Goal: Transaction & Acquisition: Book appointment/travel/reservation

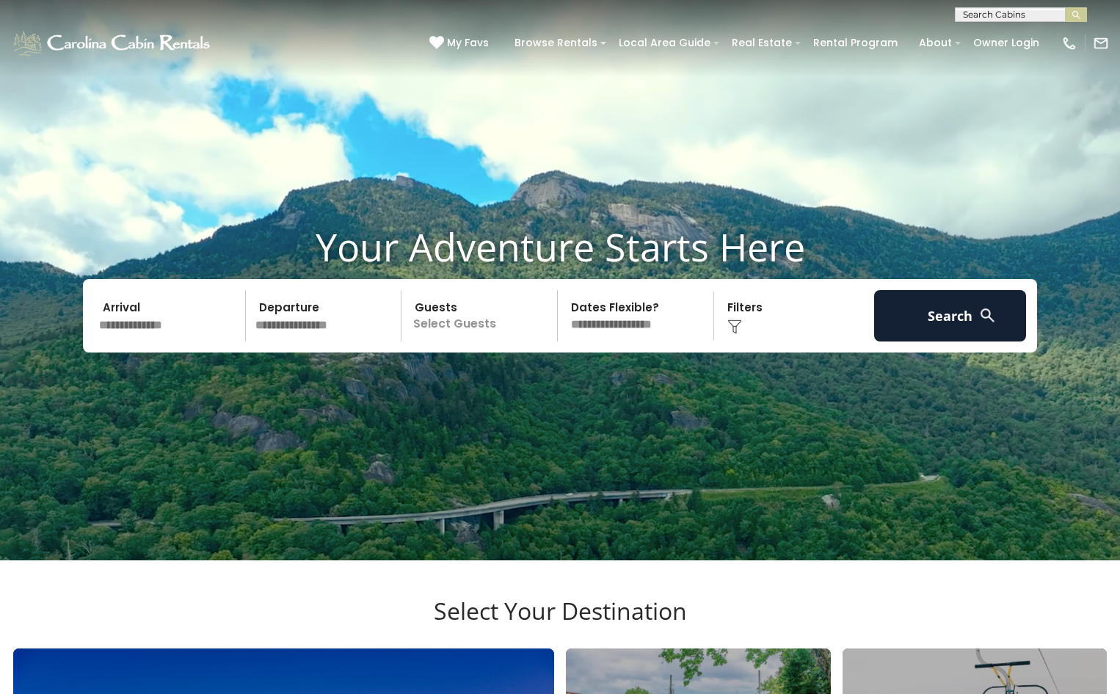
click at [117, 341] on input "text" at bounding box center [170, 315] width 152 height 51
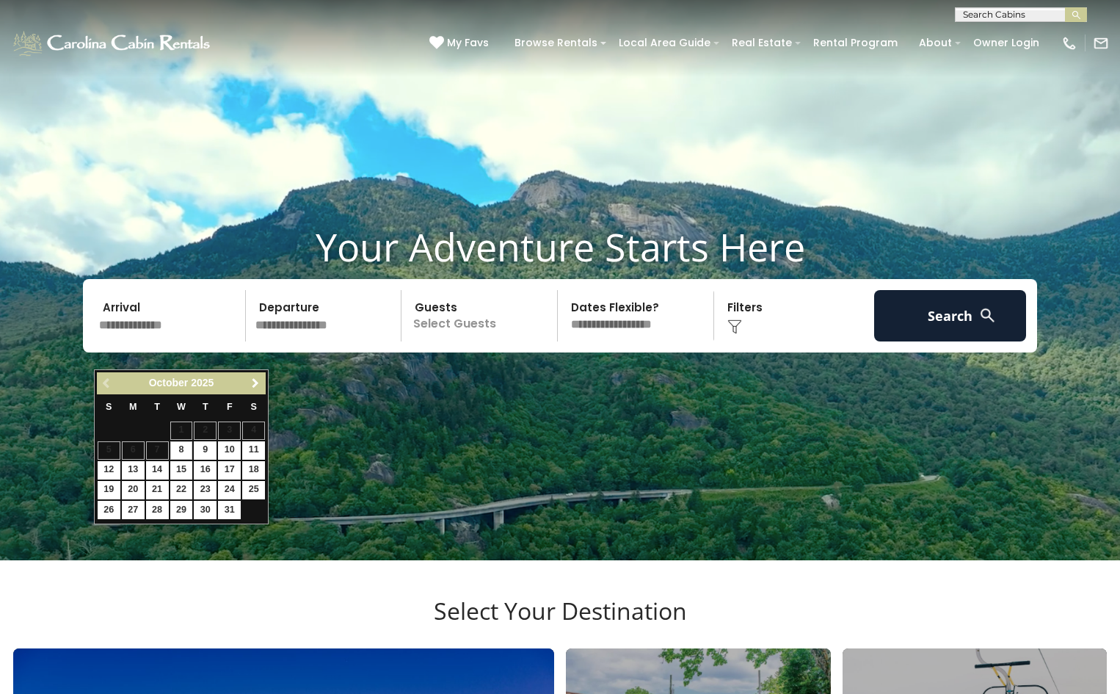
click at [250, 384] on span "Next" at bounding box center [256, 383] width 12 height 12
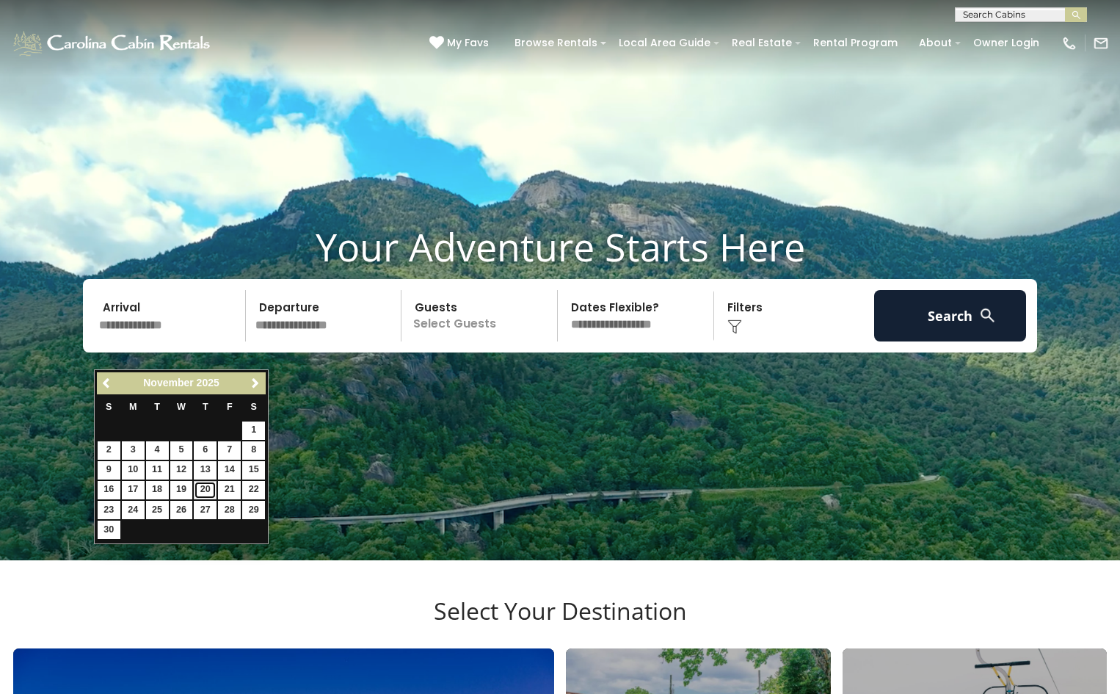
click at [208, 486] on link "20" at bounding box center [205, 490] width 23 height 18
type input "********"
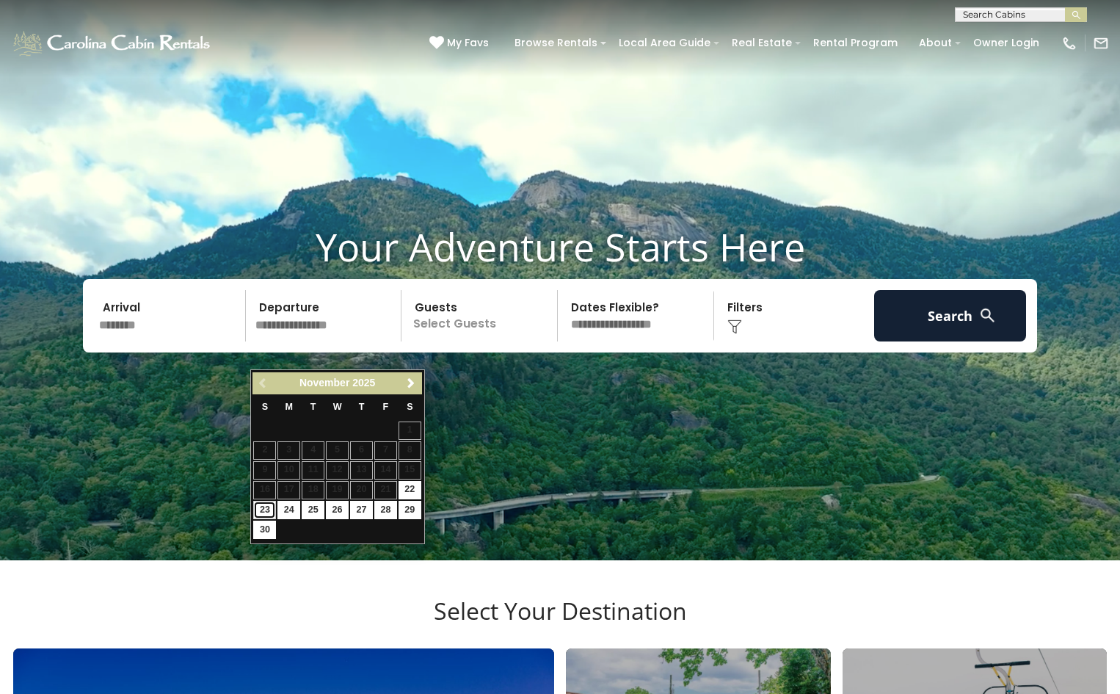
click at [266, 510] on link "23" at bounding box center [264, 510] width 23 height 18
type input "********"
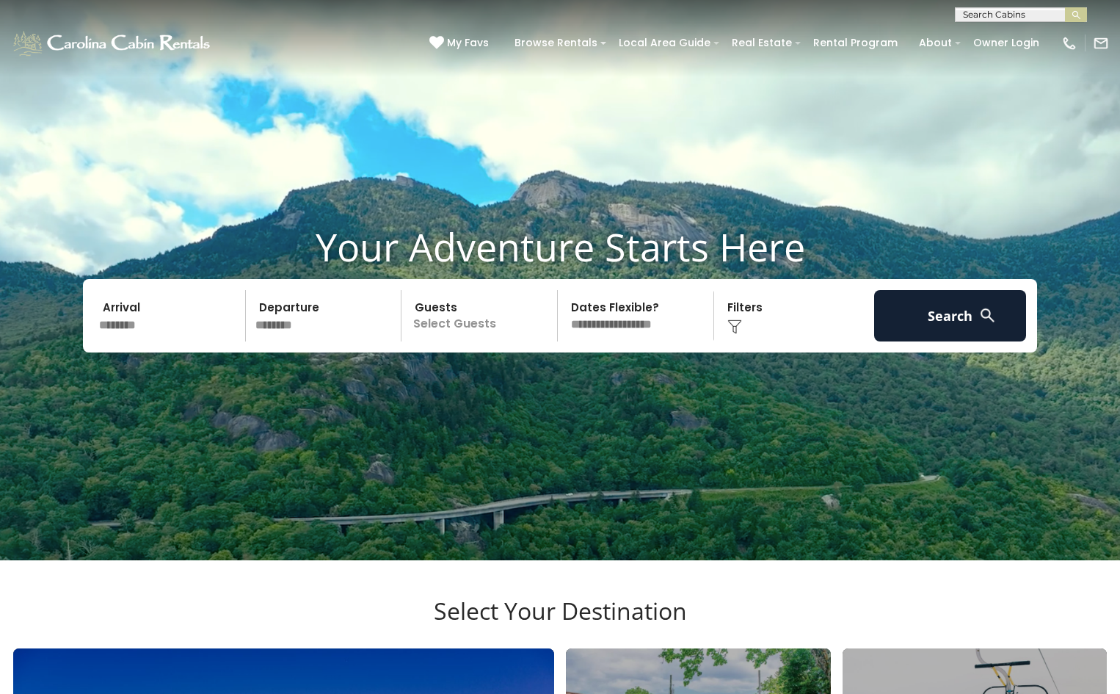
click at [434, 341] on p "Select Guests" at bounding box center [481, 315] width 151 height 51
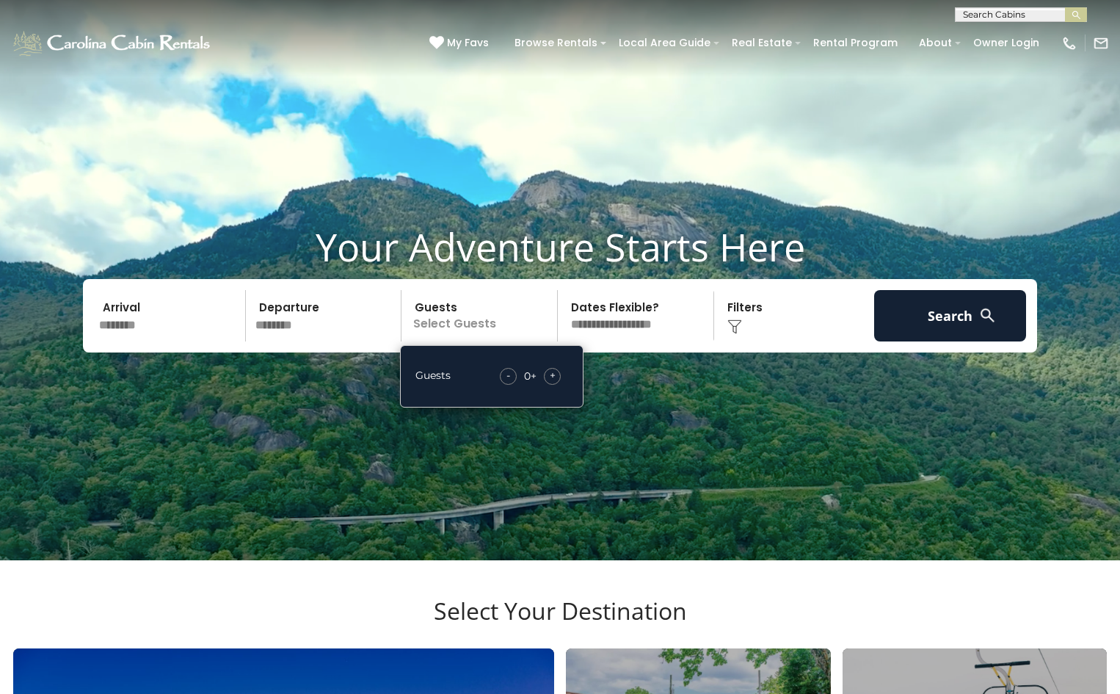
click at [550, 382] on span "+" at bounding box center [553, 375] width 6 height 15
click at [606, 338] on select "**********" at bounding box center [637, 315] width 151 height 51
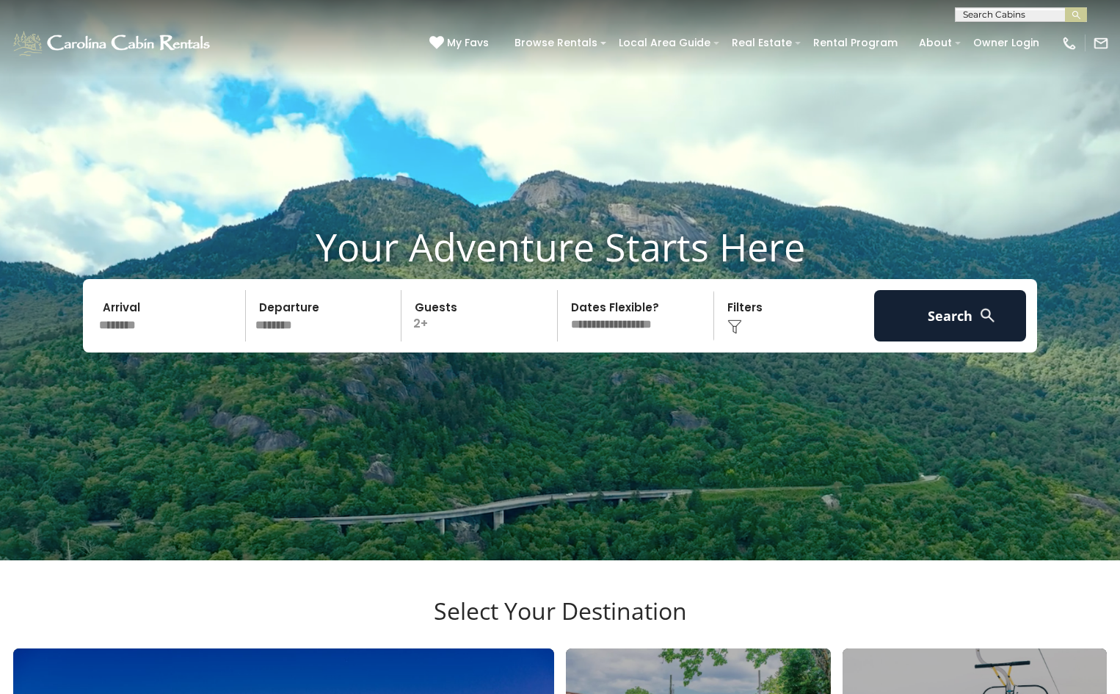
click at [646, 341] on select "**********" at bounding box center [637, 315] width 151 height 51
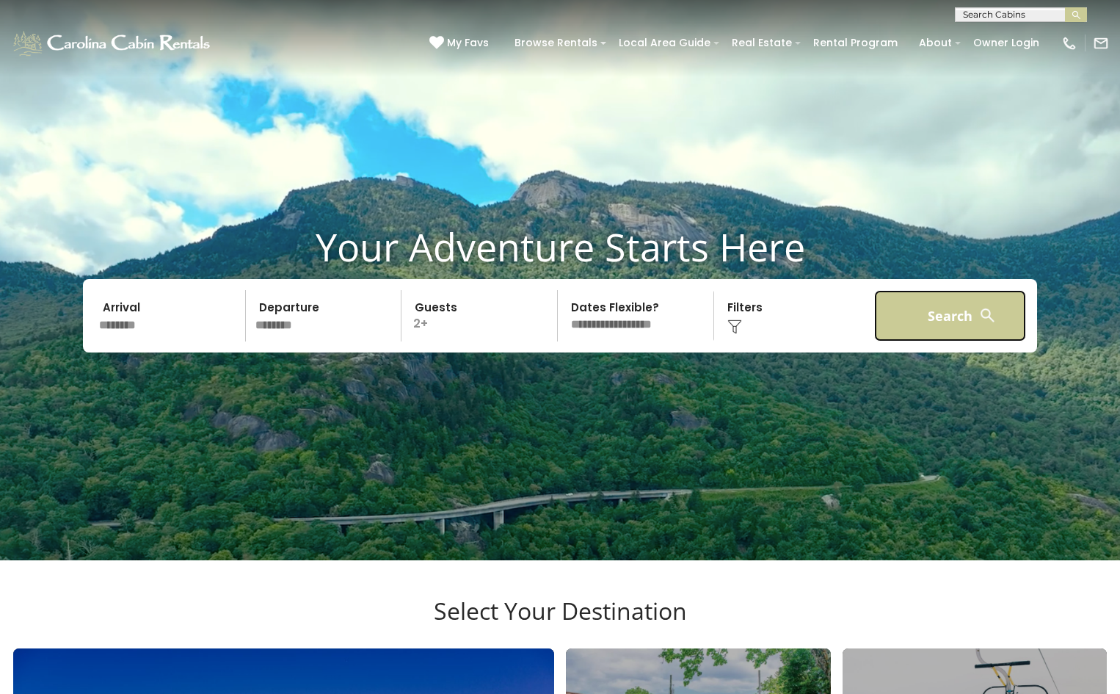
click at [925, 341] on button "Search" at bounding box center [950, 315] width 152 height 51
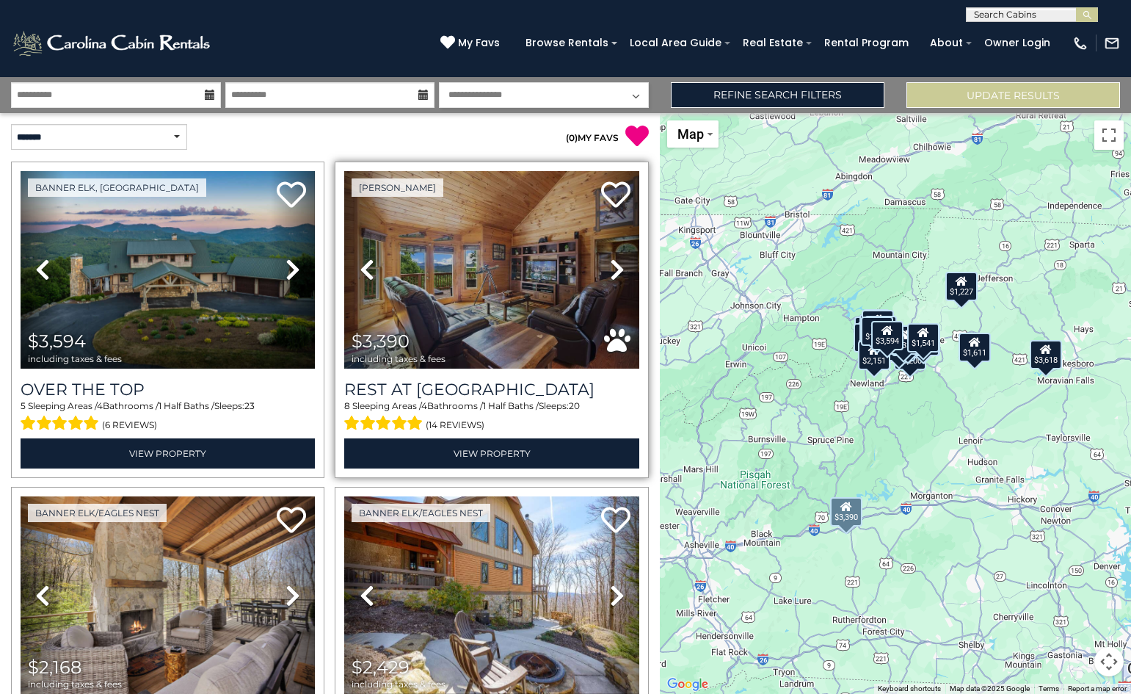
click at [610, 263] on icon at bounding box center [617, 269] width 15 height 23
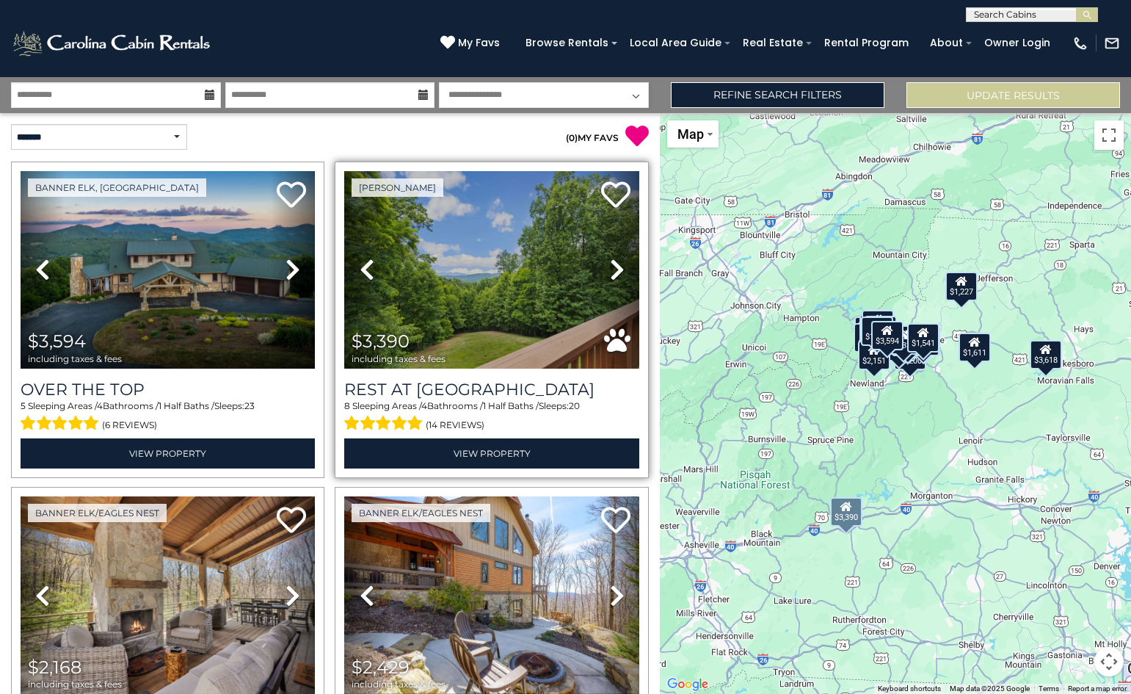
click at [610, 263] on icon at bounding box center [617, 269] width 15 height 23
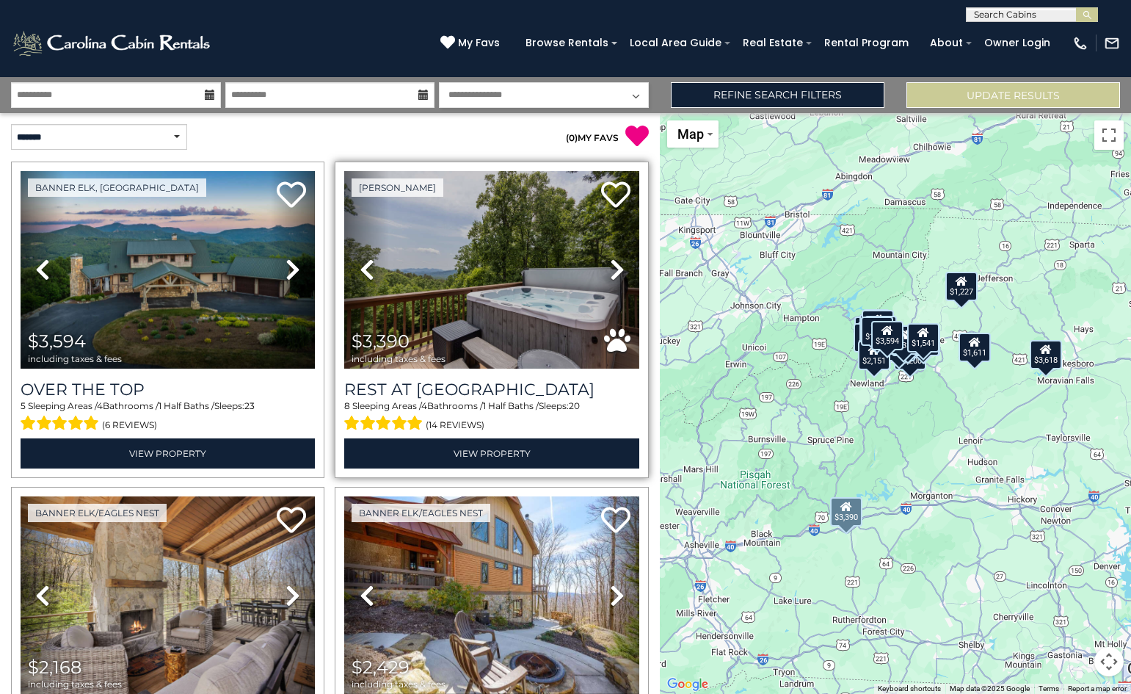
click at [610, 263] on icon at bounding box center [617, 269] width 15 height 23
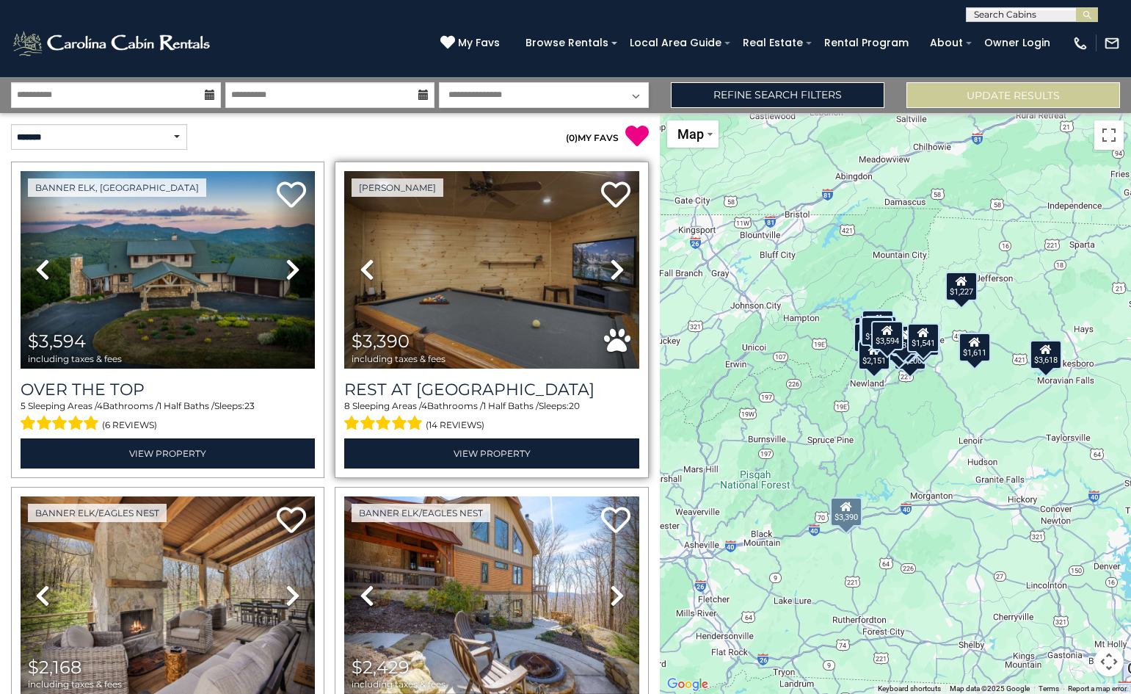
click at [610, 263] on icon at bounding box center [617, 269] width 15 height 23
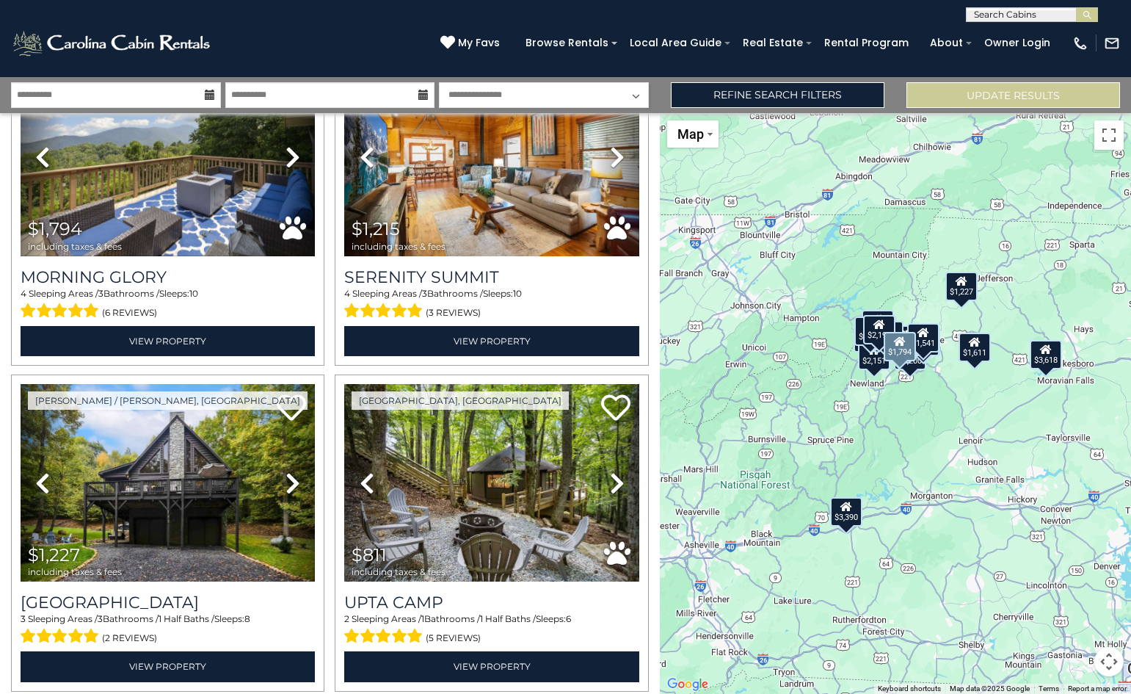
scroll to position [1615, 0]
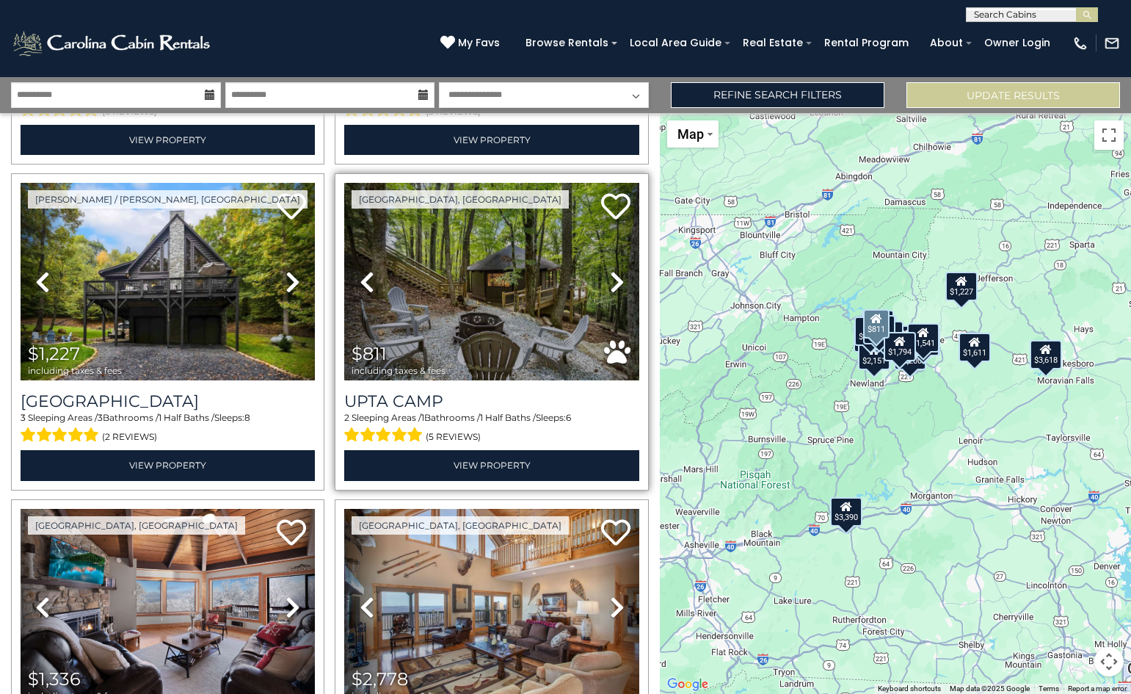
click at [610, 270] on icon at bounding box center [617, 281] width 15 height 23
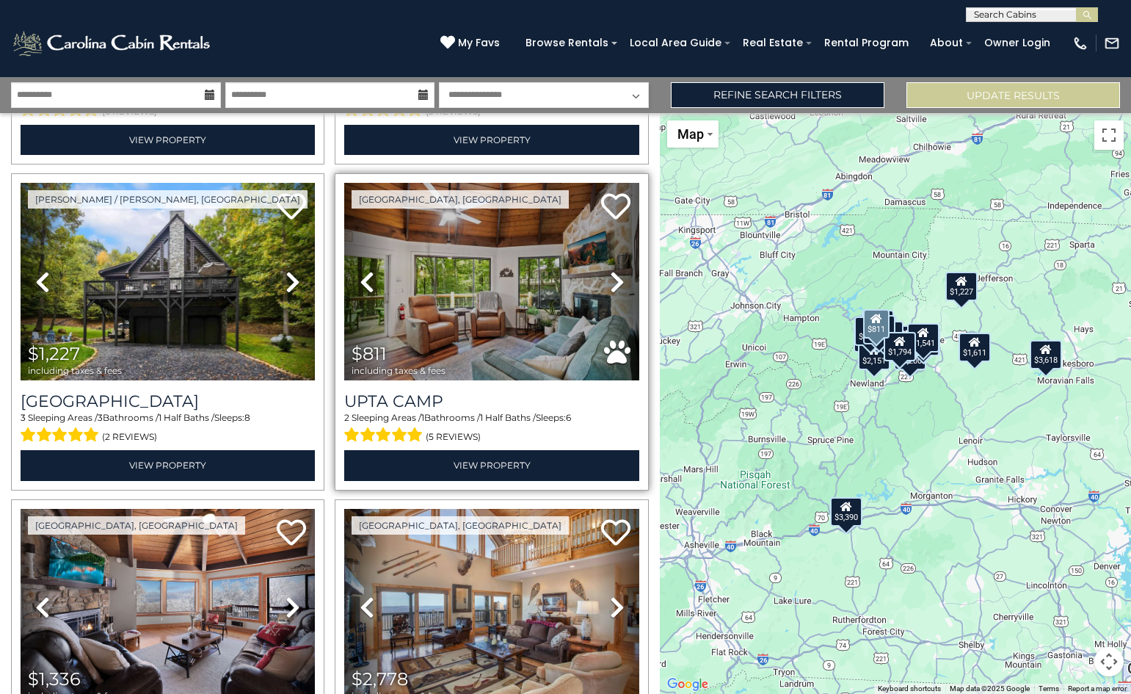
click at [610, 270] on icon at bounding box center [617, 281] width 15 height 23
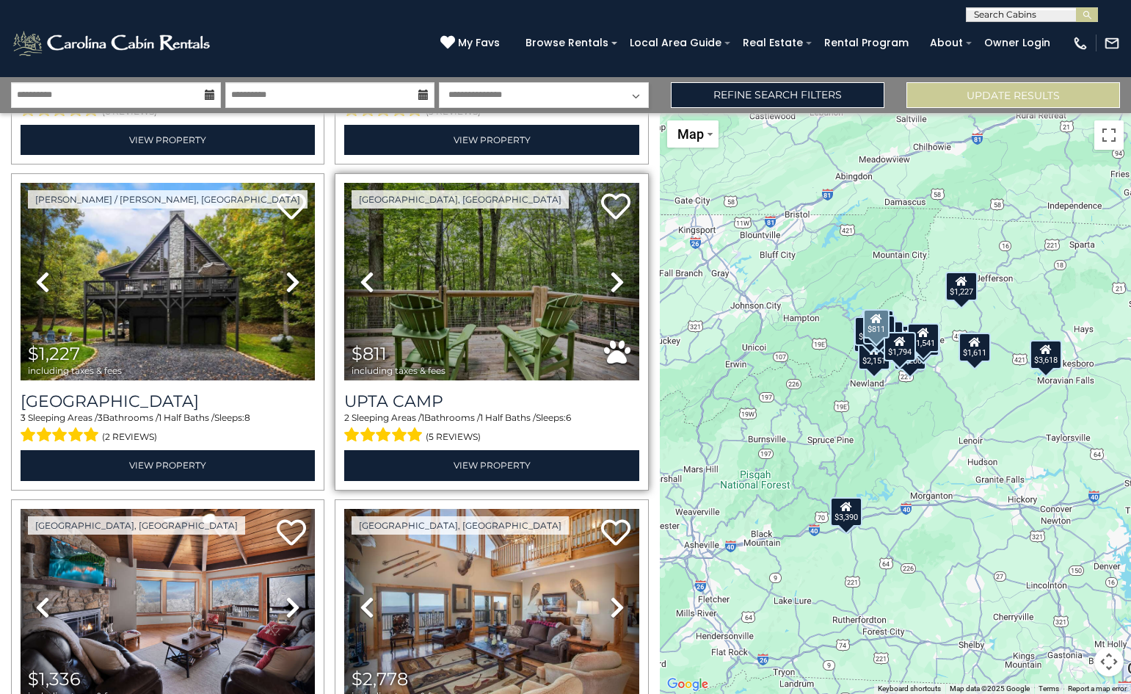
click at [610, 270] on icon at bounding box center [617, 281] width 15 height 23
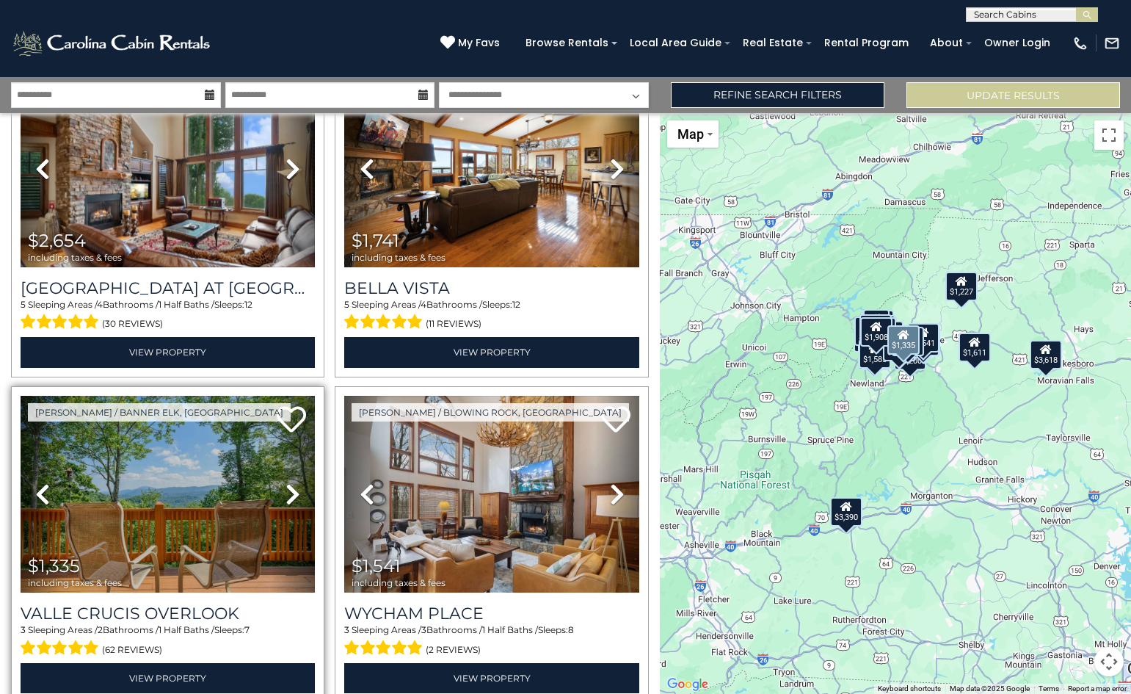
scroll to position [4391, 0]
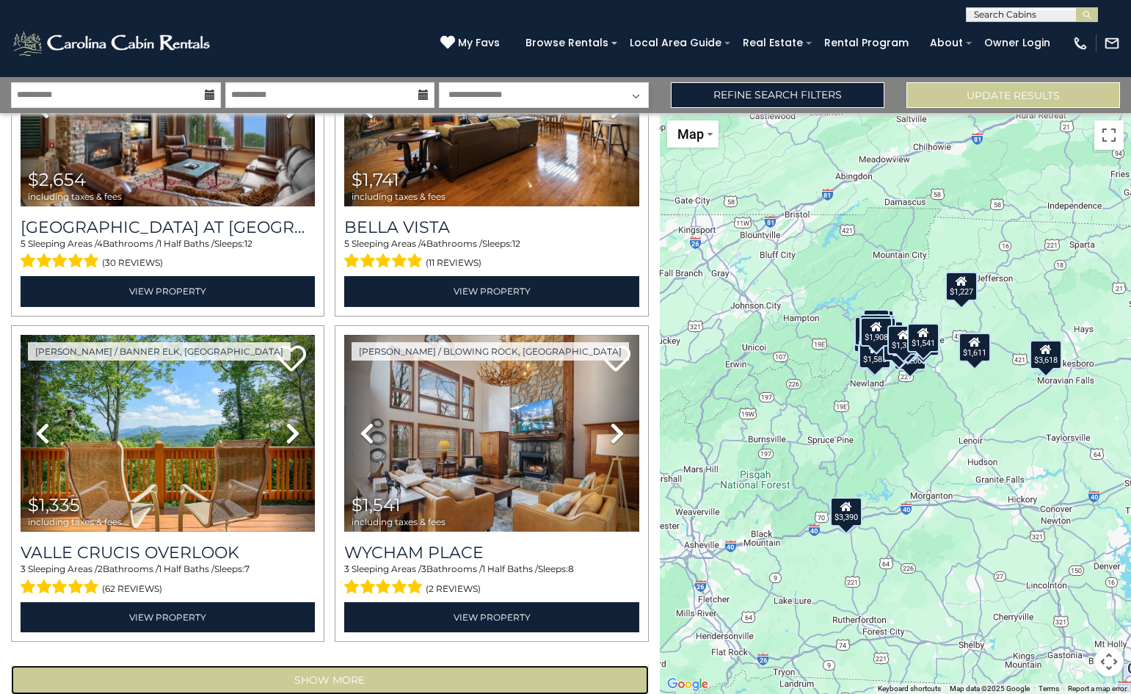
click at [363, 665] on button "Show More" at bounding box center [330, 679] width 638 height 29
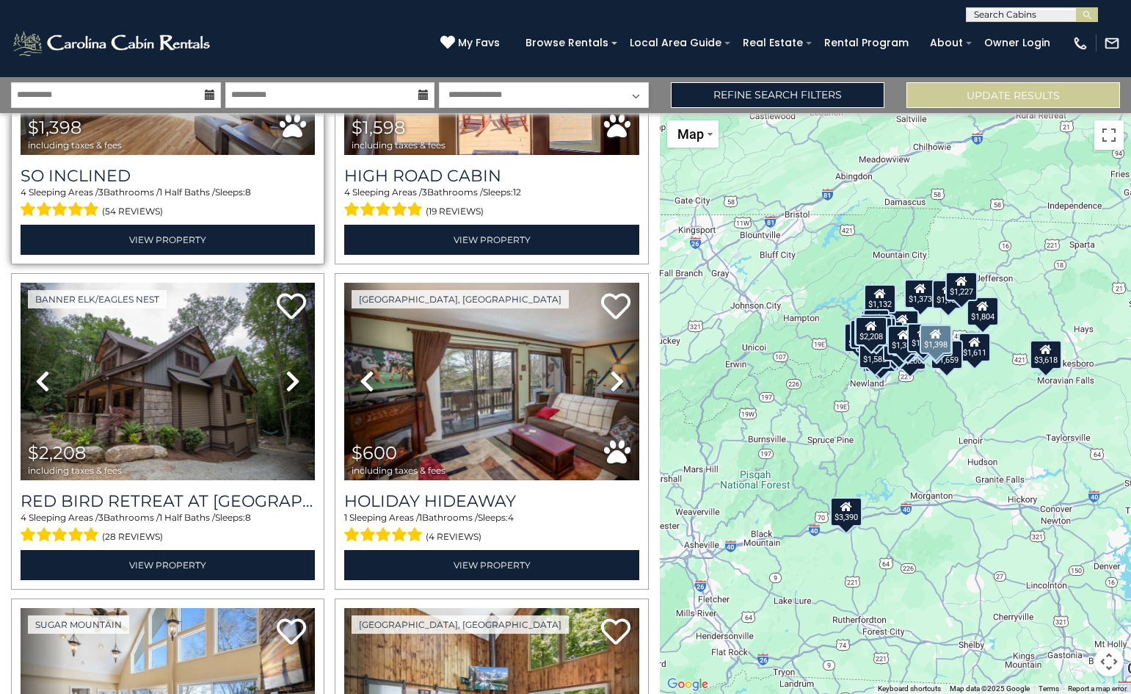
scroll to position [5125, 0]
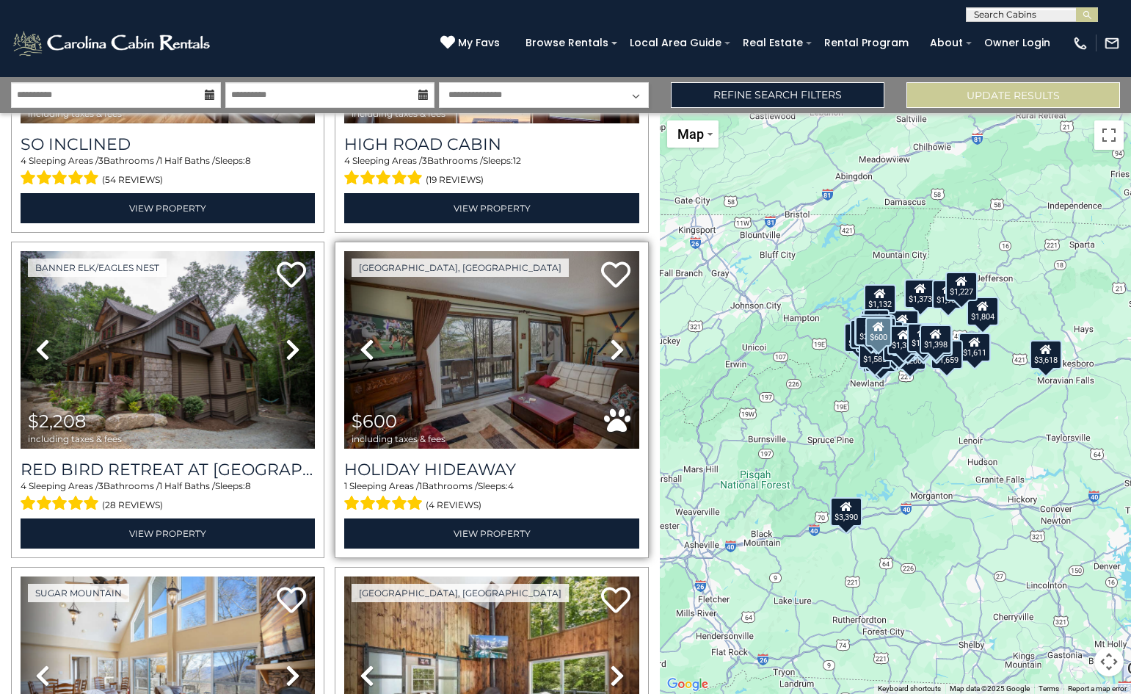
click at [611, 338] on icon at bounding box center [617, 349] width 15 height 23
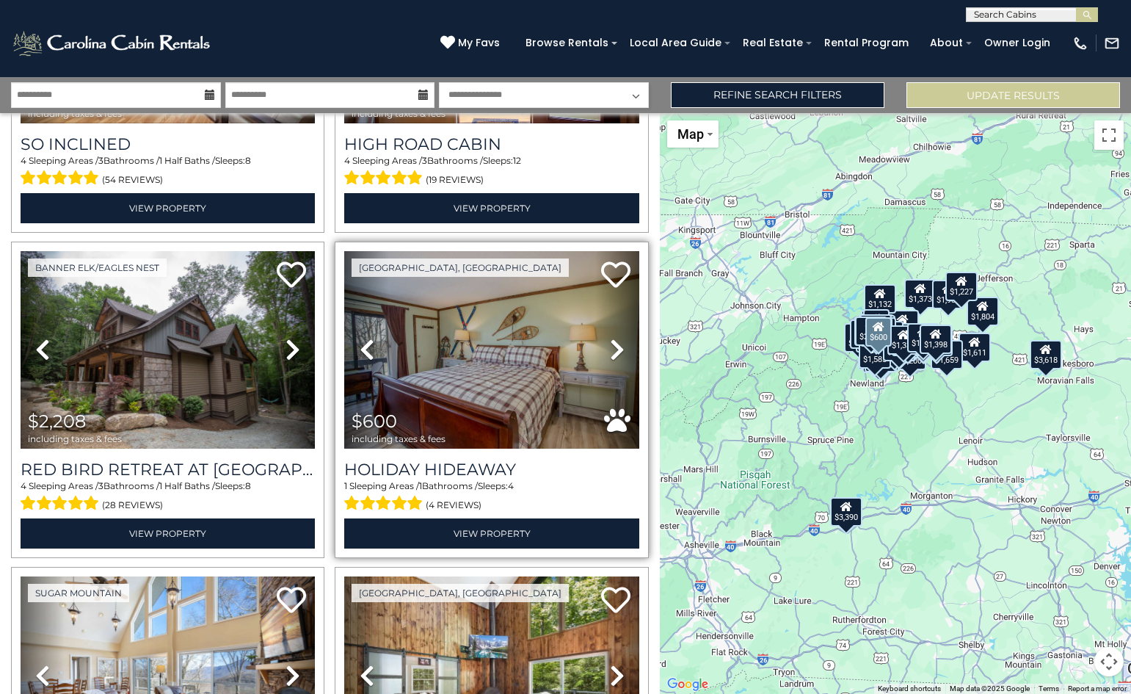
click at [611, 338] on icon at bounding box center [617, 349] width 15 height 23
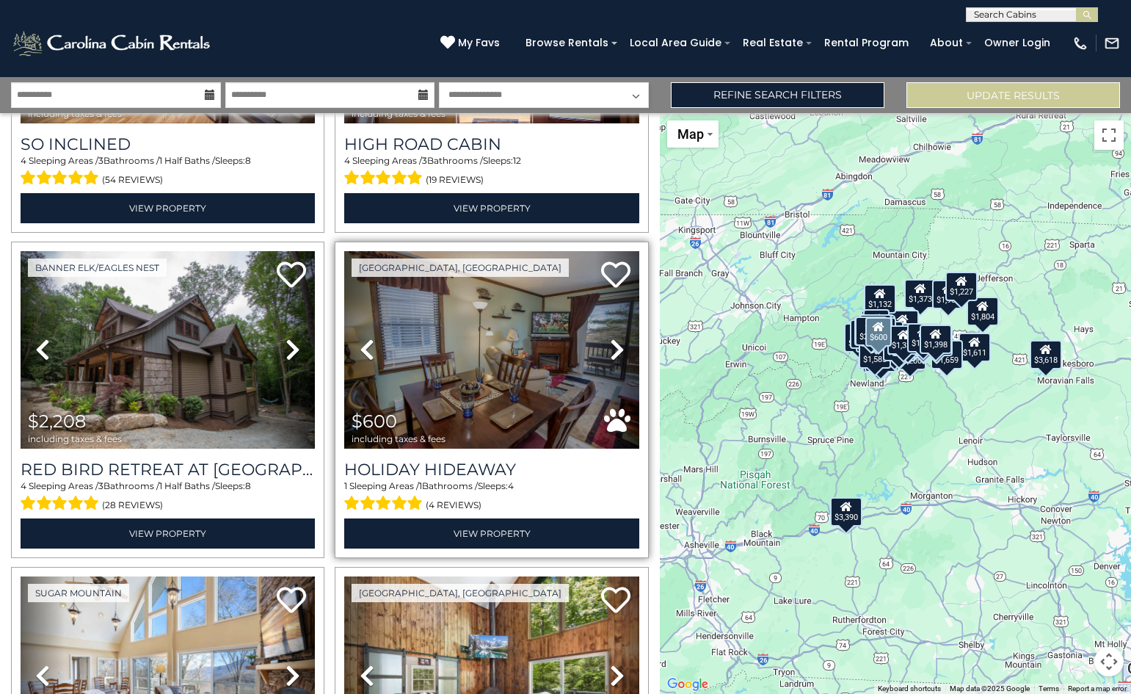
click at [610, 338] on icon at bounding box center [617, 349] width 15 height 23
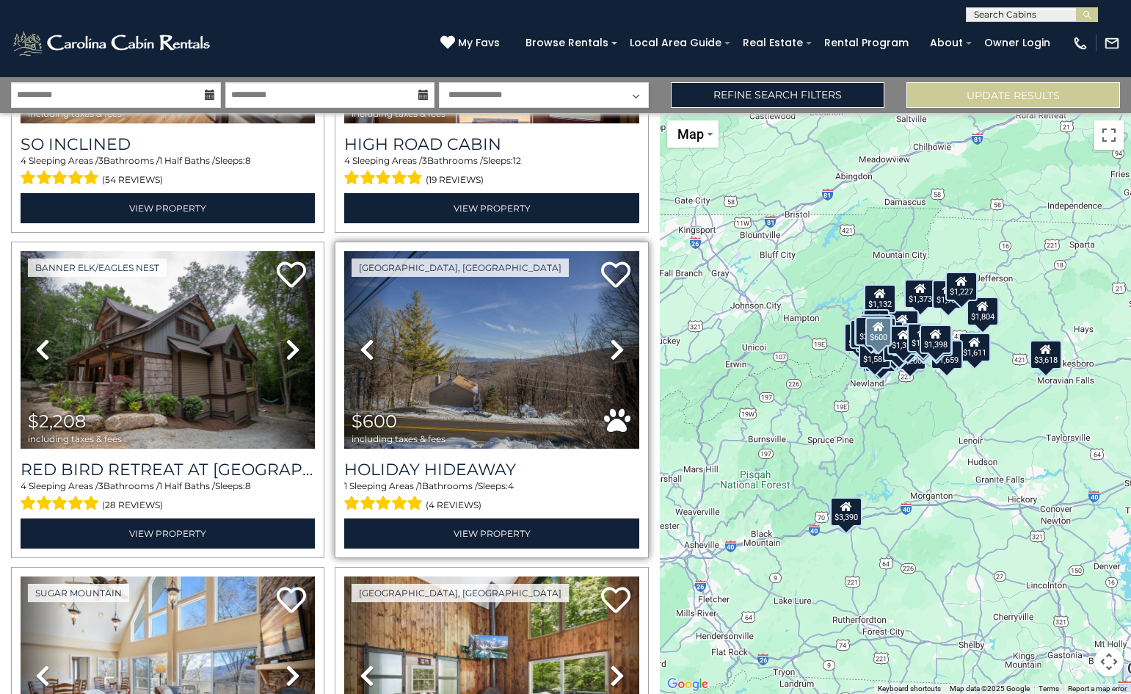
click at [610, 338] on icon at bounding box center [617, 349] width 15 height 23
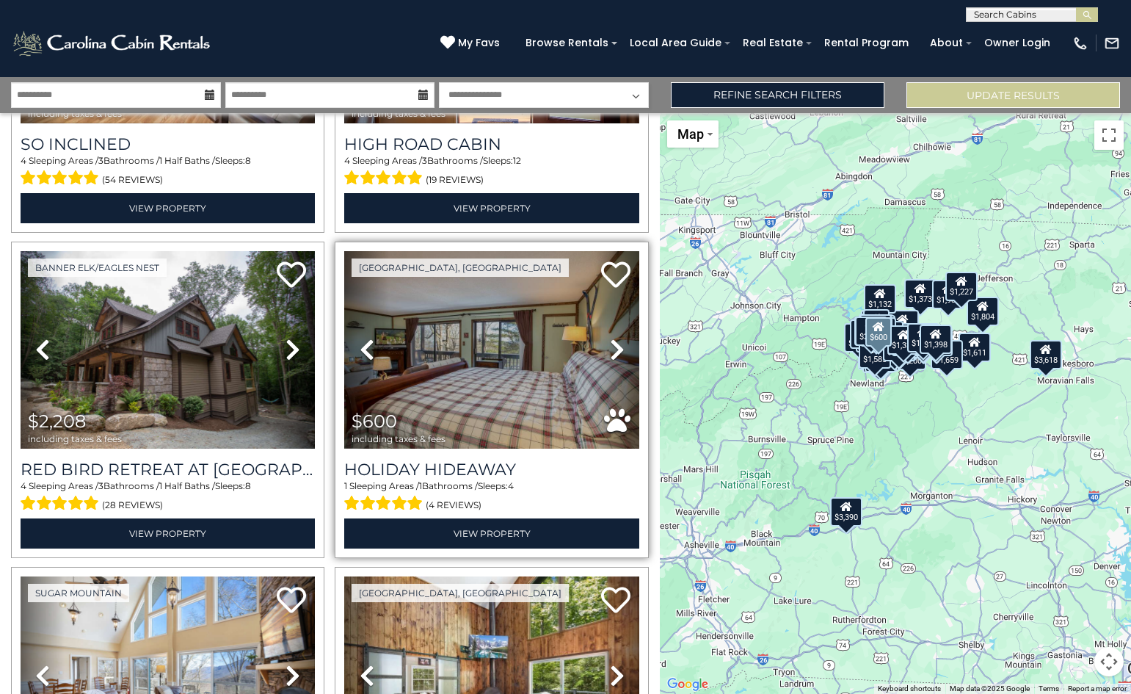
click at [610, 338] on icon at bounding box center [617, 349] width 15 height 23
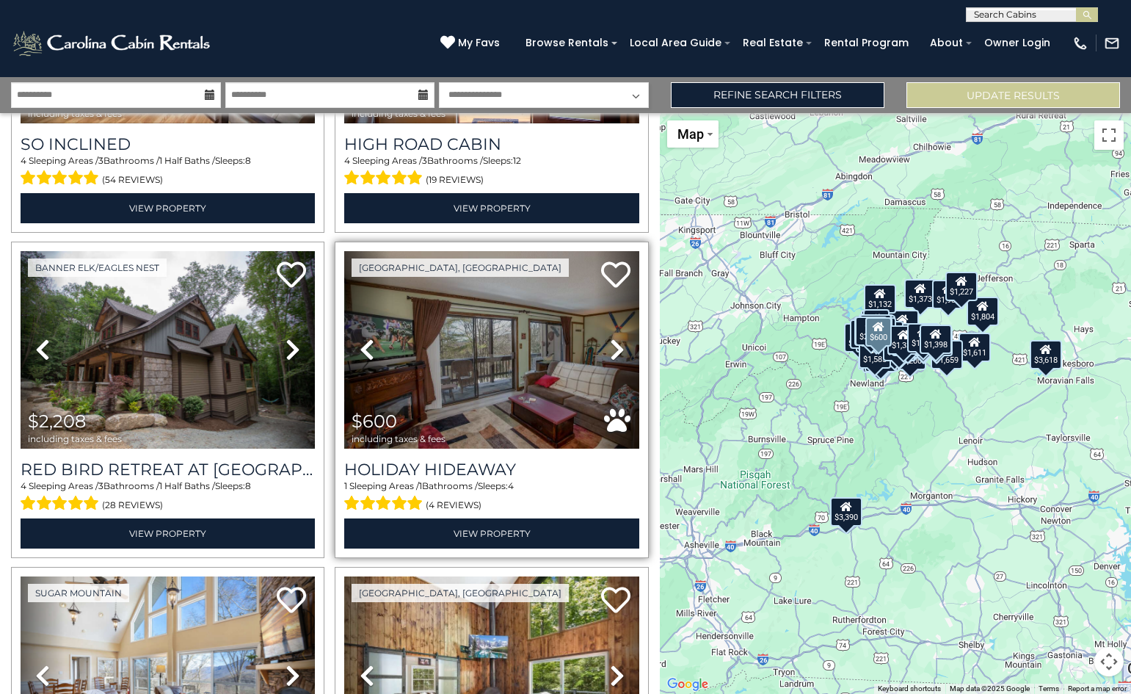
click at [610, 338] on icon at bounding box center [617, 349] width 15 height 23
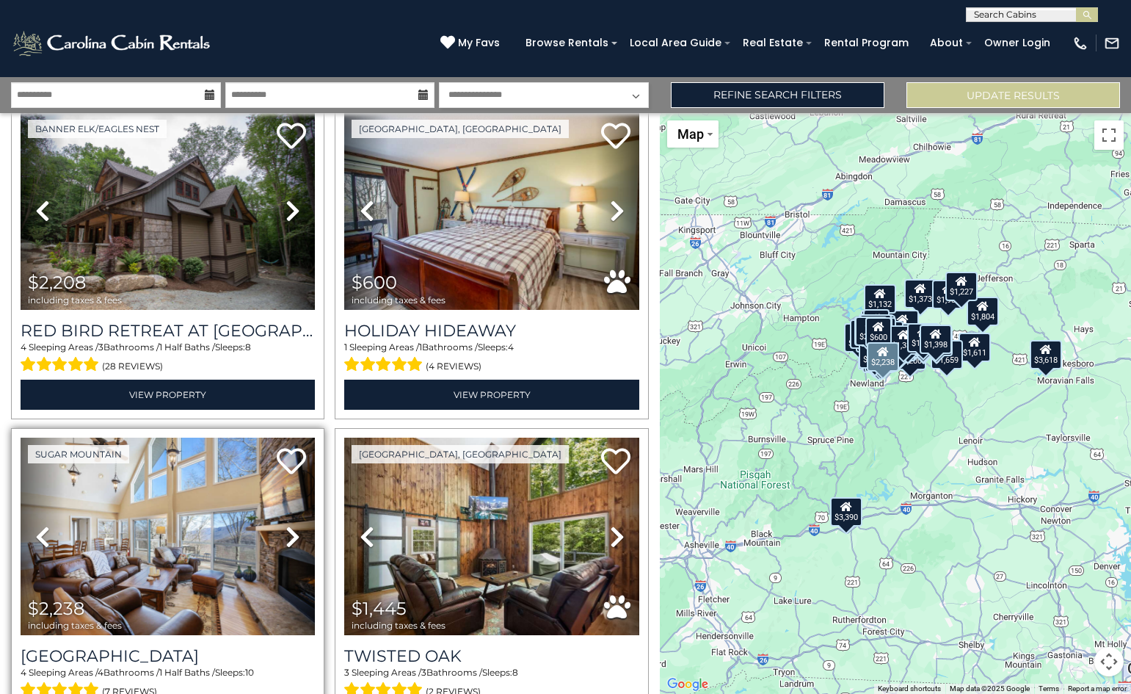
scroll to position [5418, 0]
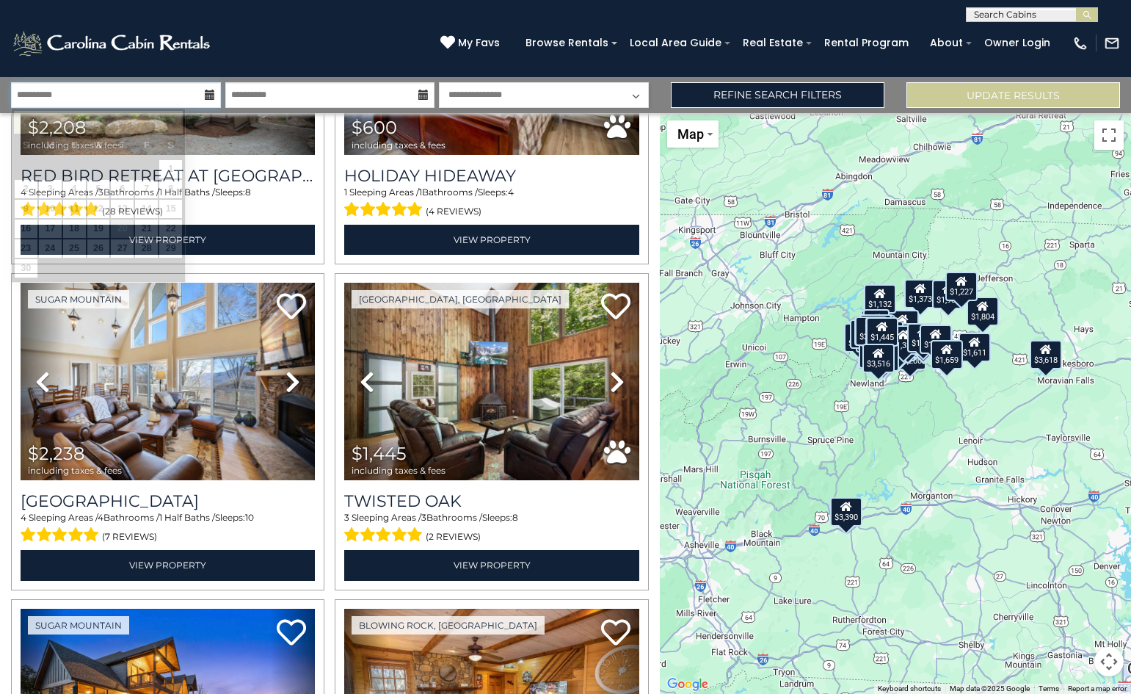
click at [136, 89] on input "**********" at bounding box center [116, 95] width 210 height 26
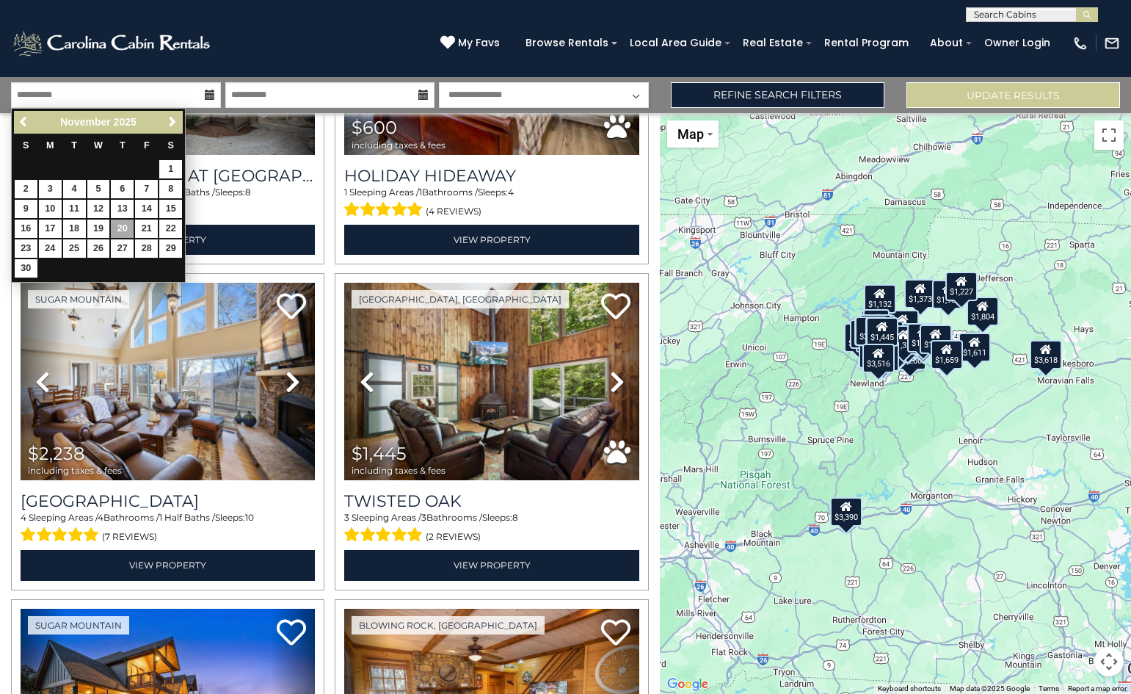
click at [625, 59] on div "Browse Rentals Local Area Guide Activities & Attractions Area Map Driving Direc…" at bounding box center [789, 47] width 543 height 30
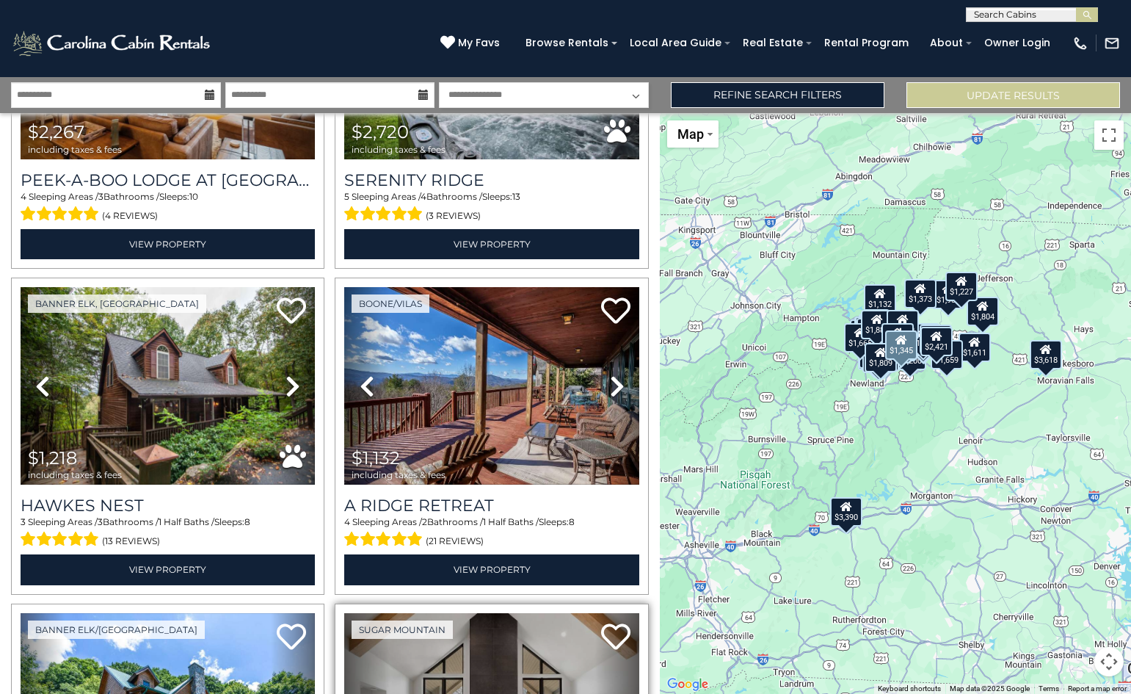
scroll to position [7987, 0]
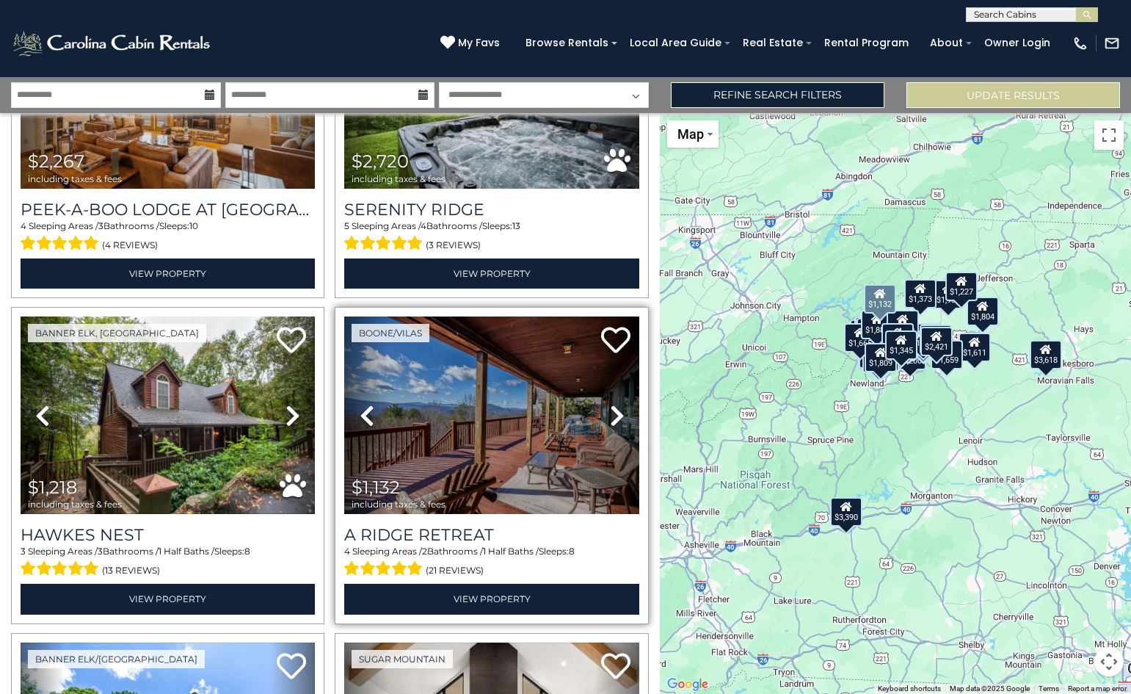
click at [610, 404] on icon at bounding box center [617, 415] width 15 height 23
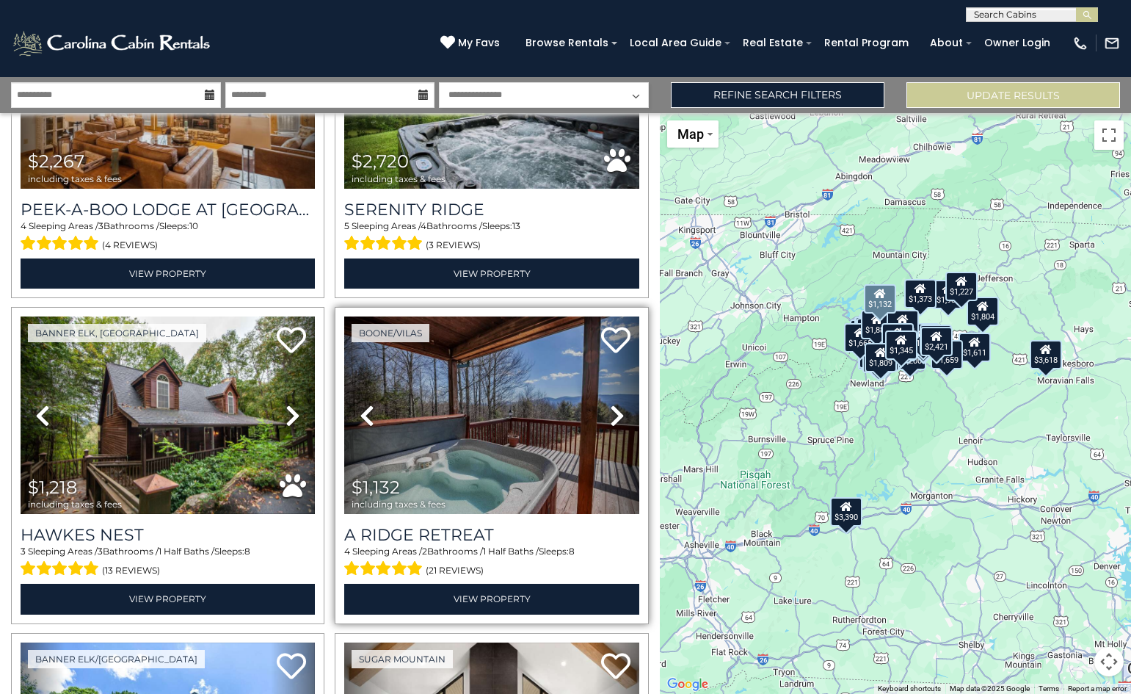
click at [610, 404] on icon at bounding box center [617, 415] width 15 height 23
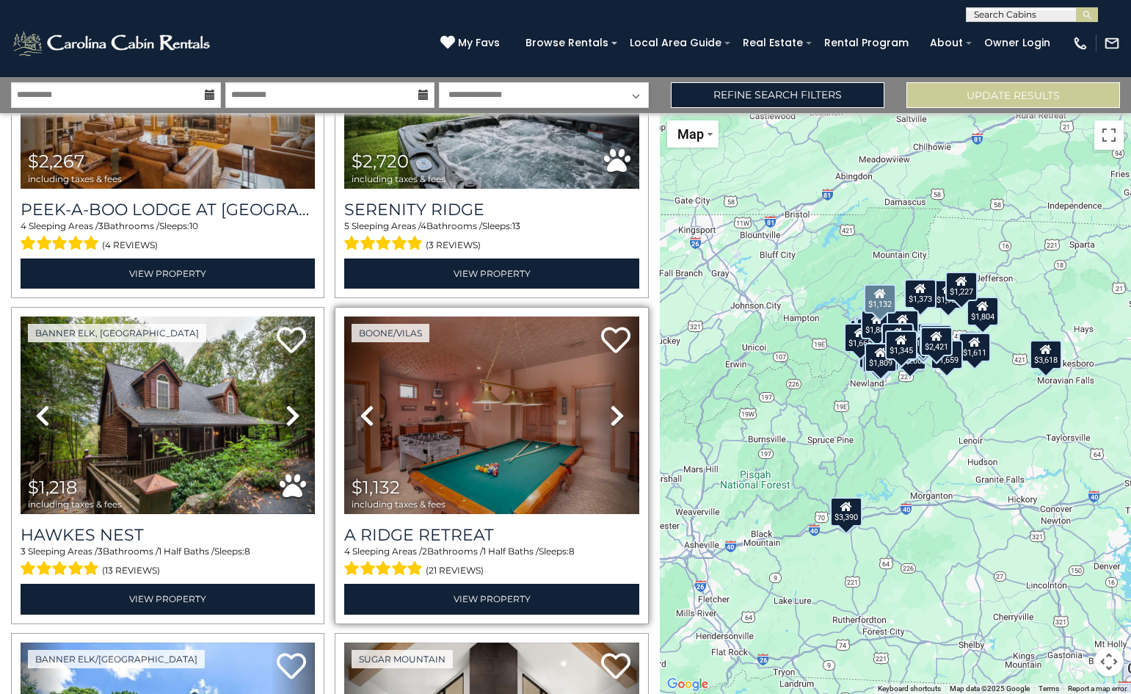
click at [610, 404] on icon at bounding box center [617, 415] width 15 height 23
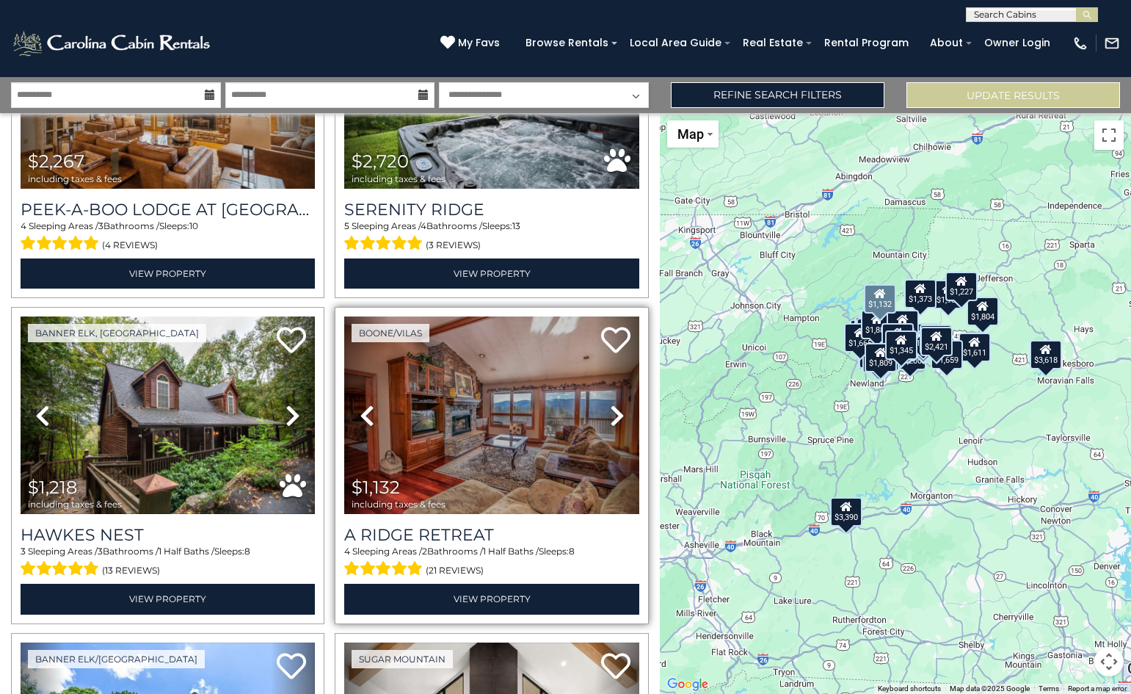
click at [610, 404] on icon at bounding box center [617, 415] width 15 height 23
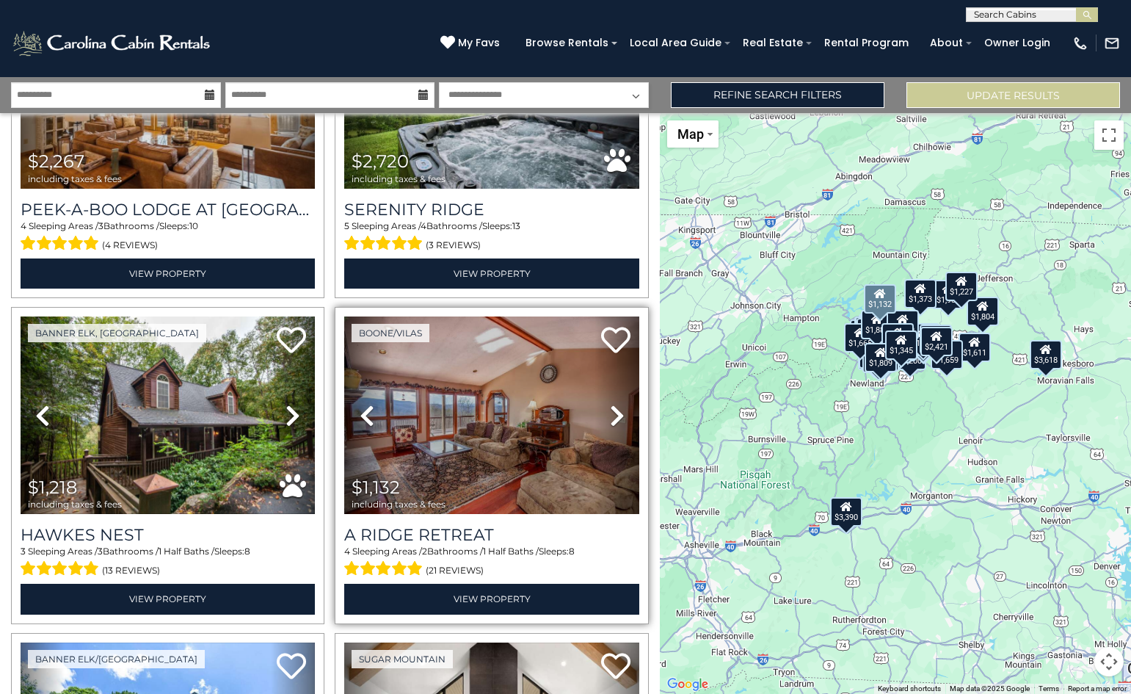
click at [610, 404] on icon at bounding box center [617, 415] width 15 height 23
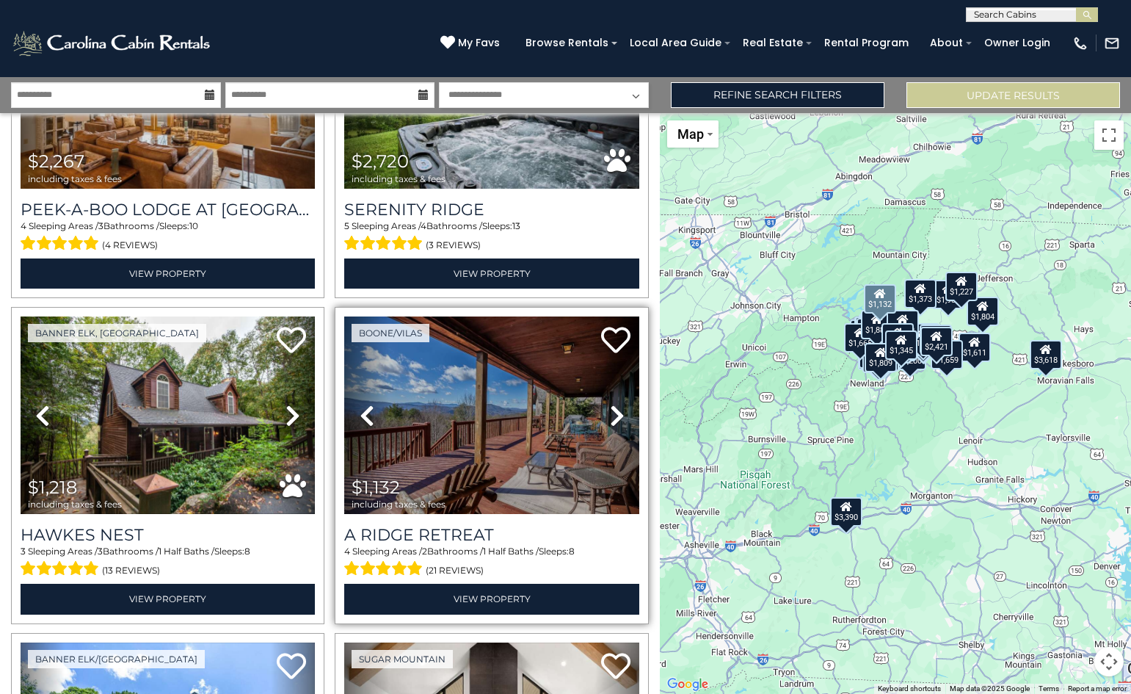
click at [610, 404] on icon at bounding box center [617, 415] width 15 height 23
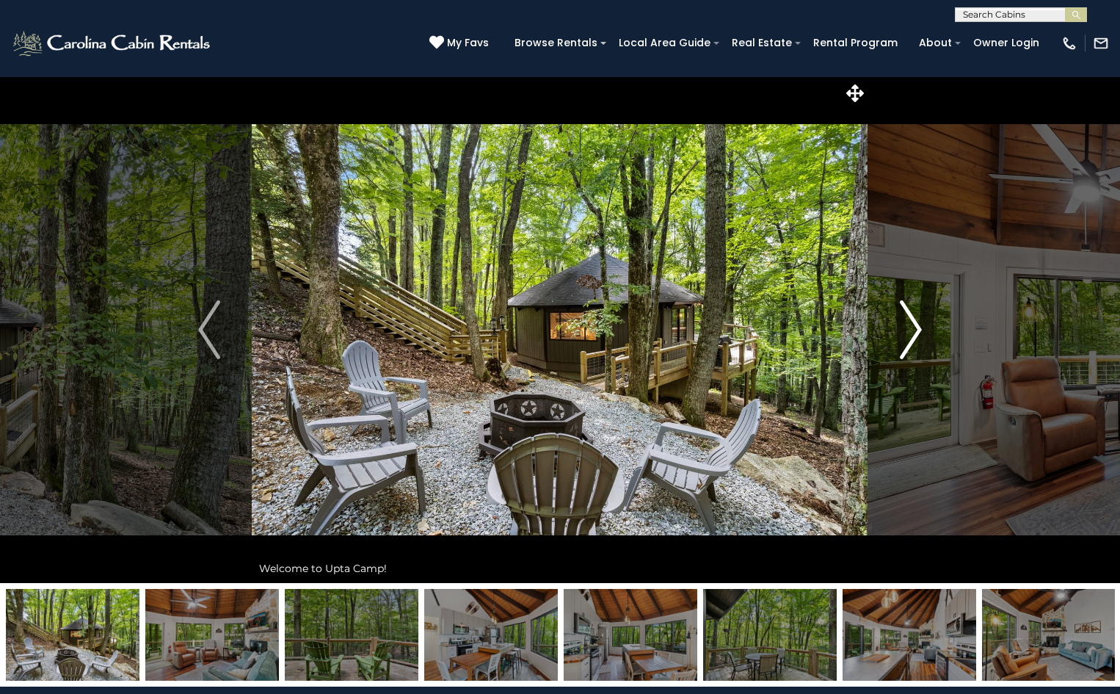
click at [922, 322] on button "Next" at bounding box center [910, 329] width 85 height 506
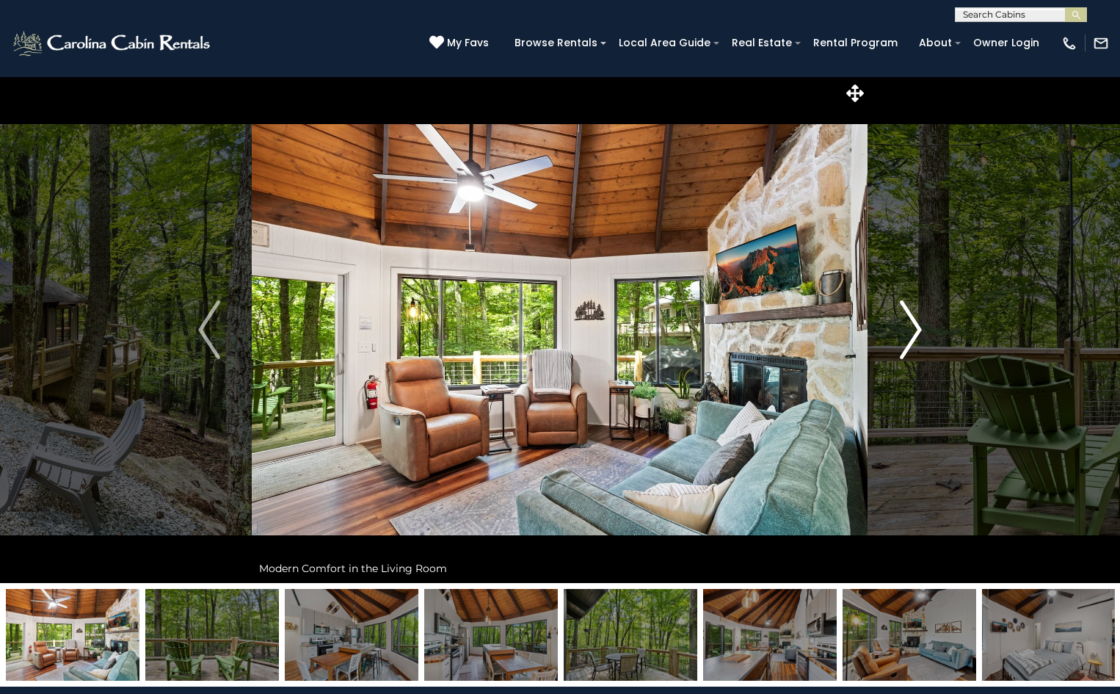
click at [922, 322] on button "Next" at bounding box center [910, 329] width 85 height 506
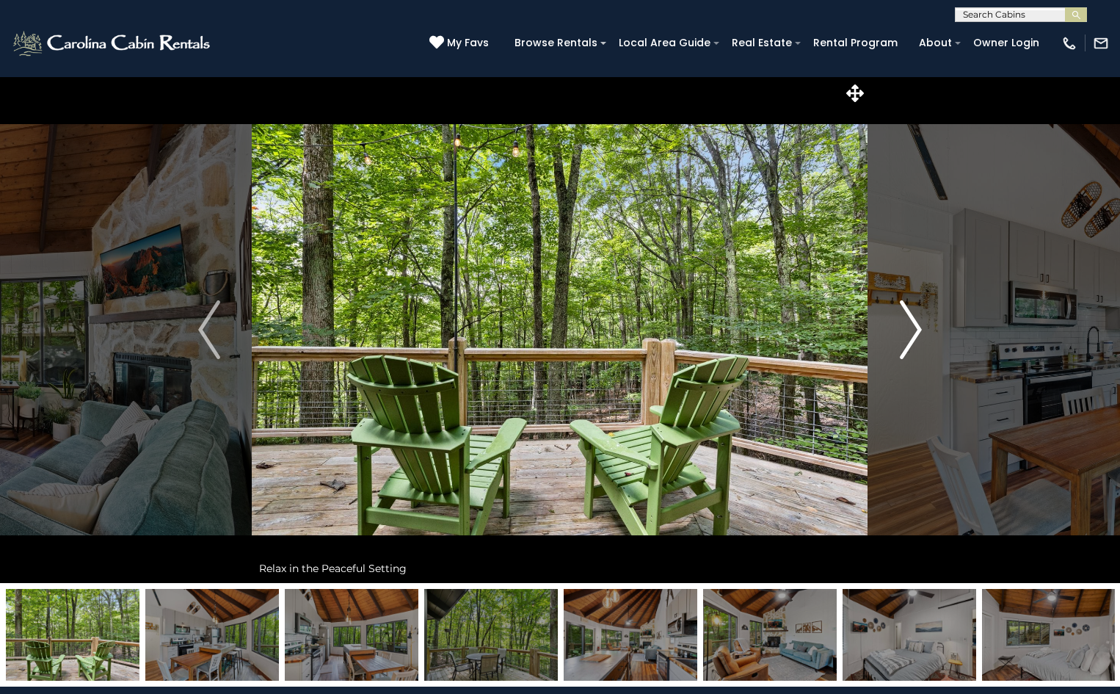
click at [922, 322] on button "Next" at bounding box center [910, 329] width 85 height 506
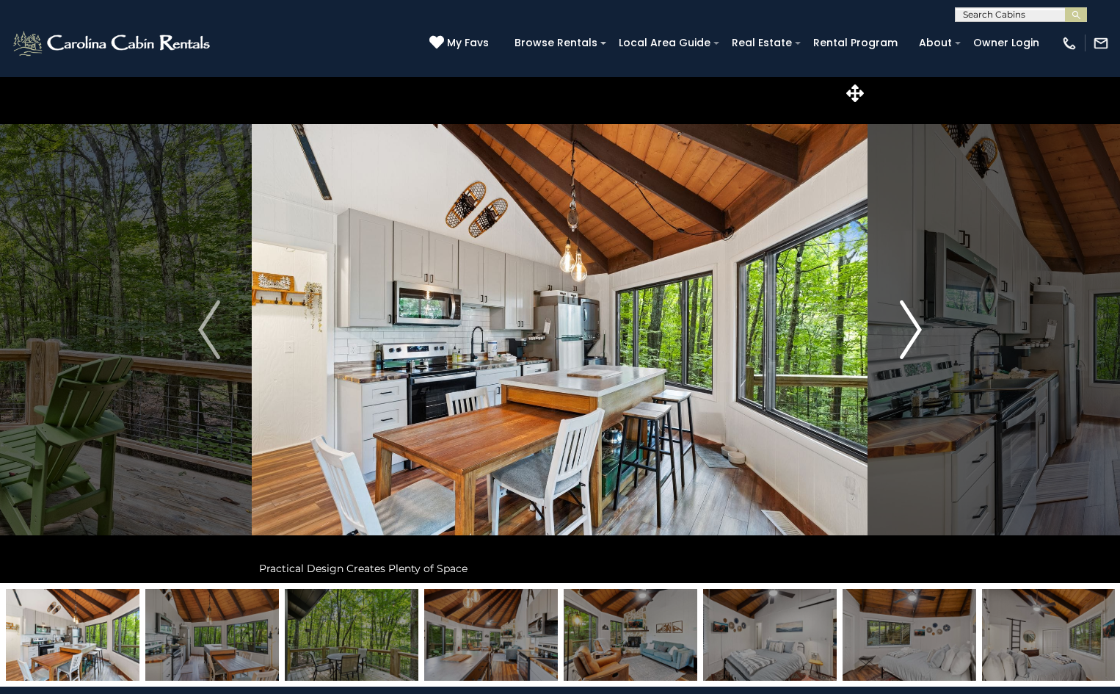
click at [922, 322] on button "Next" at bounding box center [910, 329] width 85 height 506
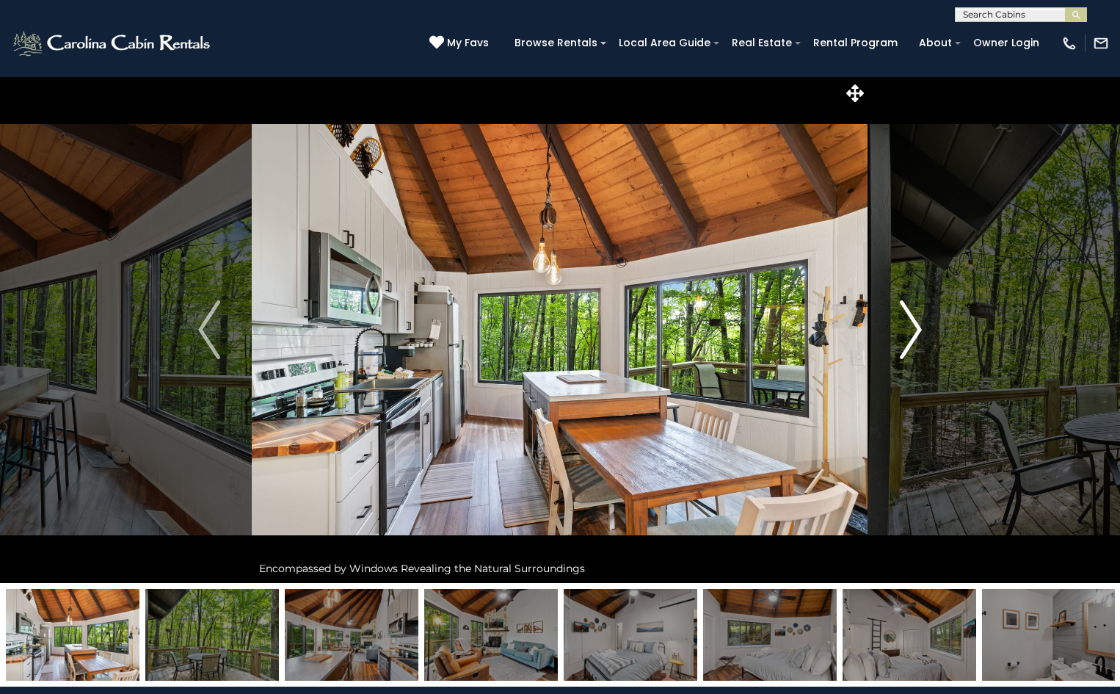
click at [922, 322] on button "Next" at bounding box center [910, 329] width 85 height 506
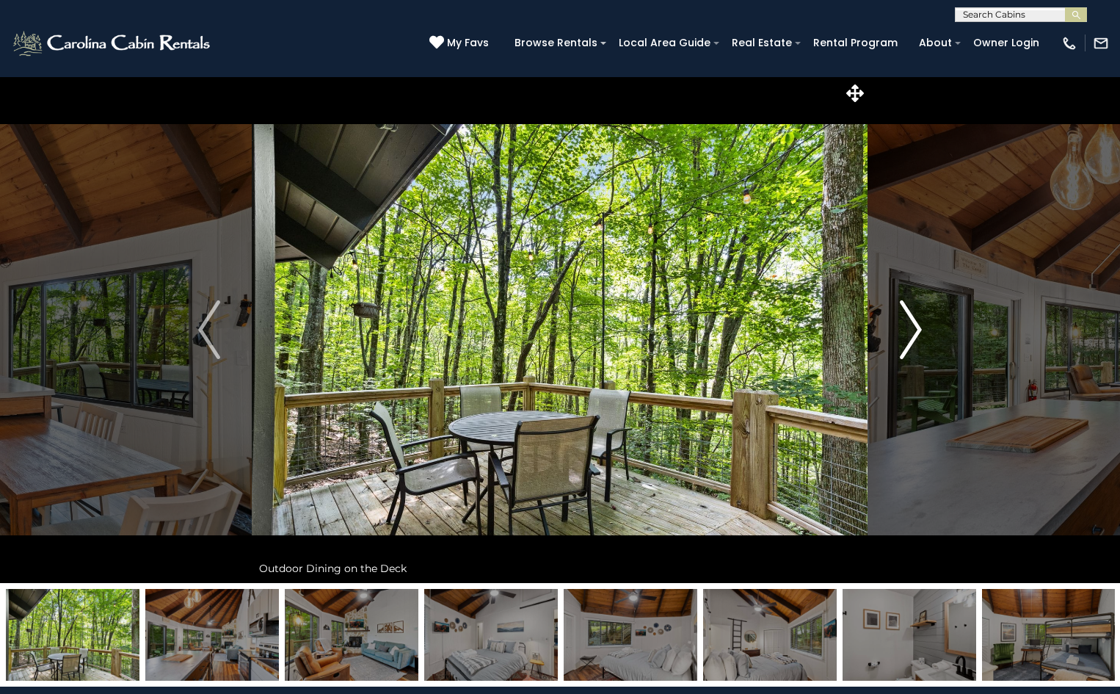
click at [922, 322] on button "Next" at bounding box center [910, 329] width 85 height 506
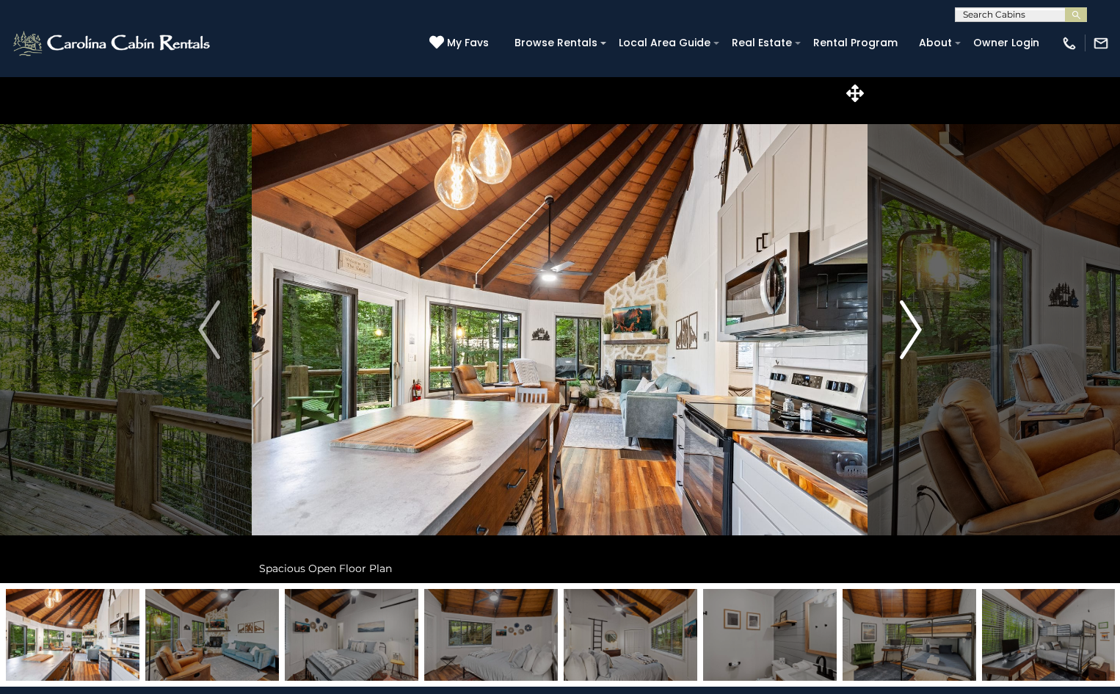
click at [922, 322] on button "Next" at bounding box center [910, 329] width 85 height 506
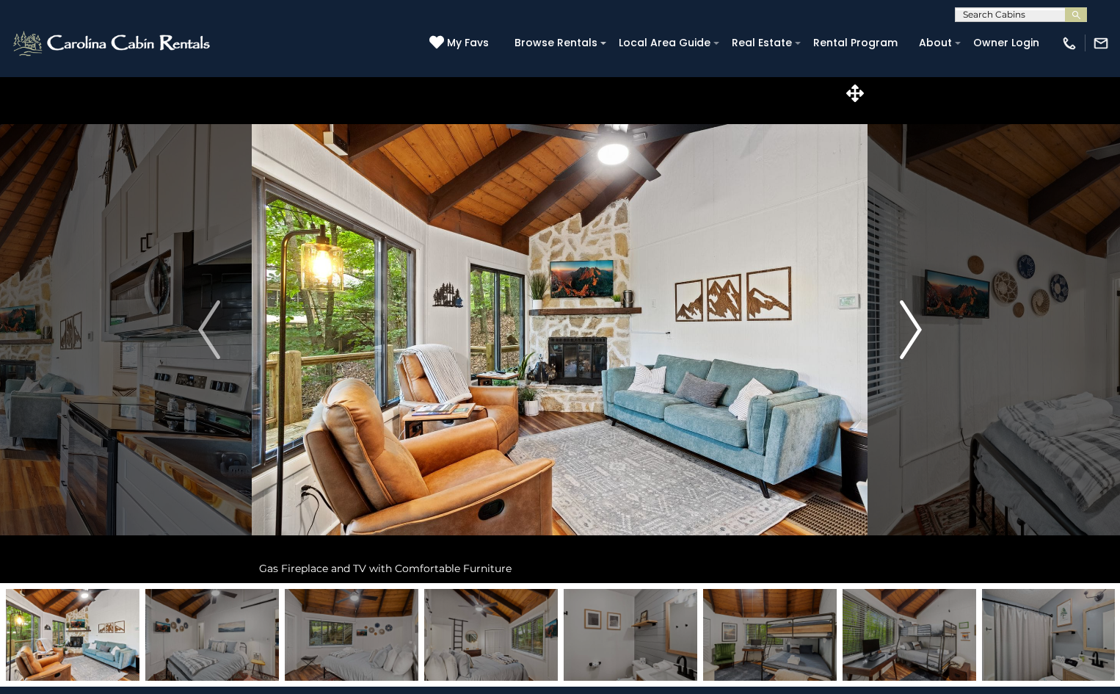
click at [922, 322] on button "Next" at bounding box center [910, 329] width 85 height 506
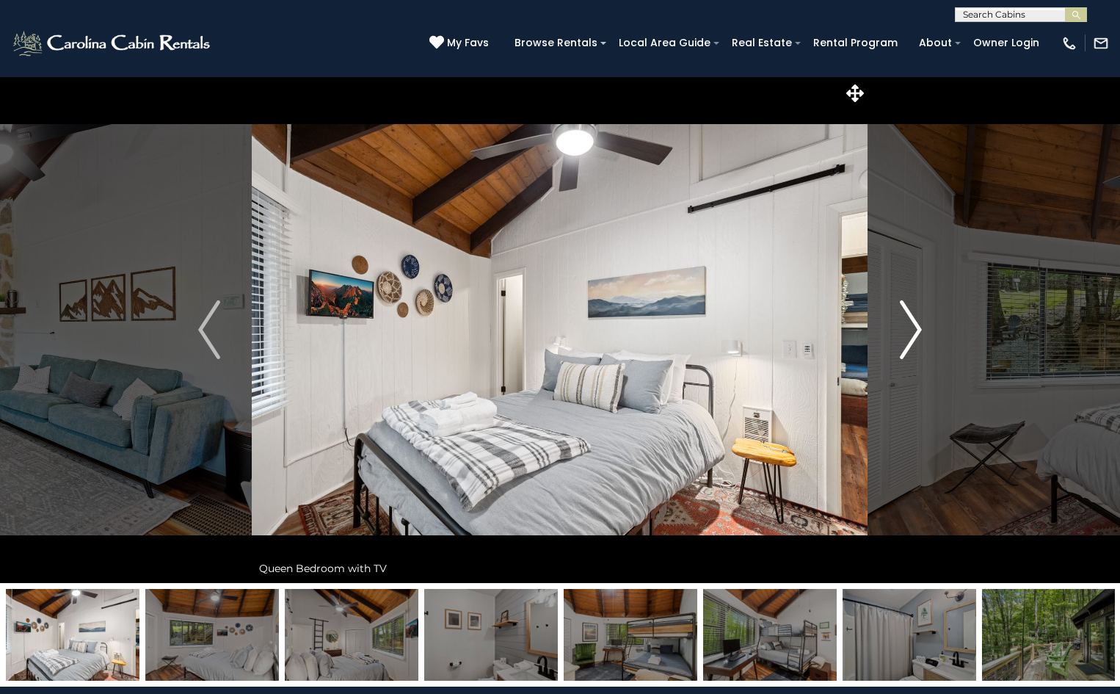
click at [922, 322] on button "Next" at bounding box center [910, 329] width 85 height 506
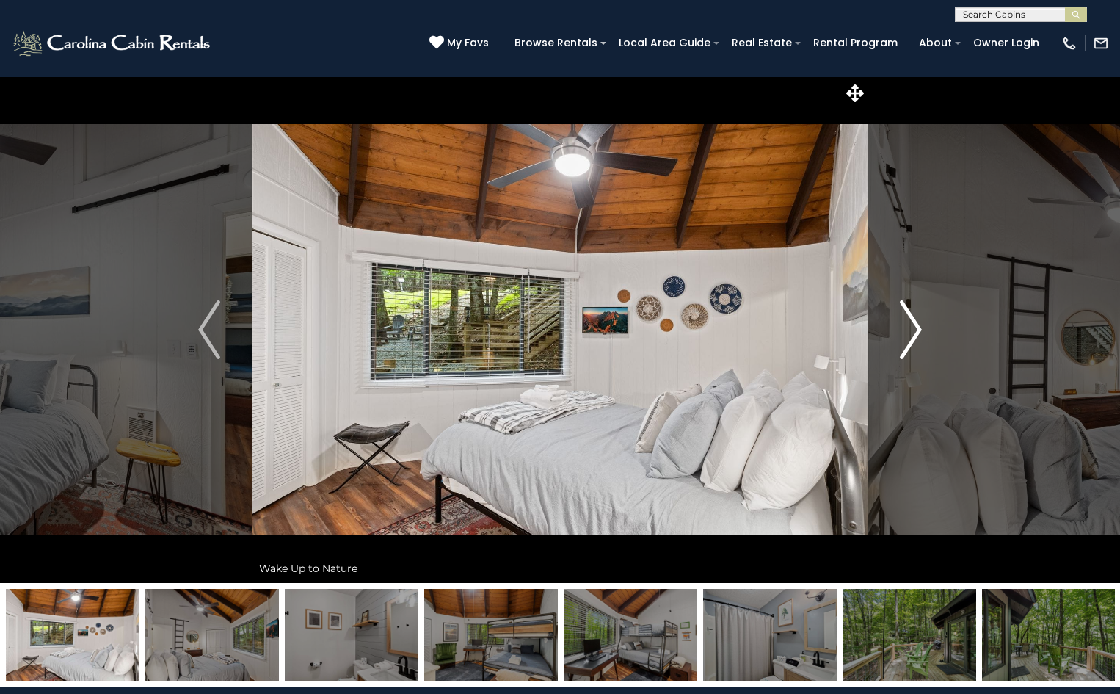
click at [922, 322] on button "Next" at bounding box center [910, 329] width 85 height 506
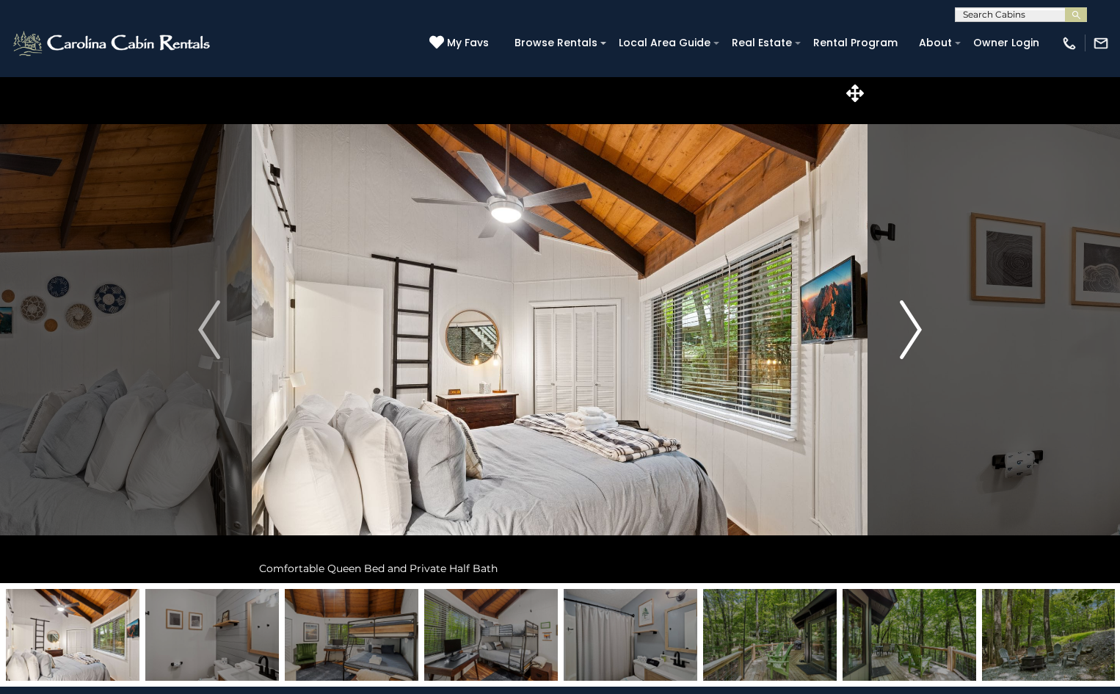
click at [922, 322] on button "Next" at bounding box center [910, 329] width 85 height 506
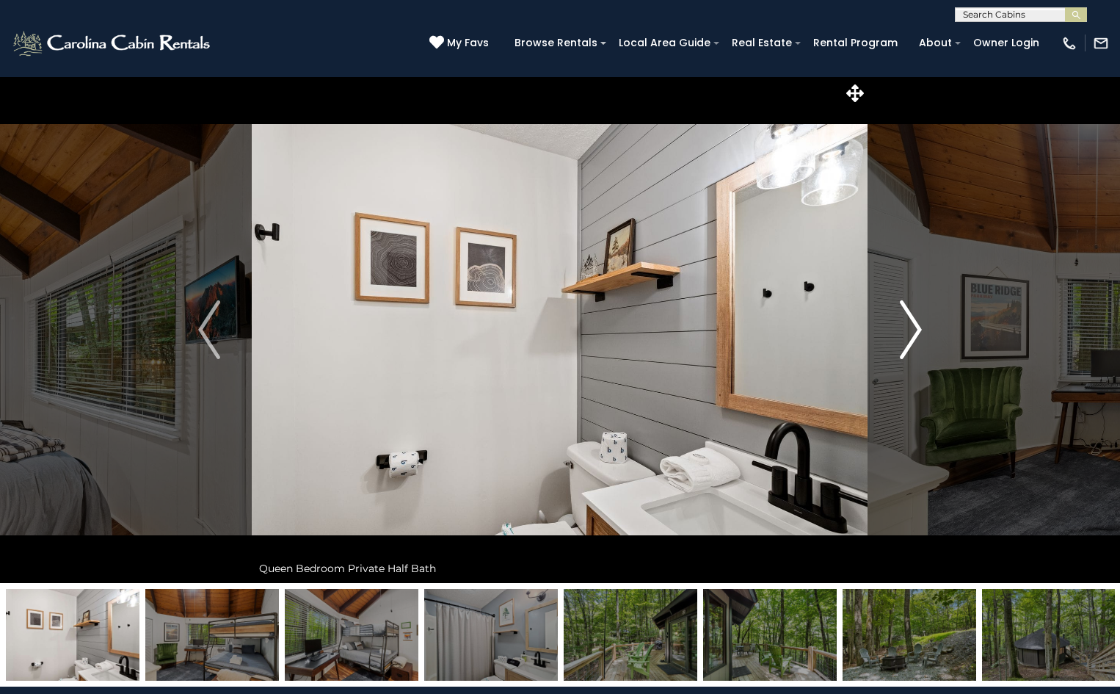
click at [922, 322] on button "Next" at bounding box center [910, 329] width 85 height 506
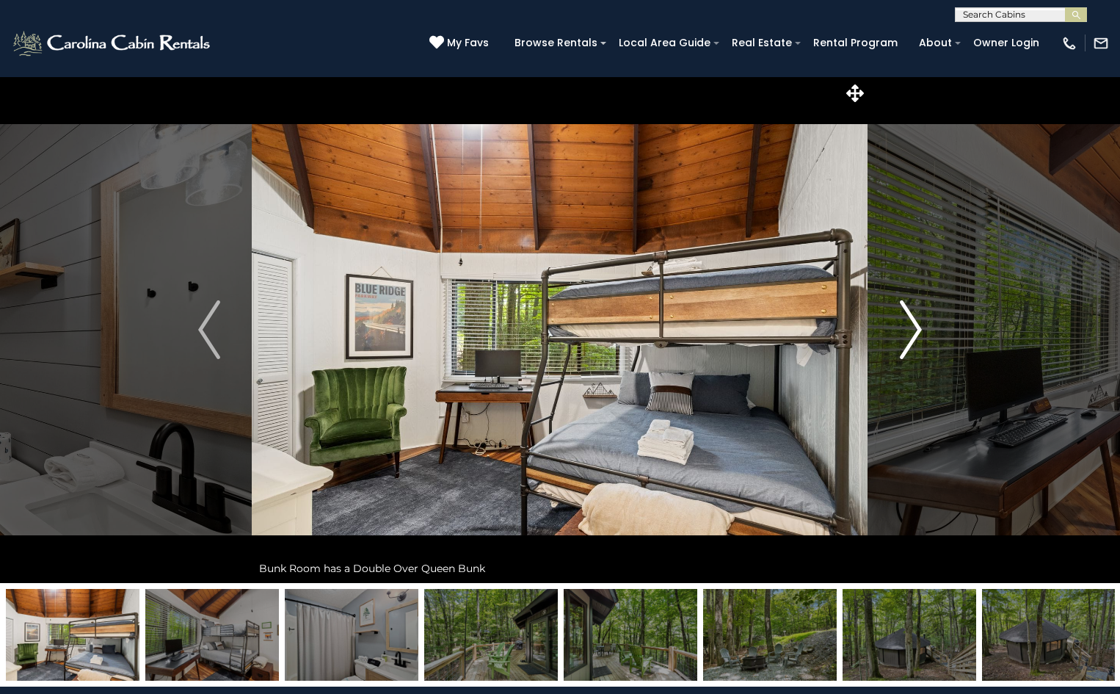
click at [922, 322] on button "Next" at bounding box center [910, 329] width 85 height 506
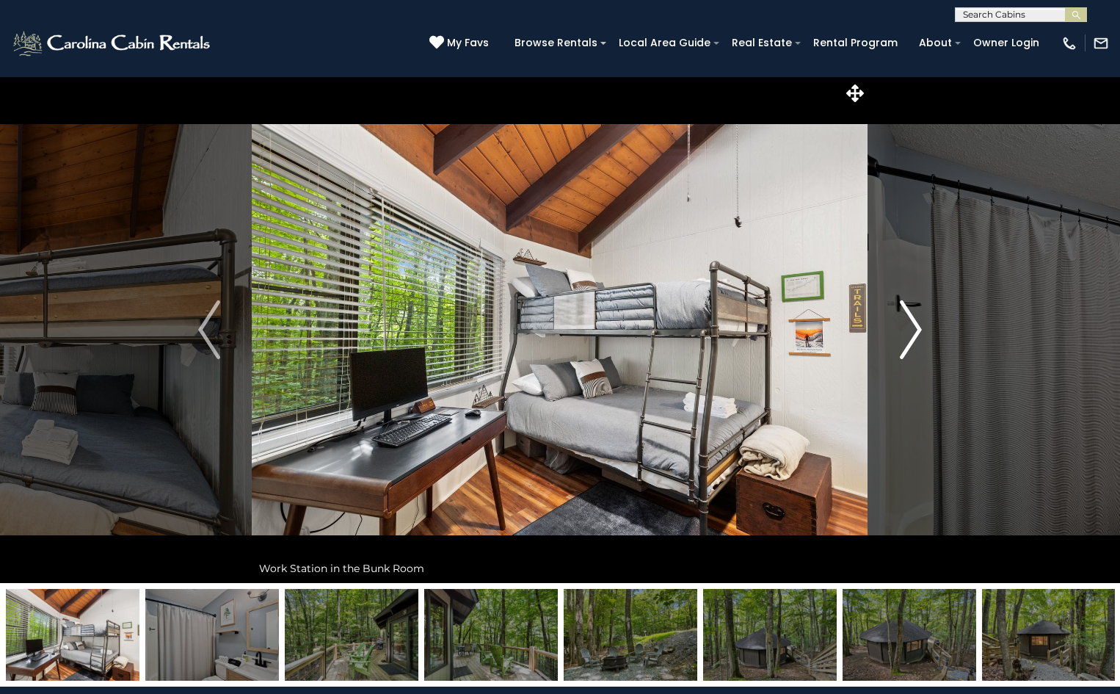
click at [922, 322] on button "Next" at bounding box center [910, 329] width 85 height 506
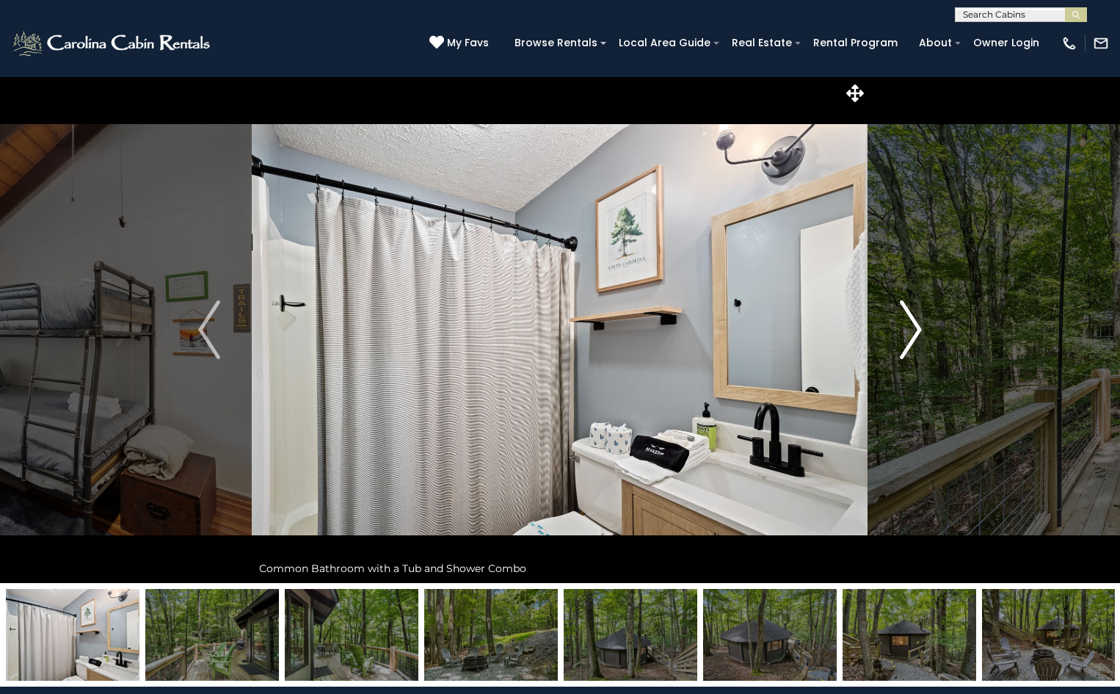
click at [922, 322] on button "Next" at bounding box center [910, 329] width 85 height 506
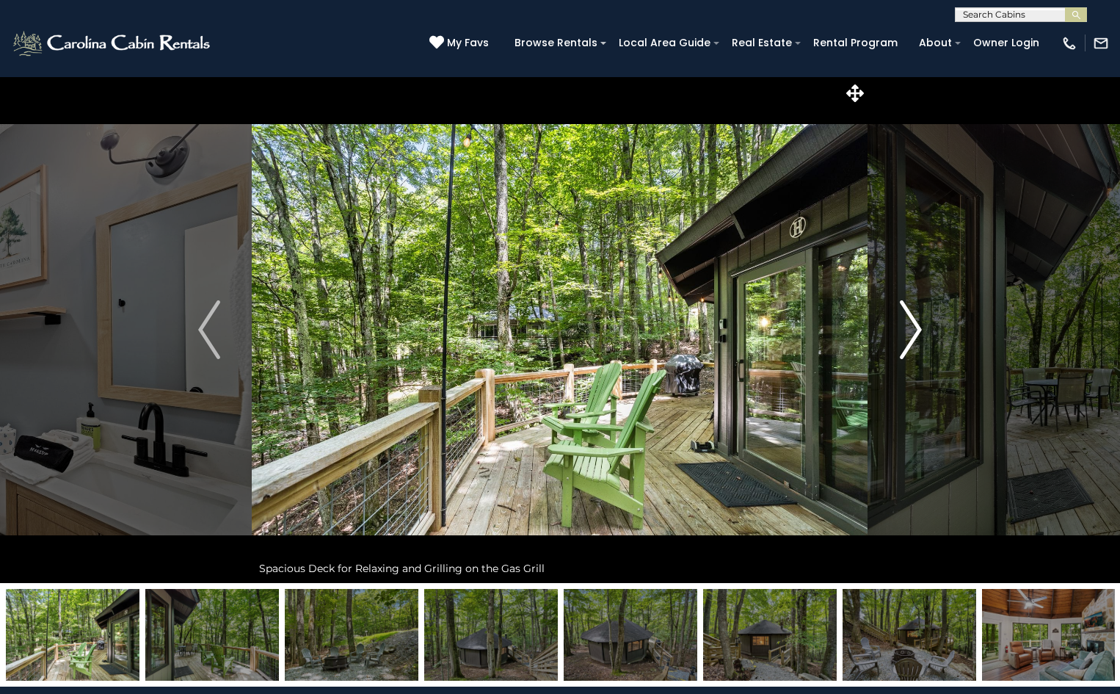
click at [922, 322] on button "Next" at bounding box center [910, 329] width 85 height 506
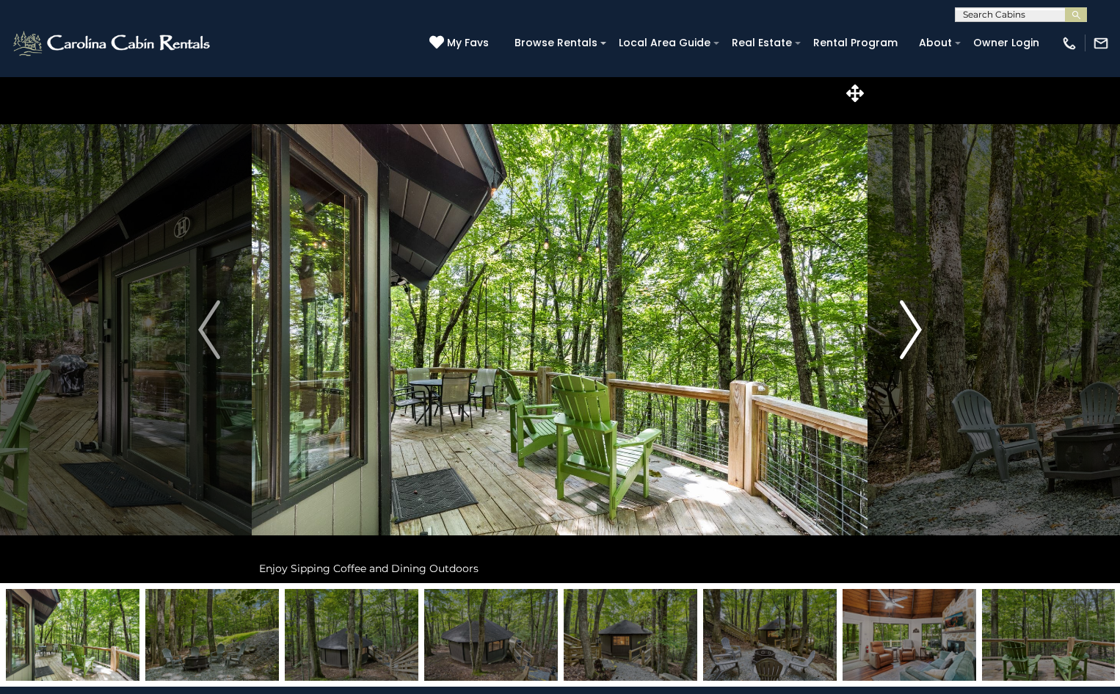
click at [922, 322] on button "Next" at bounding box center [910, 329] width 85 height 506
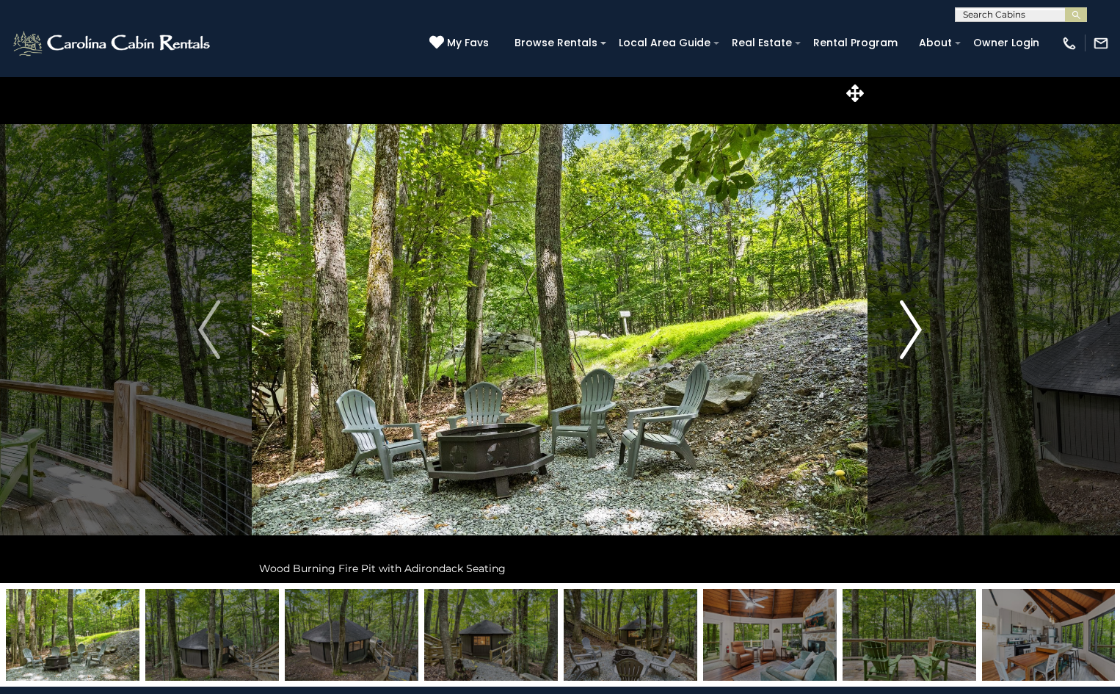
click at [922, 322] on button "Next" at bounding box center [910, 329] width 85 height 506
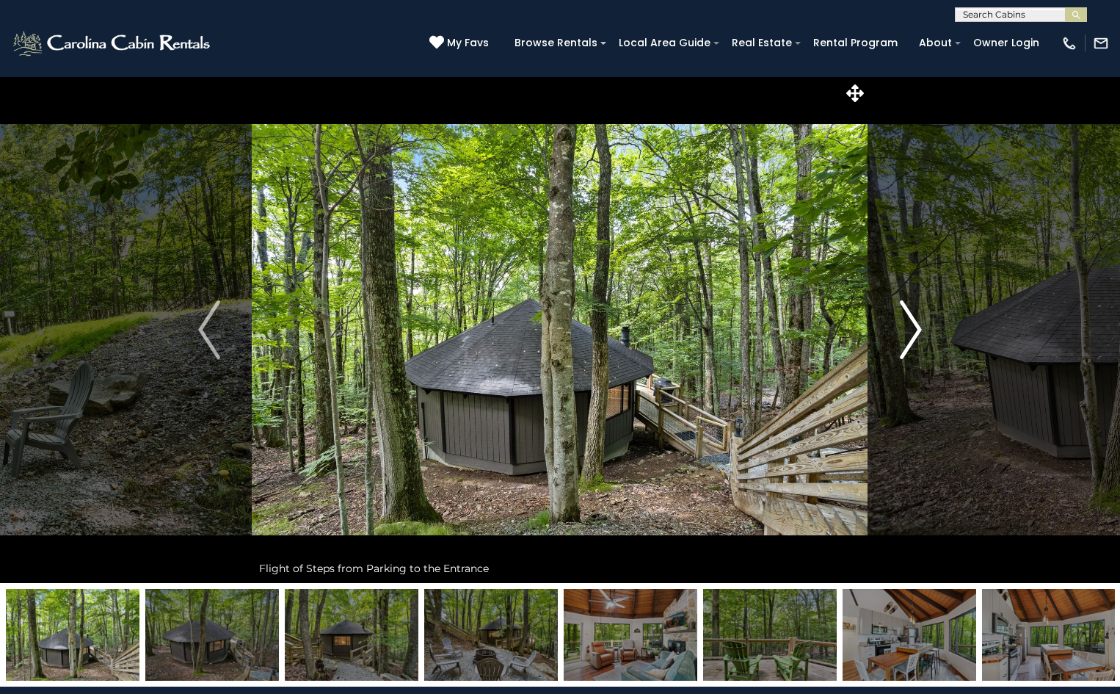
click at [922, 322] on button "Next" at bounding box center [910, 329] width 85 height 506
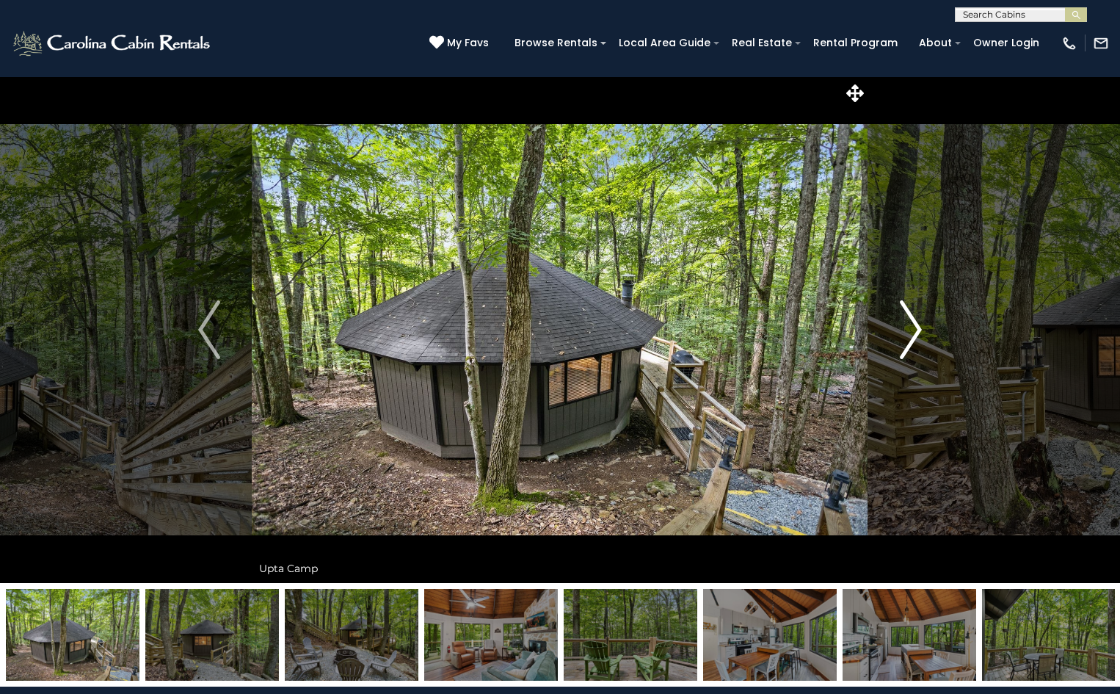
click at [922, 322] on button "Next" at bounding box center [910, 329] width 85 height 506
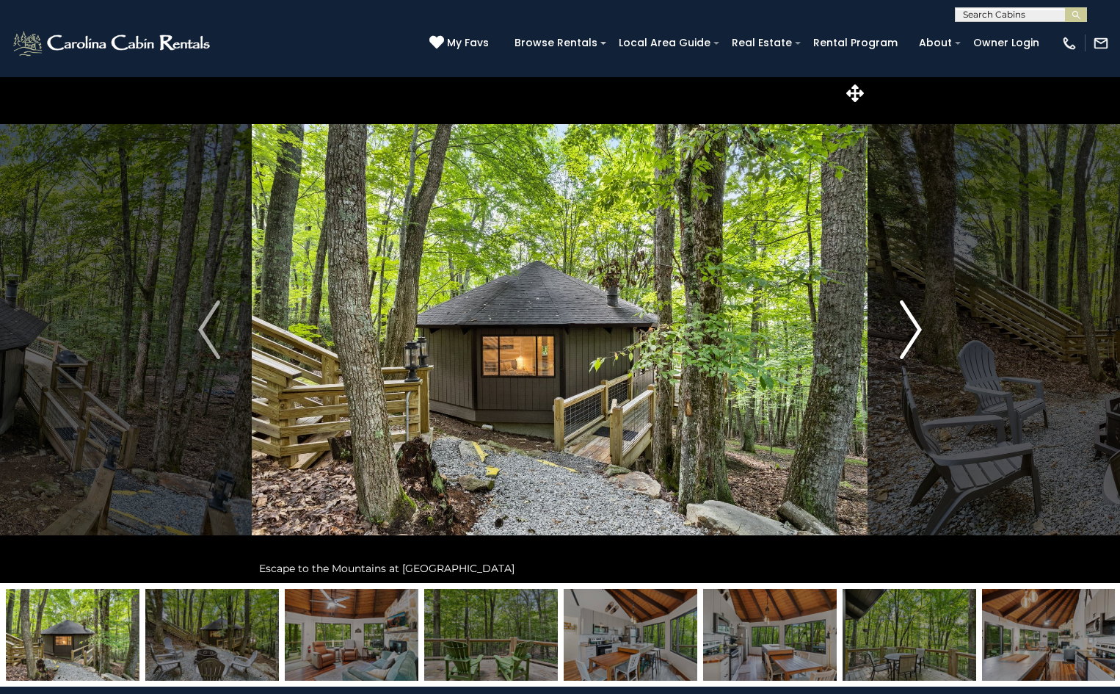
click at [916, 325] on img "Next" at bounding box center [911, 329] width 22 height 59
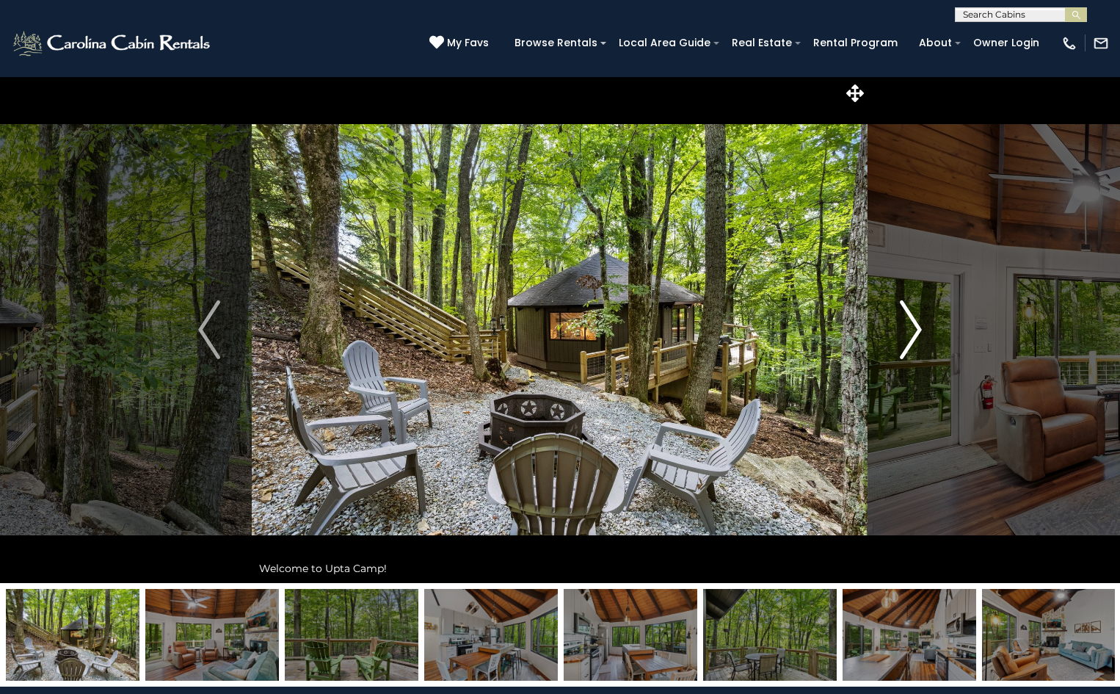
click at [916, 325] on img "Next" at bounding box center [911, 329] width 22 height 59
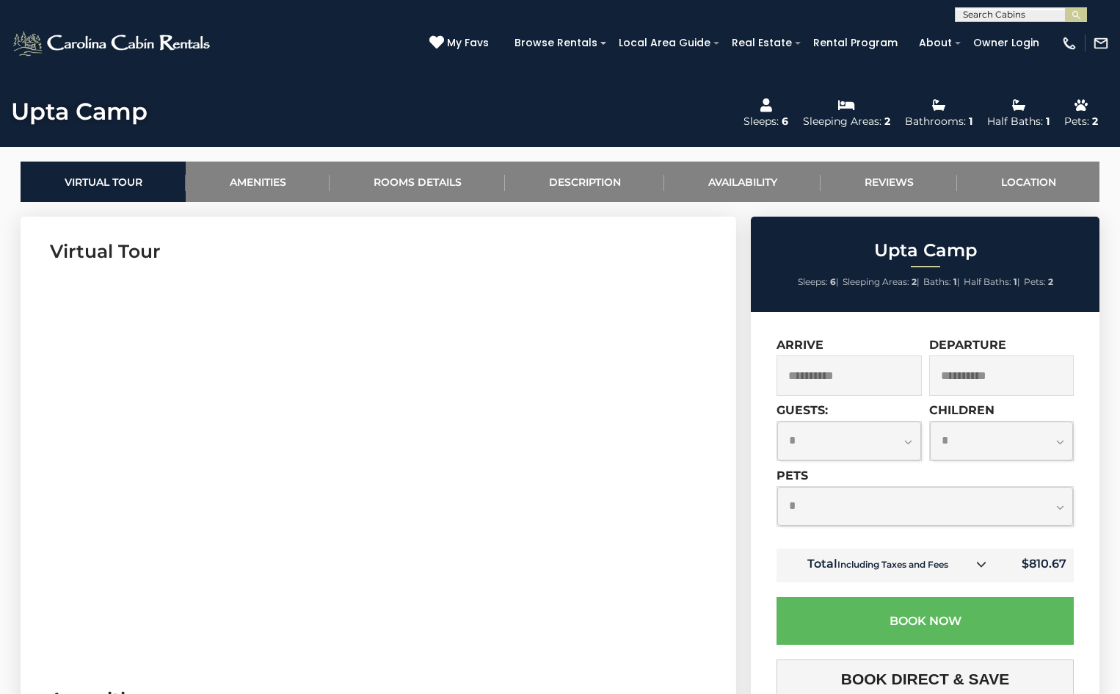
scroll to position [587, 0]
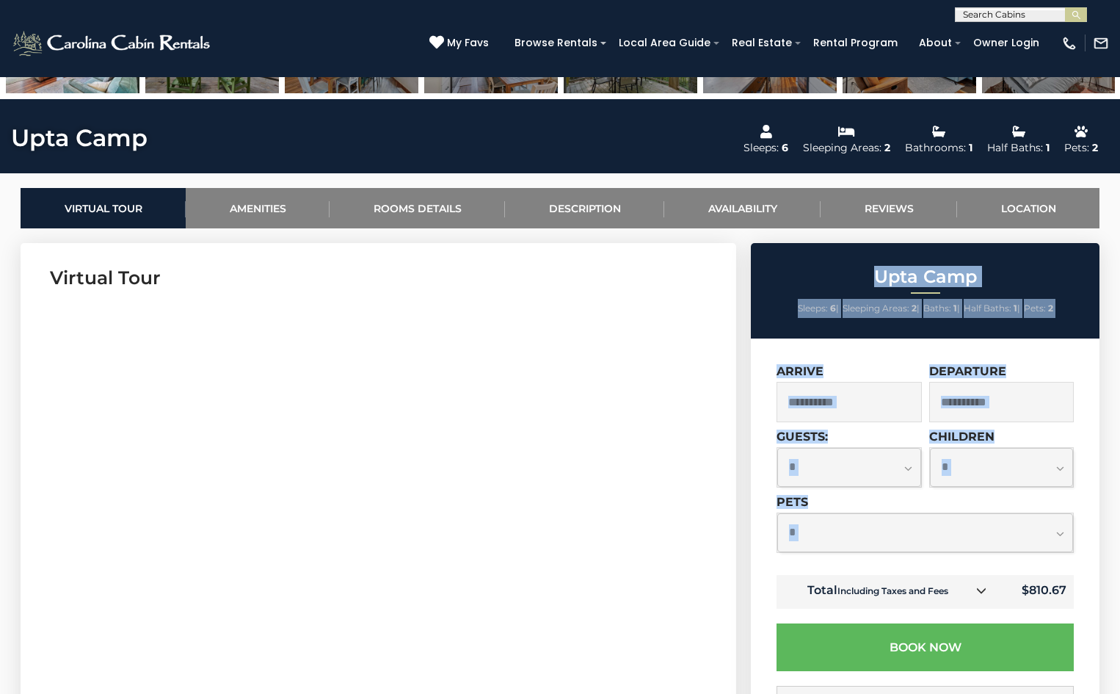
drag, startPoint x: 734, startPoint y: 596, endPoint x: 679, endPoint y: 583, distance: 56.6
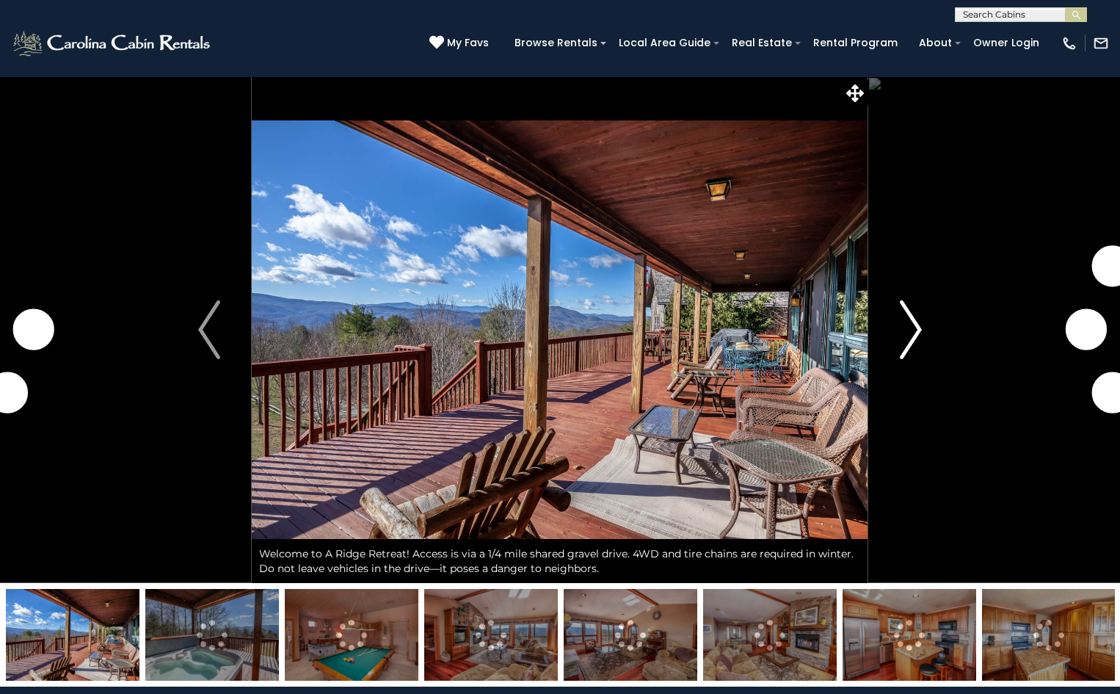
click at [900, 338] on img "Next" at bounding box center [911, 329] width 22 height 59
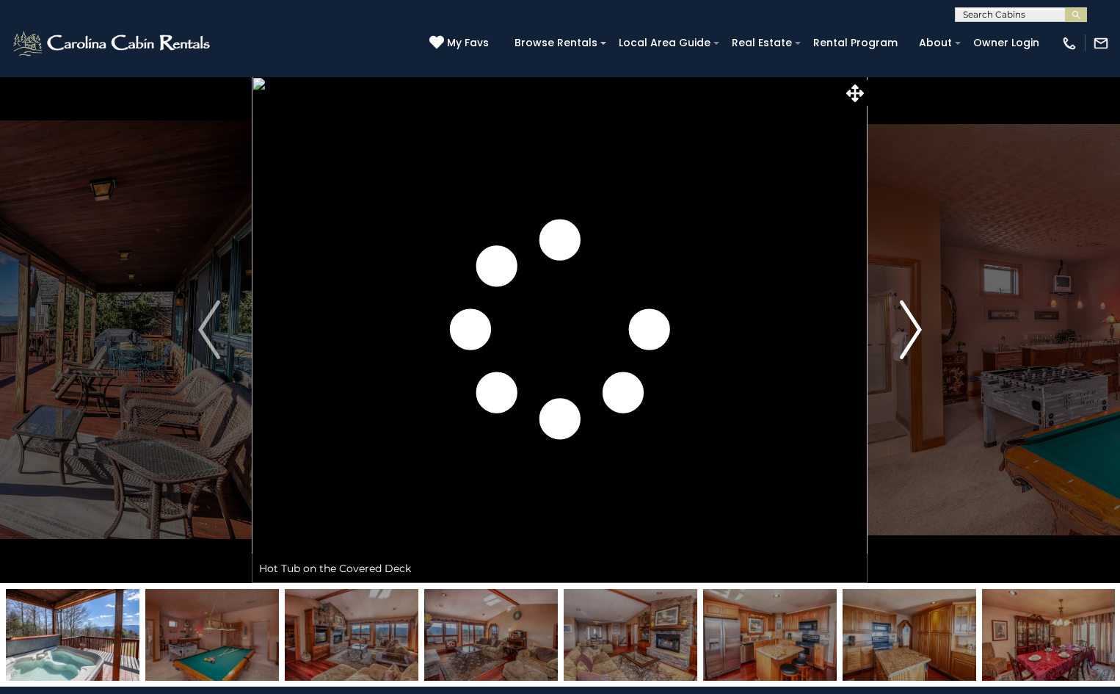
click at [900, 338] on img "Next" at bounding box center [911, 329] width 22 height 59
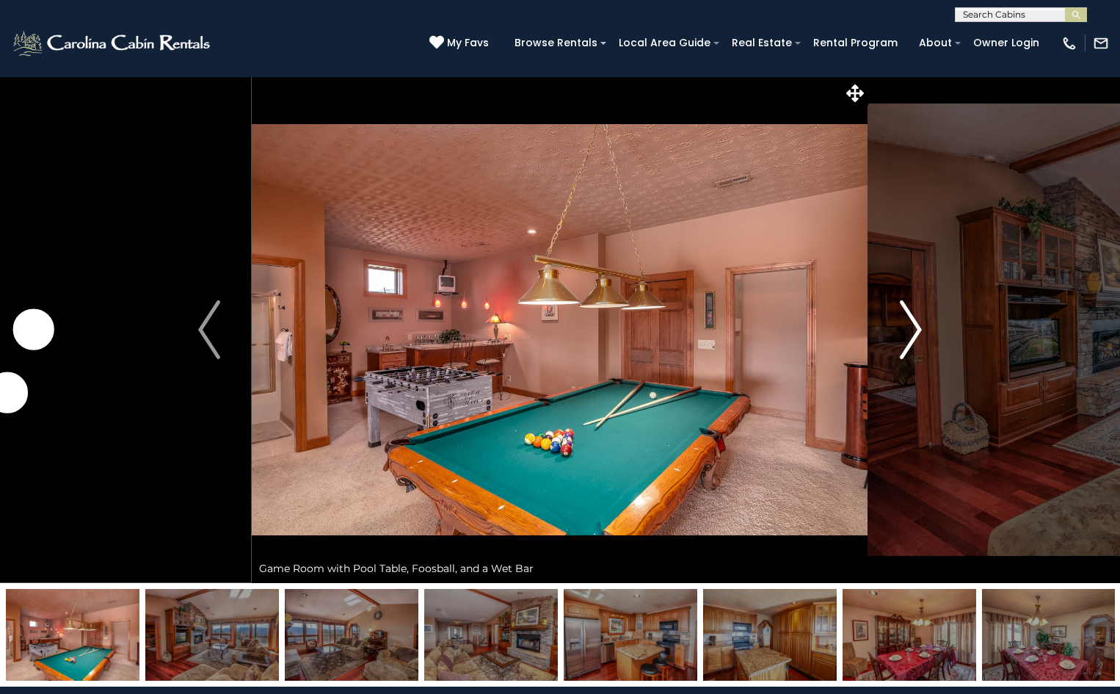
click at [900, 338] on img "Next" at bounding box center [911, 329] width 22 height 59
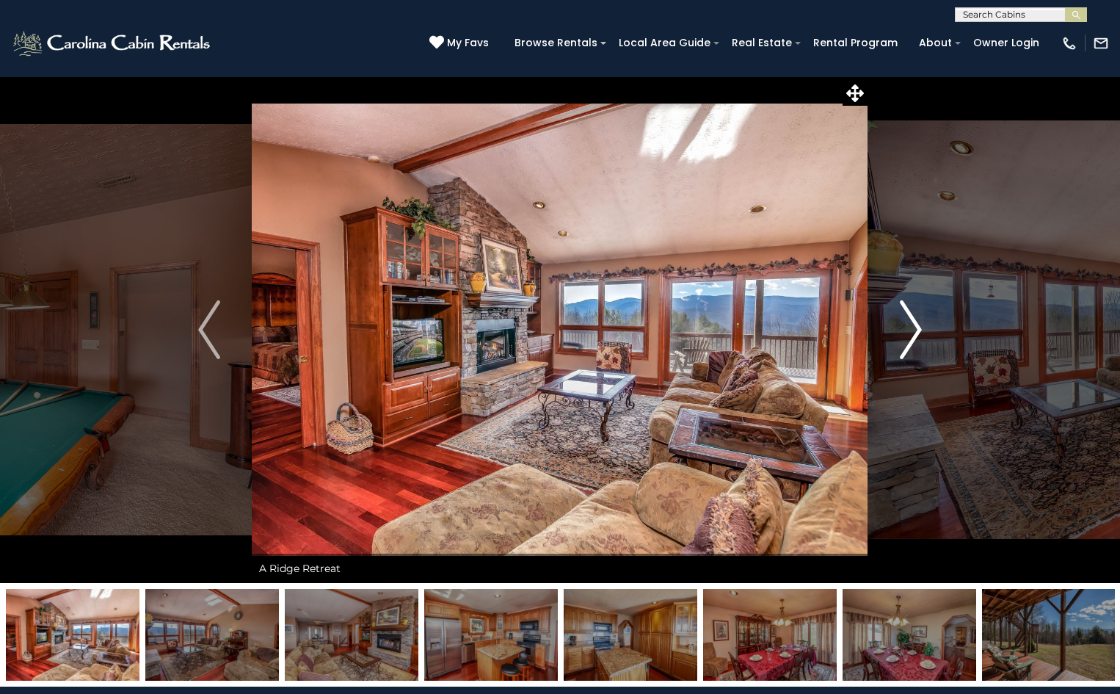
click at [900, 338] on img "Next" at bounding box center [911, 329] width 22 height 59
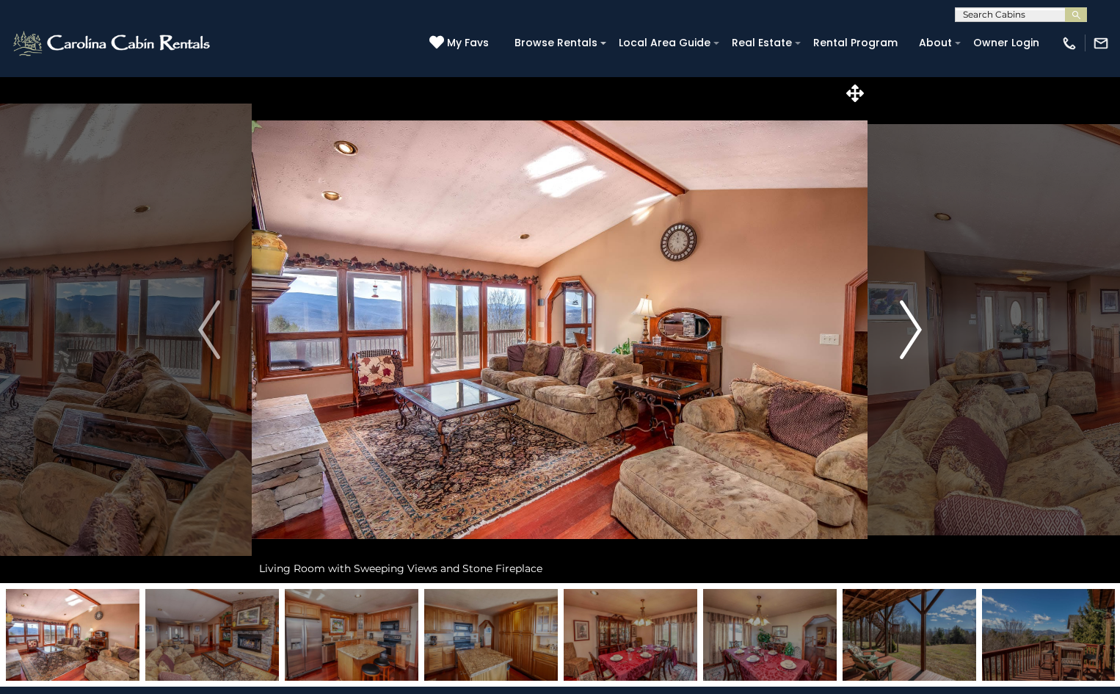
click at [900, 338] on img "Next" at bounding box center [911, 329] width 22 height 59
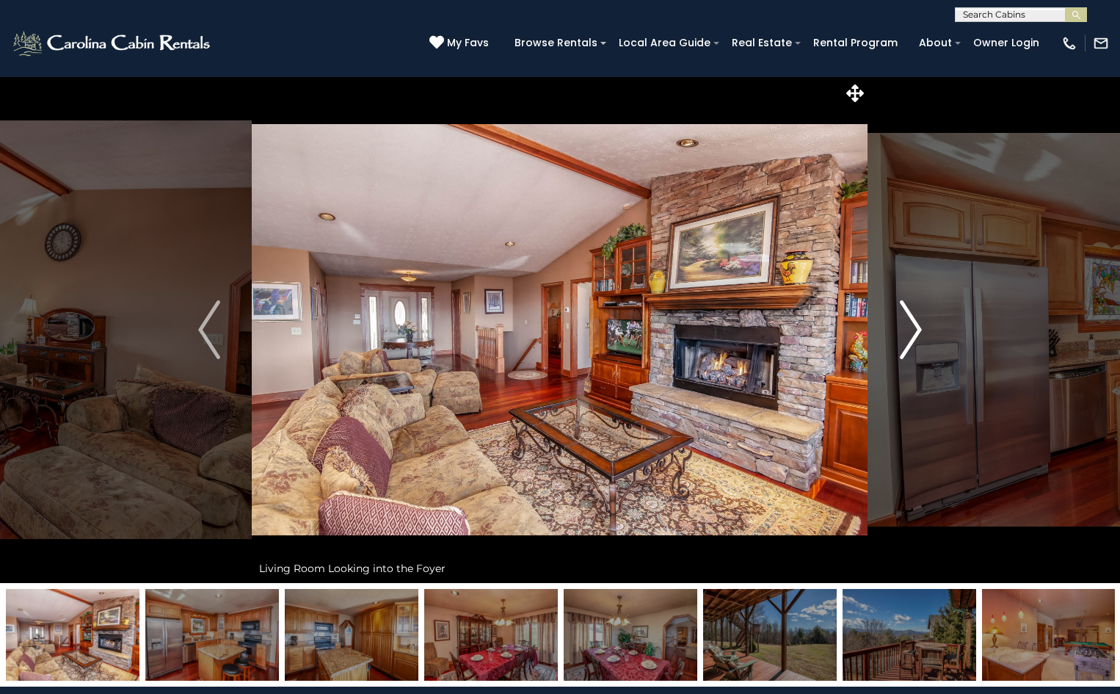
click at [900, 338] on img "Next" at bounding box center [911, 329] width 22 height 59
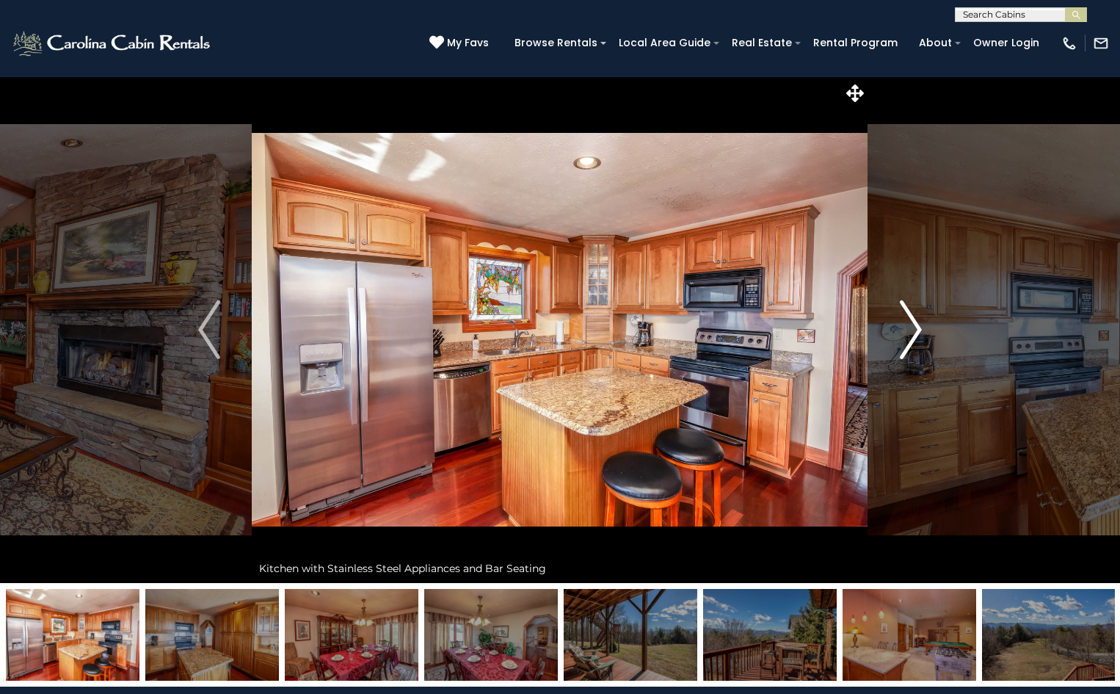
click at [900, 338] on img "Next" at bounding box center [911, 329] width 22 height 59
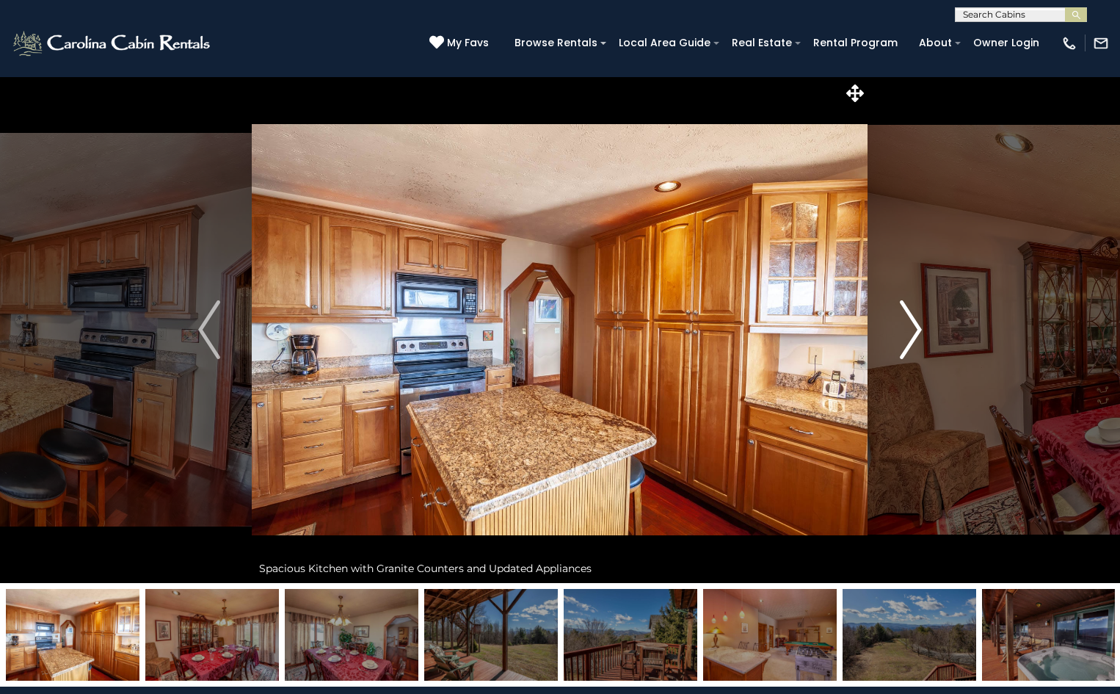
click at [900, 338] on img "Next" at bounding box center [911, 329] width 22 height 59
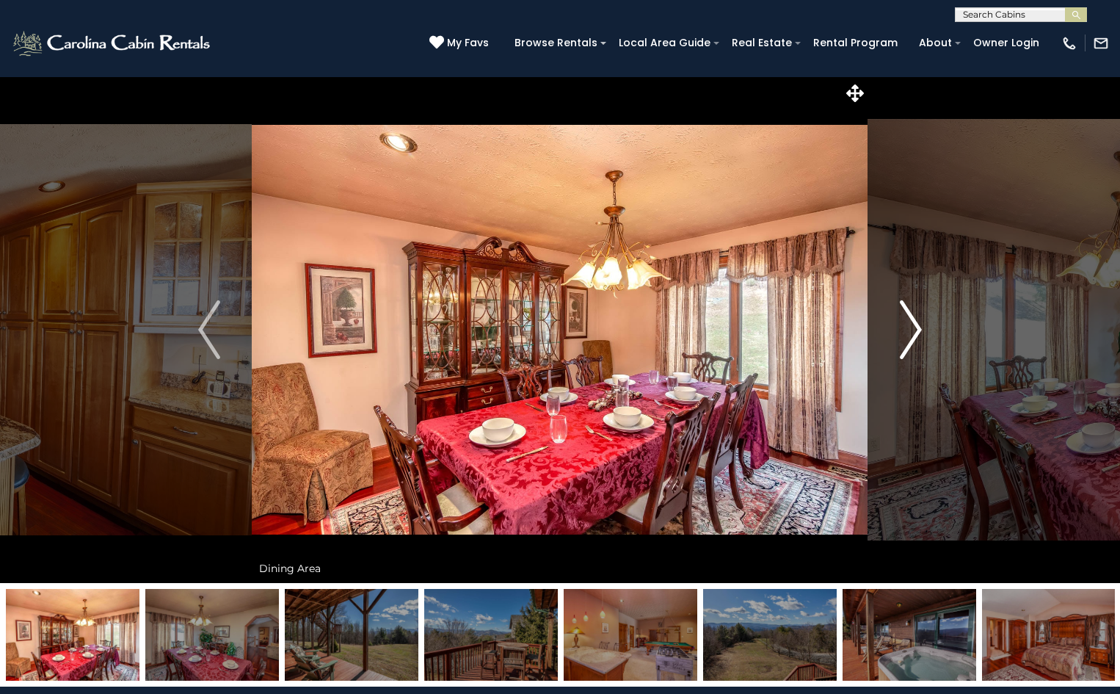
click at [900, 338] on img "Next" at bounding box center [911, 329] width 22 height 59
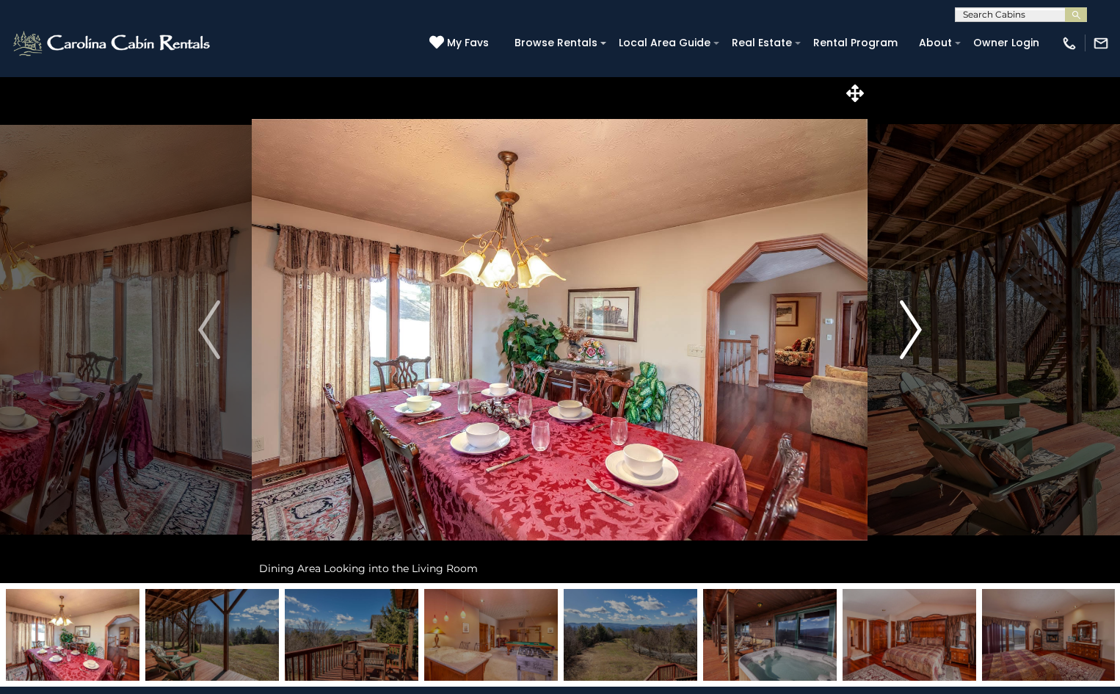
click at [900, 338] on img "Next" at bounding box center [911, 329] width 22 height 59
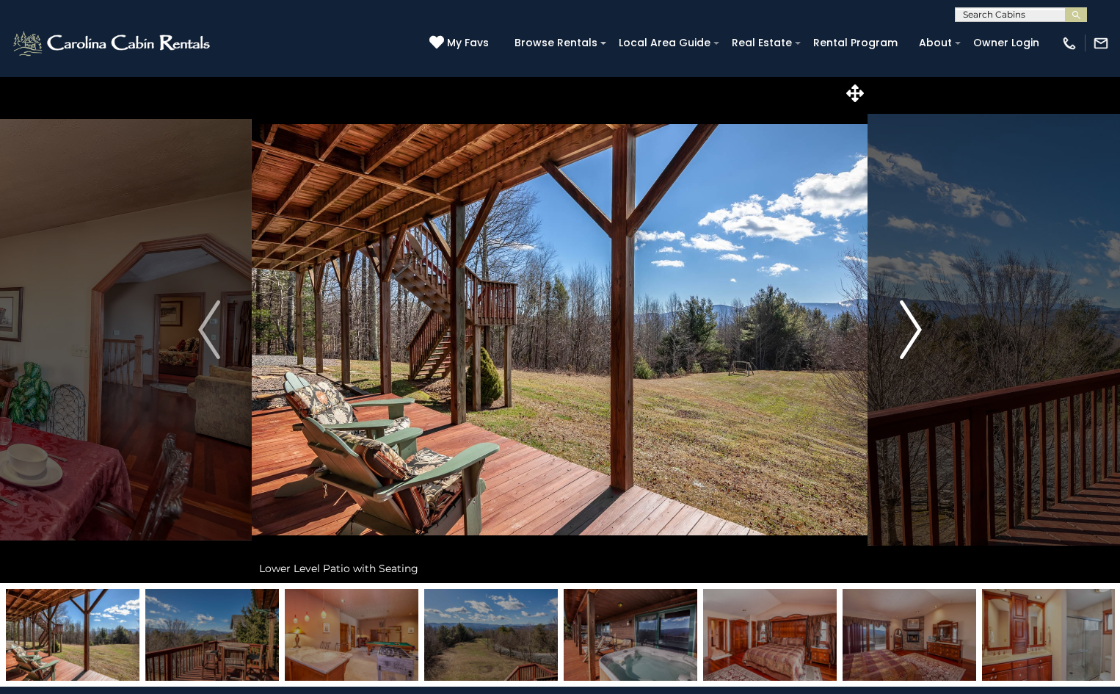
click at [900, 338] on img "Next" at bounding box center [911, 329] width 22 height 59
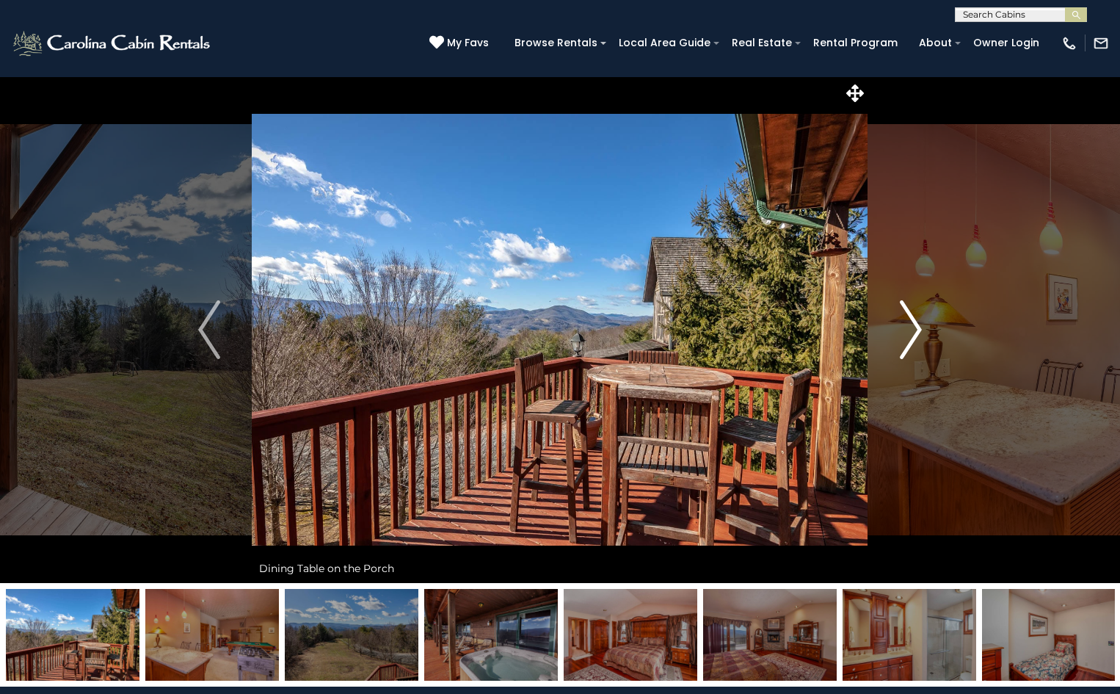
click at [900, 338] on img "Next" at bounding box center [911, 329] width 22 height 59
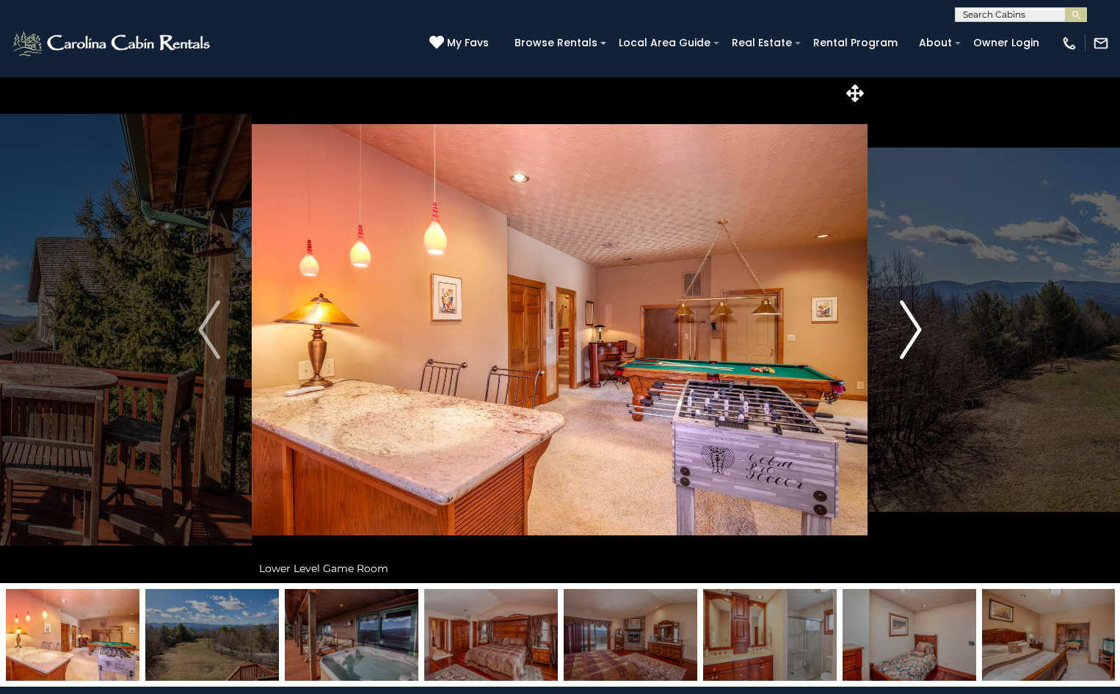
click at [900, 343] on img "Next" at bounding box center [911, 329] width 22 height 59
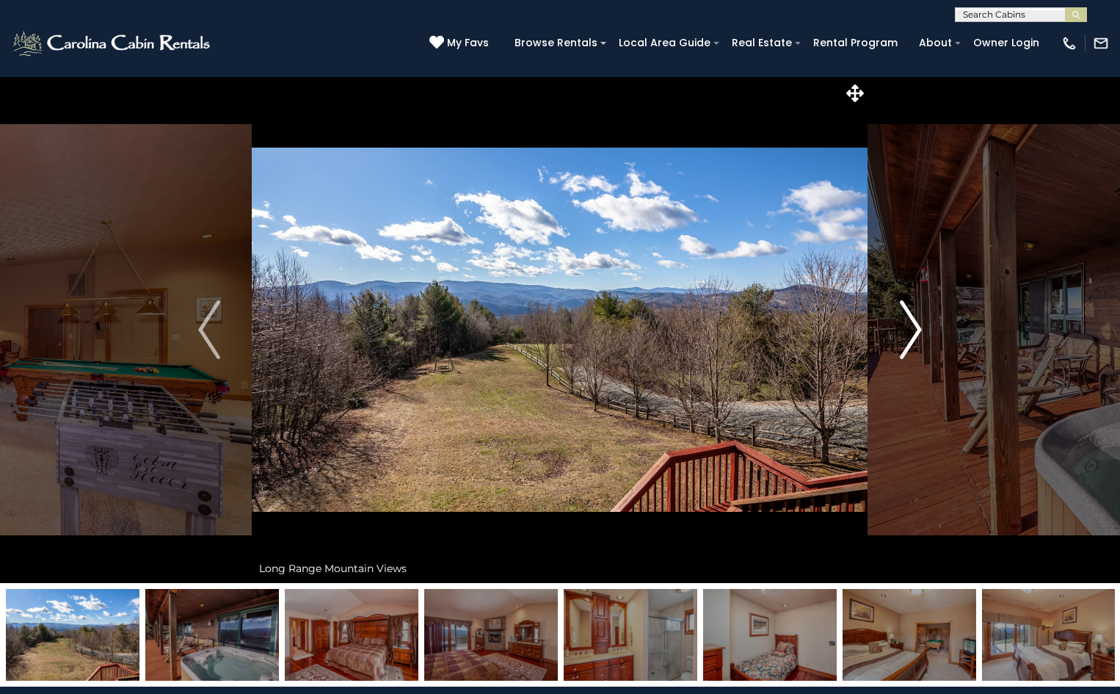
click at [895, 349] on button "Next" at bounding box center [910, 329] width 85 height 506
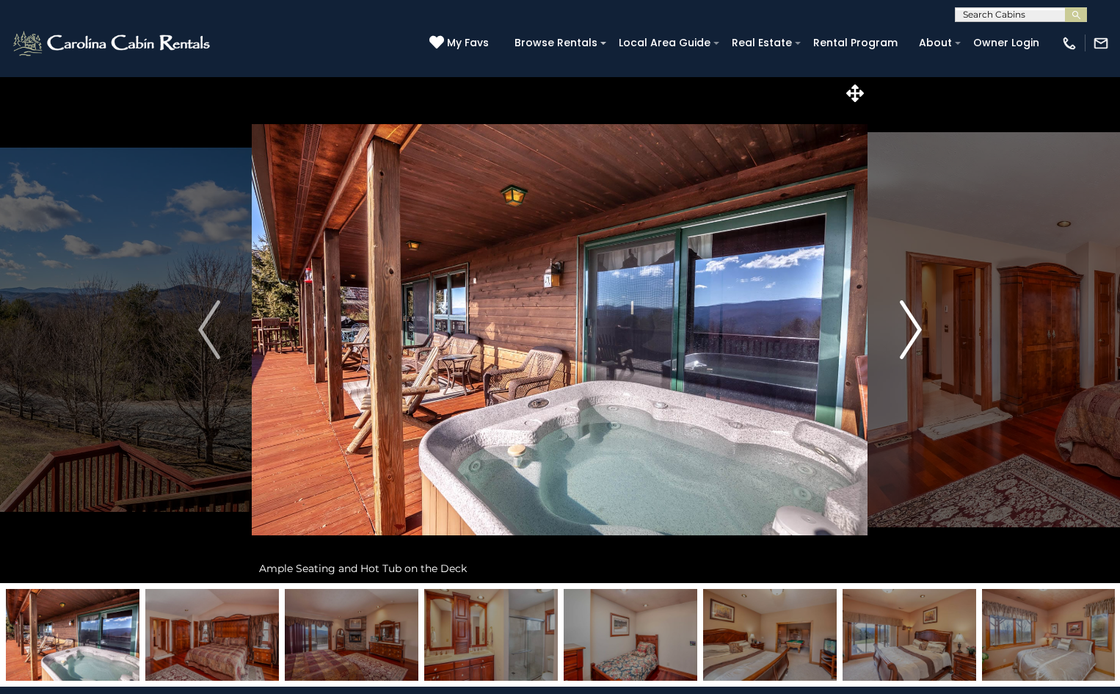
click at [904, 342] on img "Next" at bounding box center [911, 329] width 22 height 59
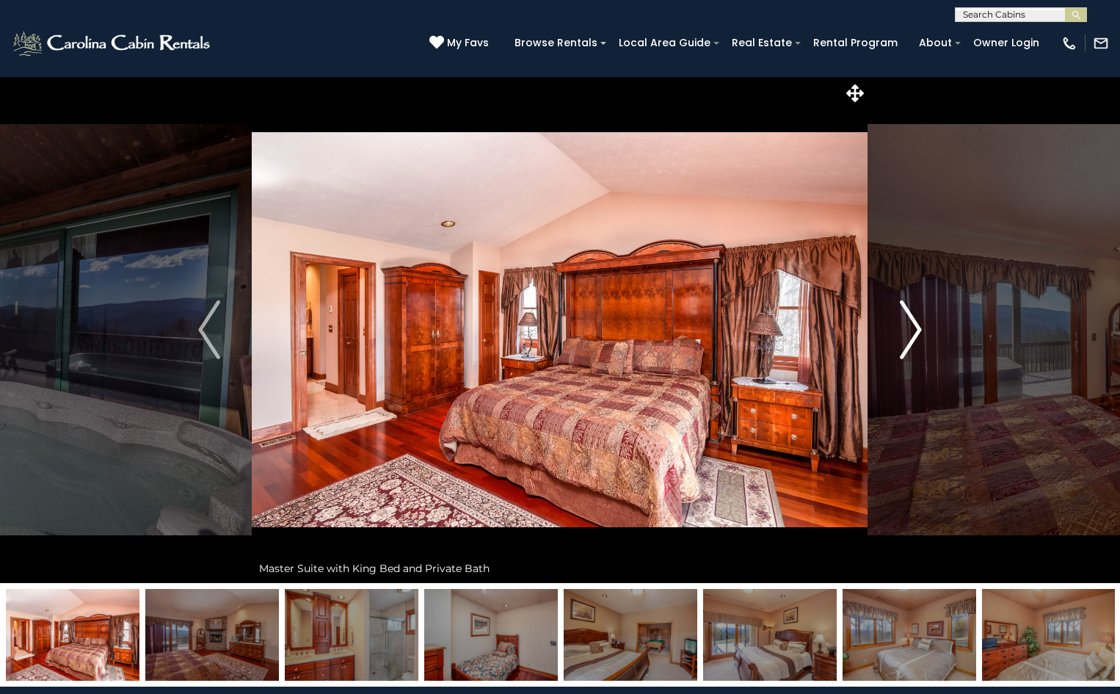
click at [903, 343] on img "Next" at bounding box center [911, 329] width 22 height 59
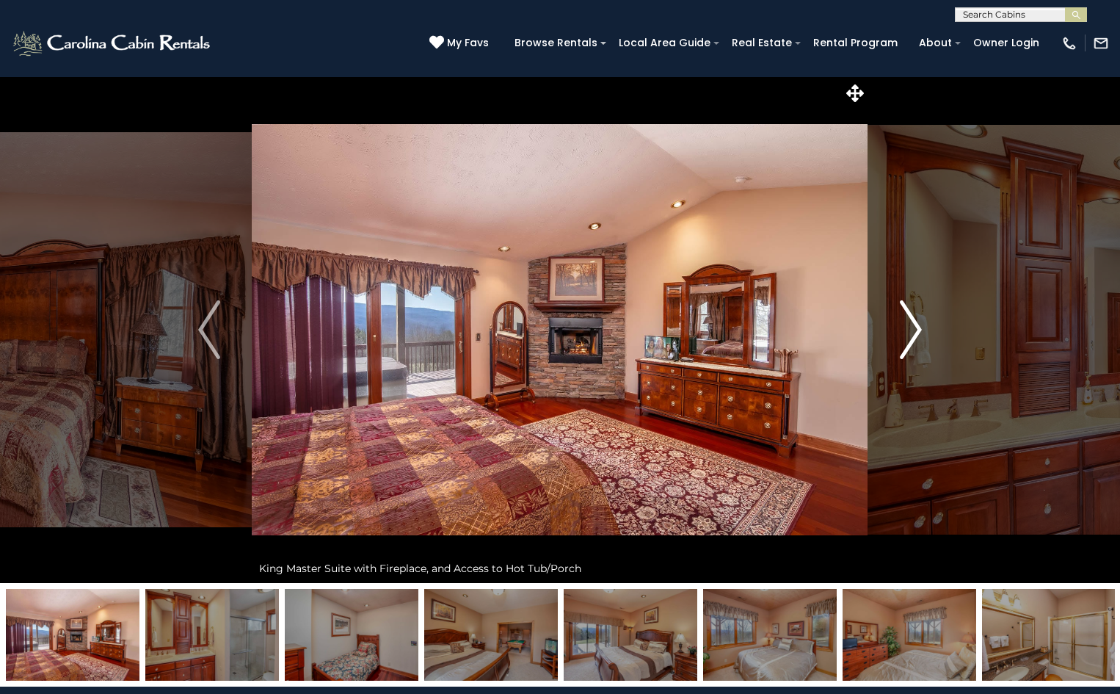
click at [905, 348] on img "Next" at bounding box center [911, 329] width 22 height 59
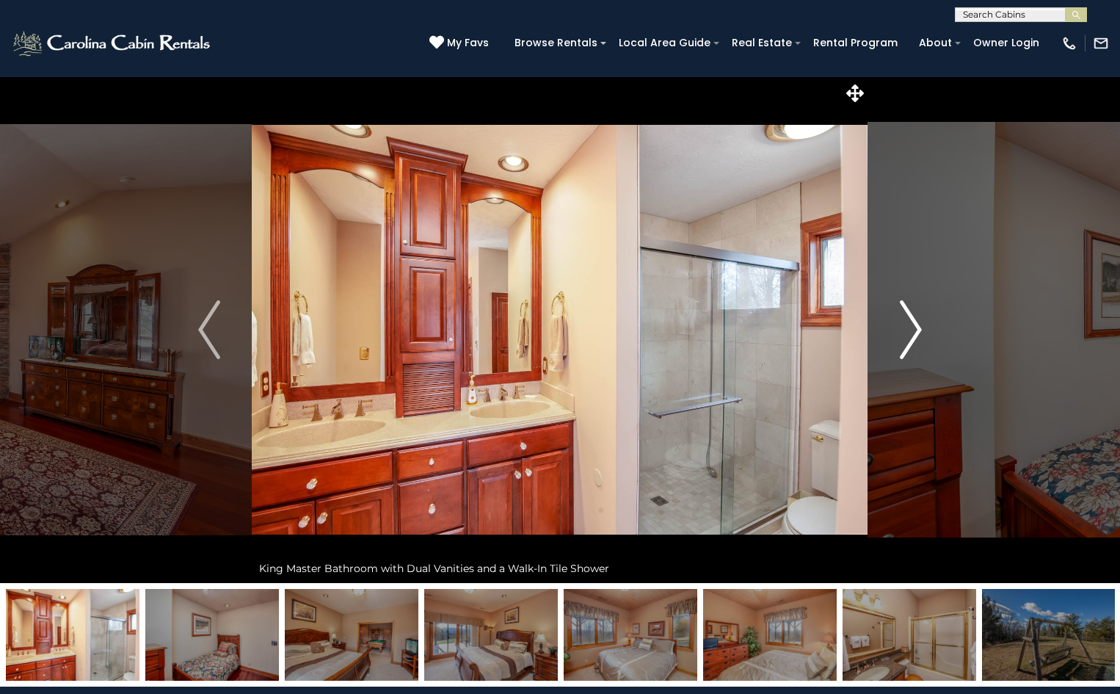
click at [905, 348] on img "Next" at bounding box center [911, 329] width 22 height 59
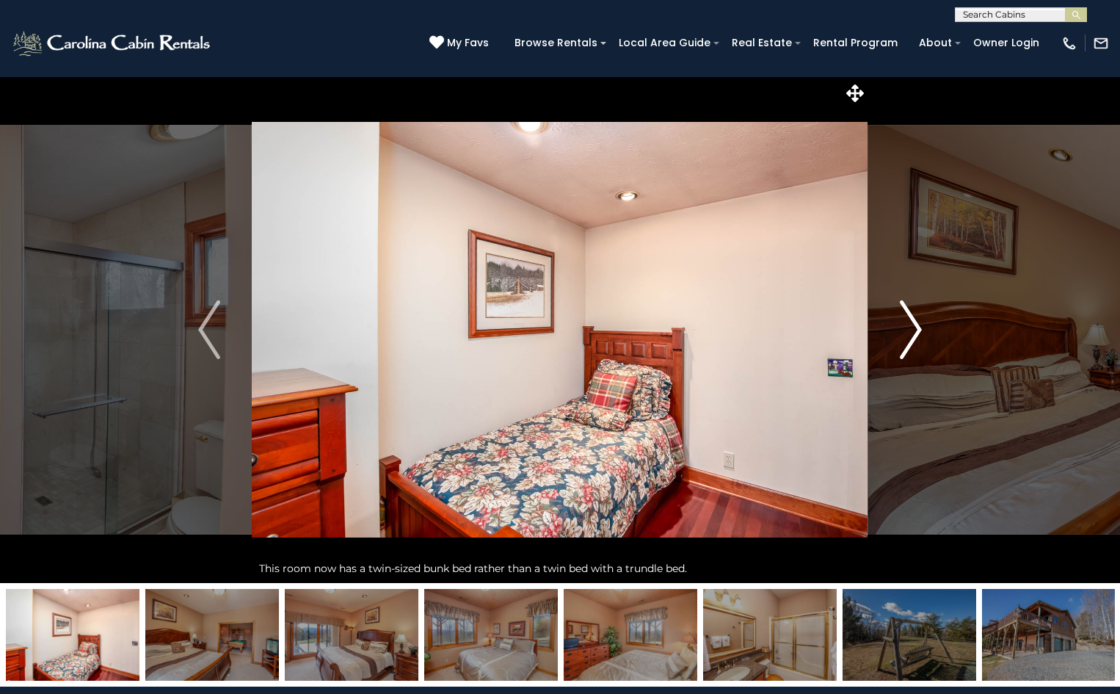
click at [913, 339] on img "Next" at bounding box center [911, 329] width 22 height 59
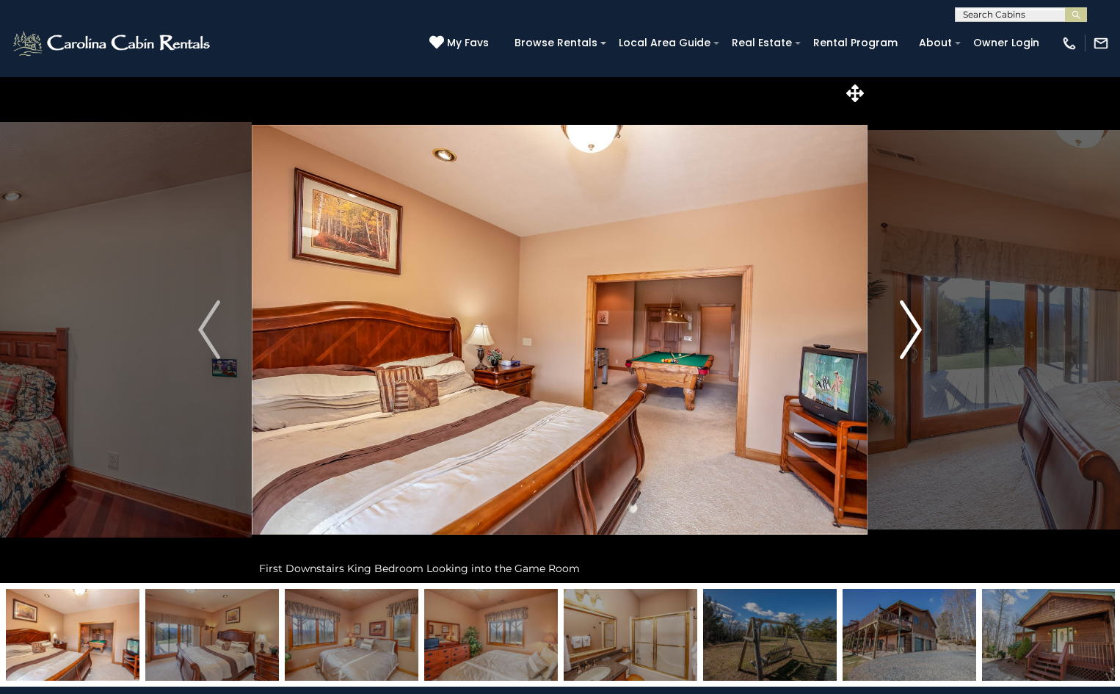
click at [914, 330] on img "Next" at bounding box center [911, 329] width 22 height 59
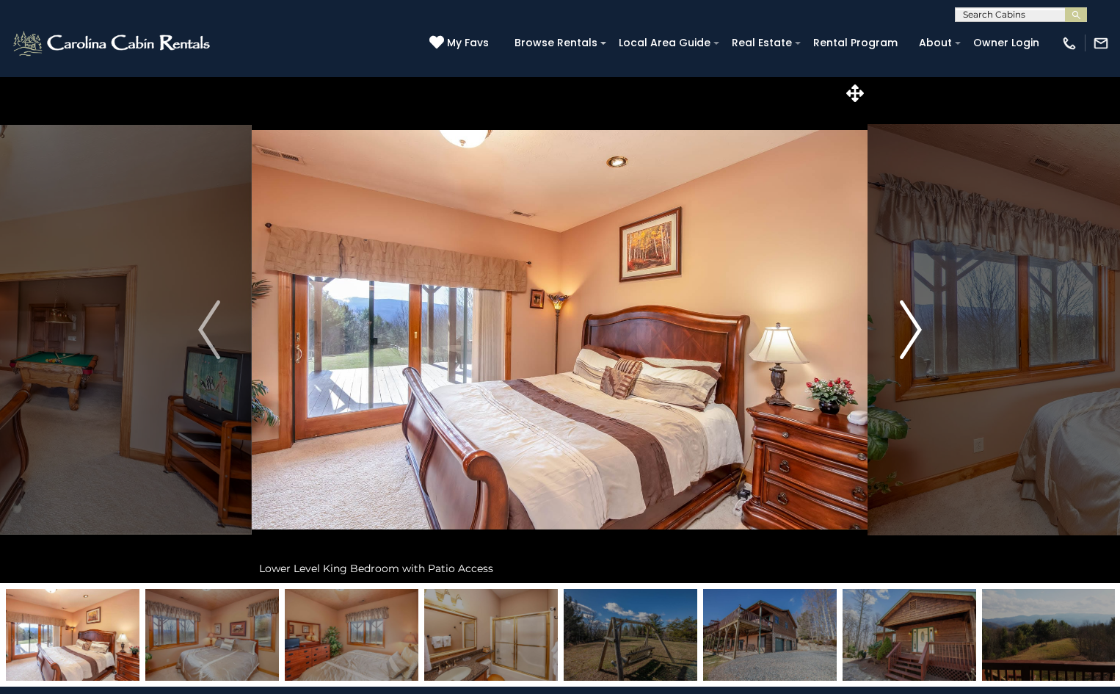
click at [912, 328] on img "Next" at bounding box center [911, 329] width 22 height 59
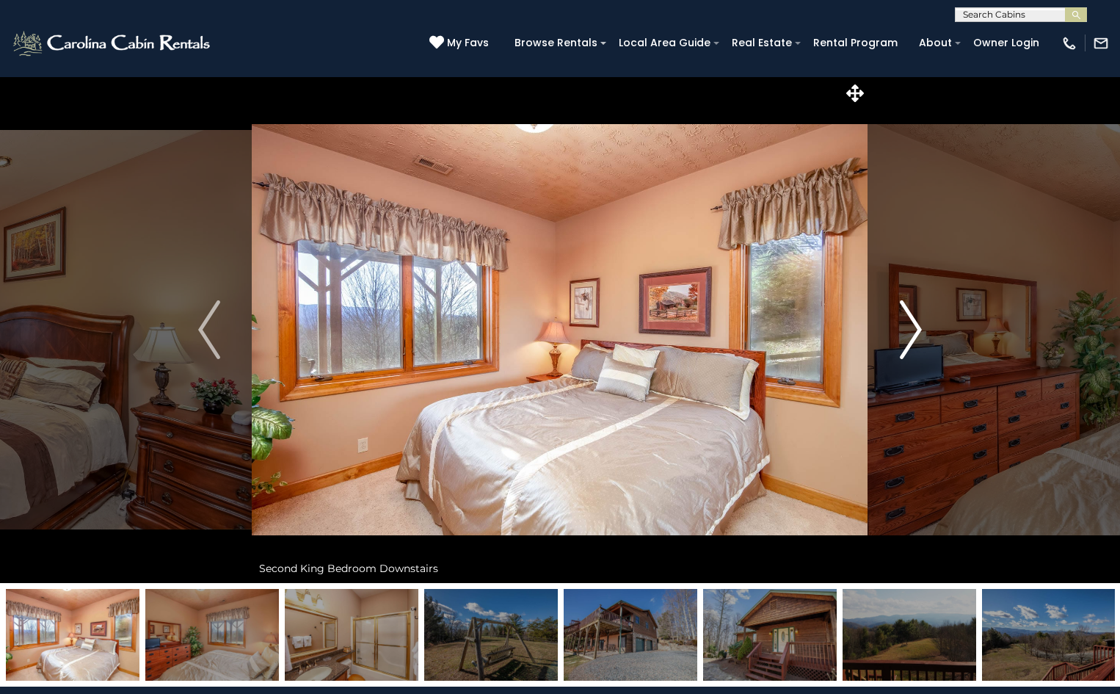
click at [912, 328] on img "Next" at bounding box center [911, 329] width 22 height 59
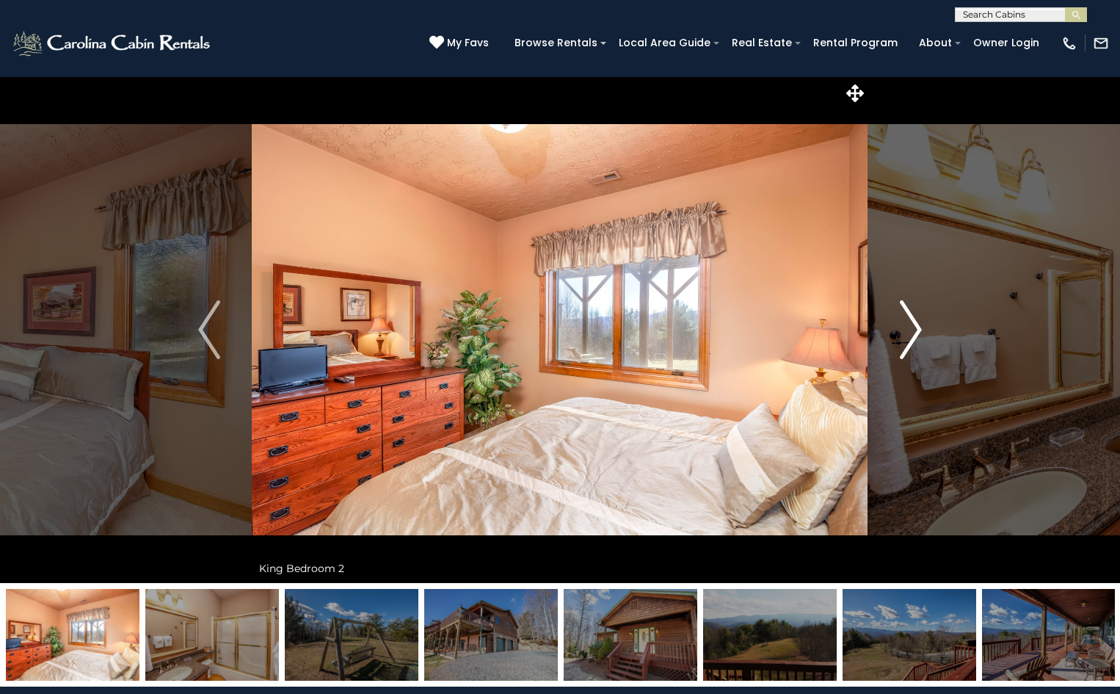
click at [912, 328] on img "Next" at bounding box center [911, 329] width 22 height 59
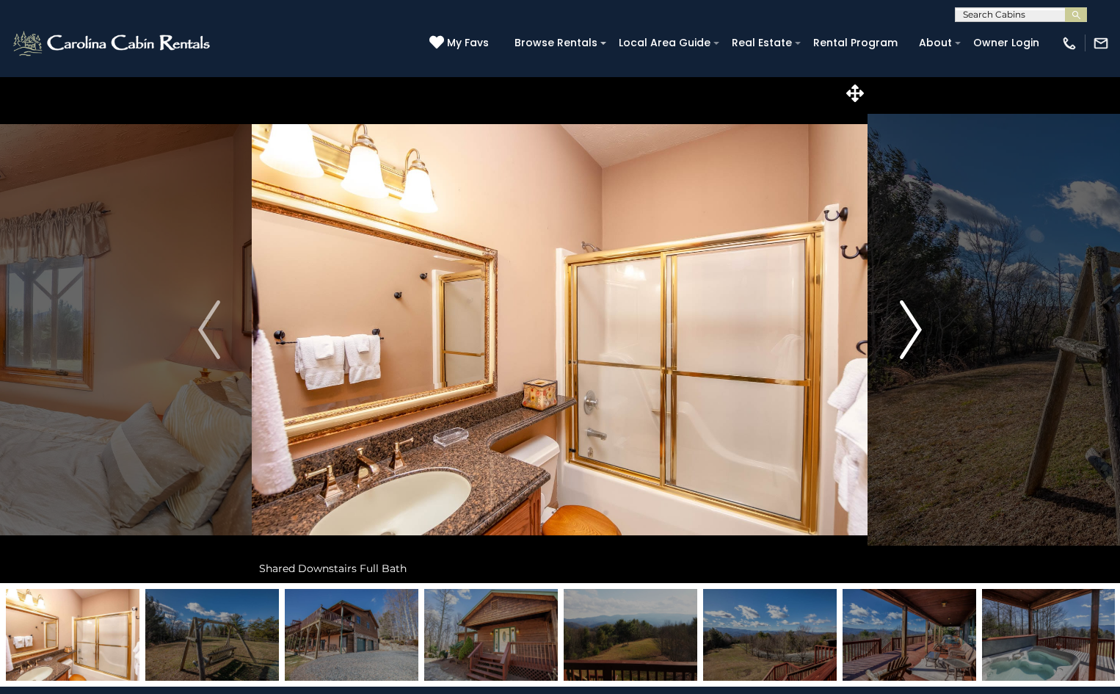
click at [912, 328] on img "Next" at bounding box center [911, 329] width 22 height 59
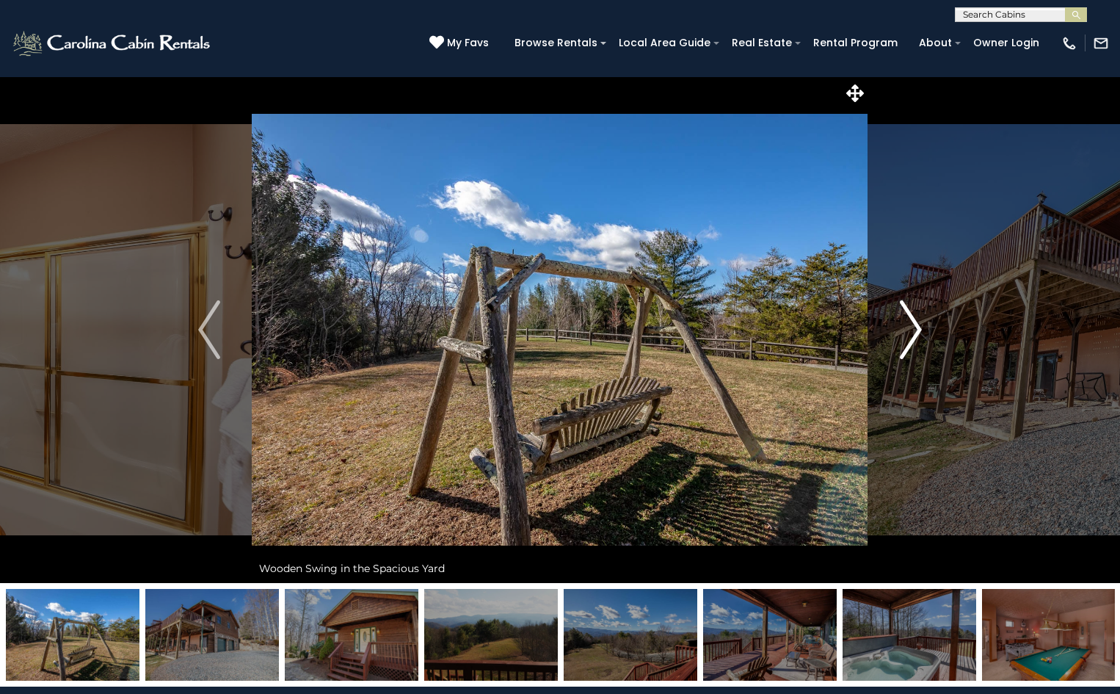
click at [912, 328] on img "Next" at bounding box center [911, 329] width 22 height 59
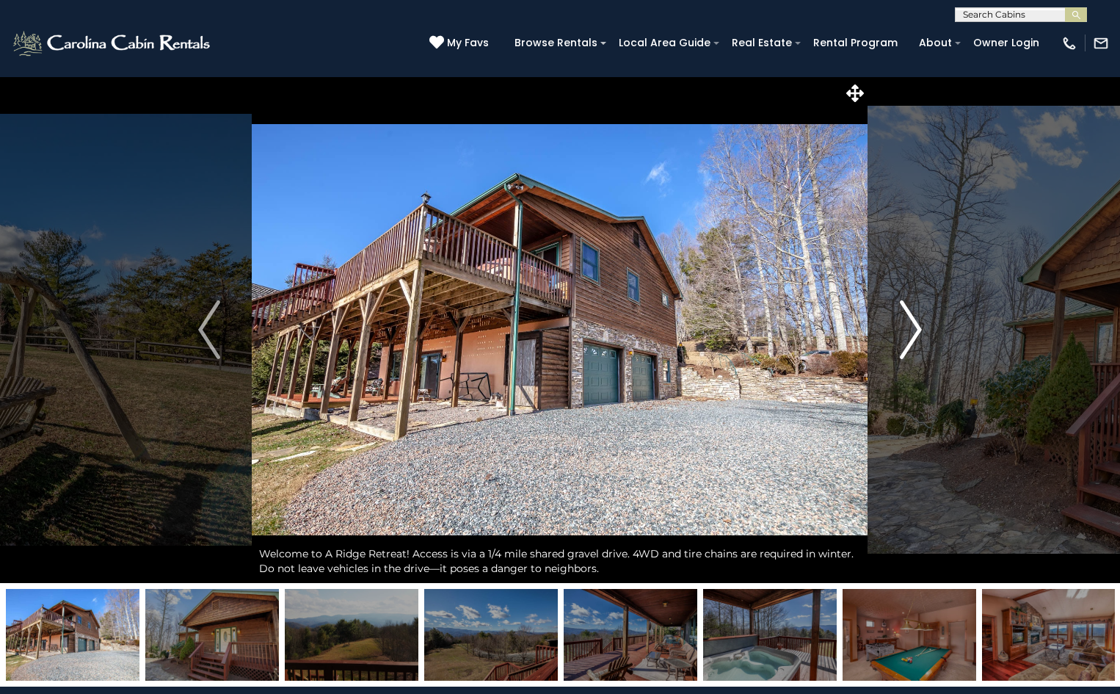
click at [912, 330] on img "Next" at bounding box center [911, 329] width 22 height 59
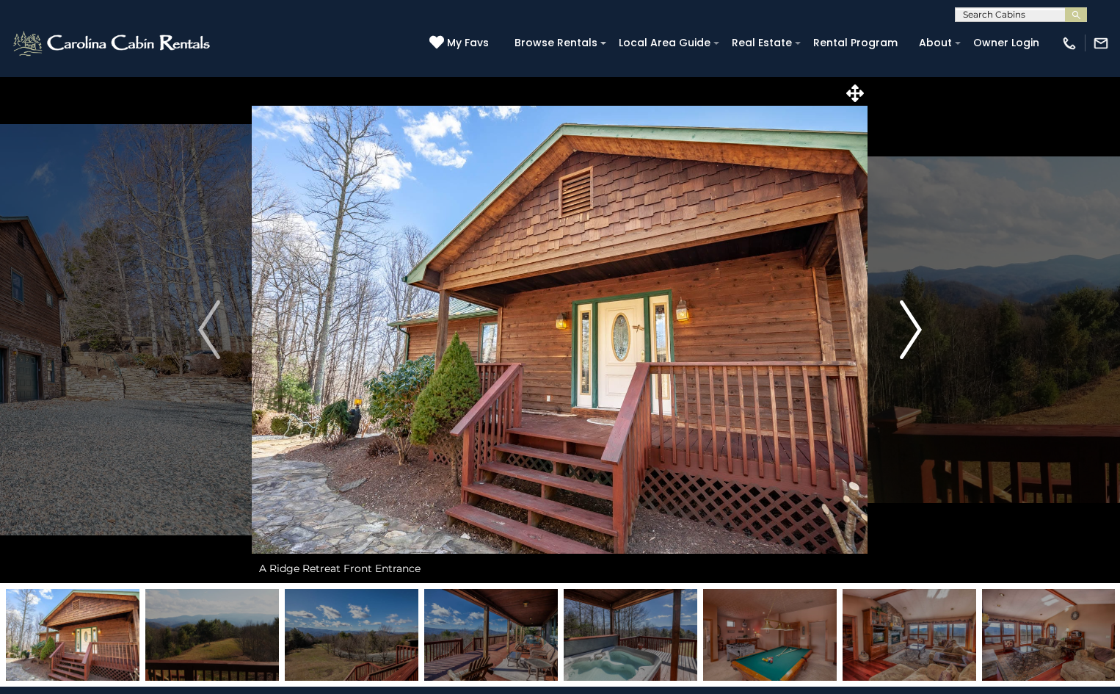
click at [910, 332] on img "Next" at bounding box center [911, 329] width 22 height 59
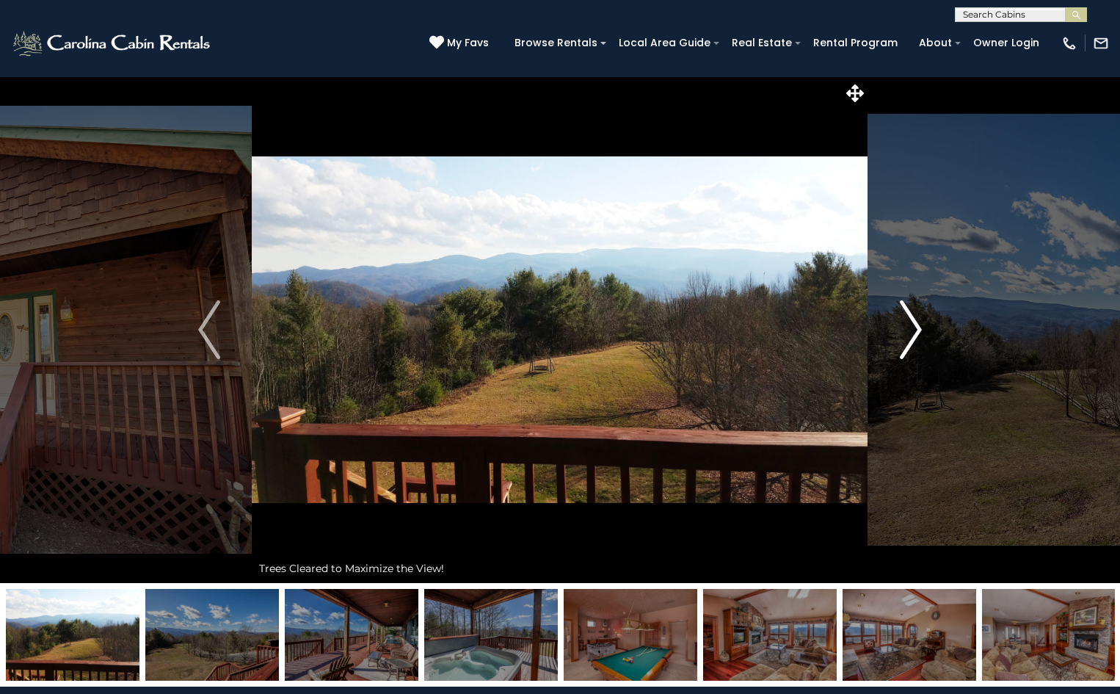
click at [910, 332] on img "Next" at bounding box center [911, 329] width 22 height 59
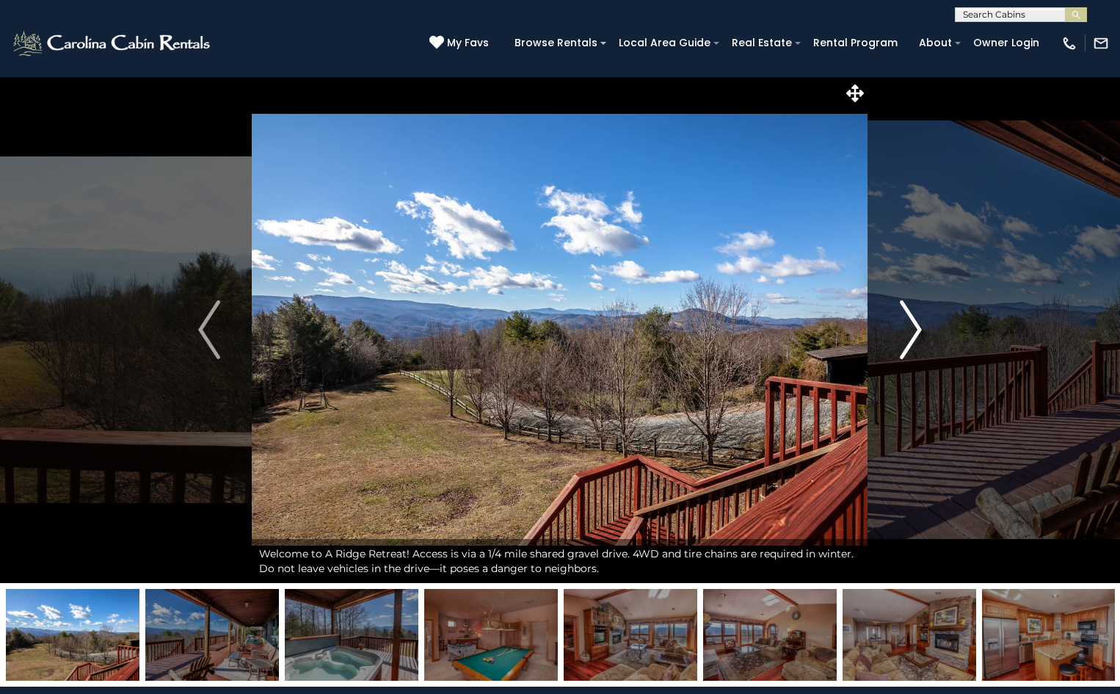
click at [909, 334] on img "Next" at bounding box center [911, 329] width 22 height 59
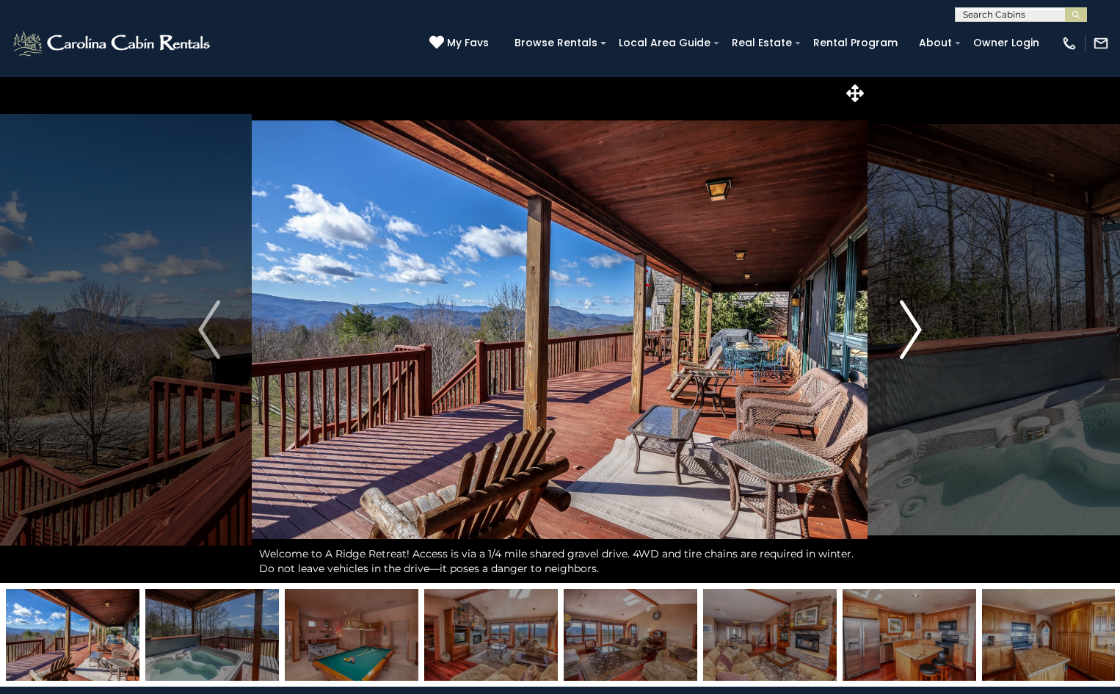
click at [909, 334] on img "Next" at bounding box center [911, 329] width 22 height 59
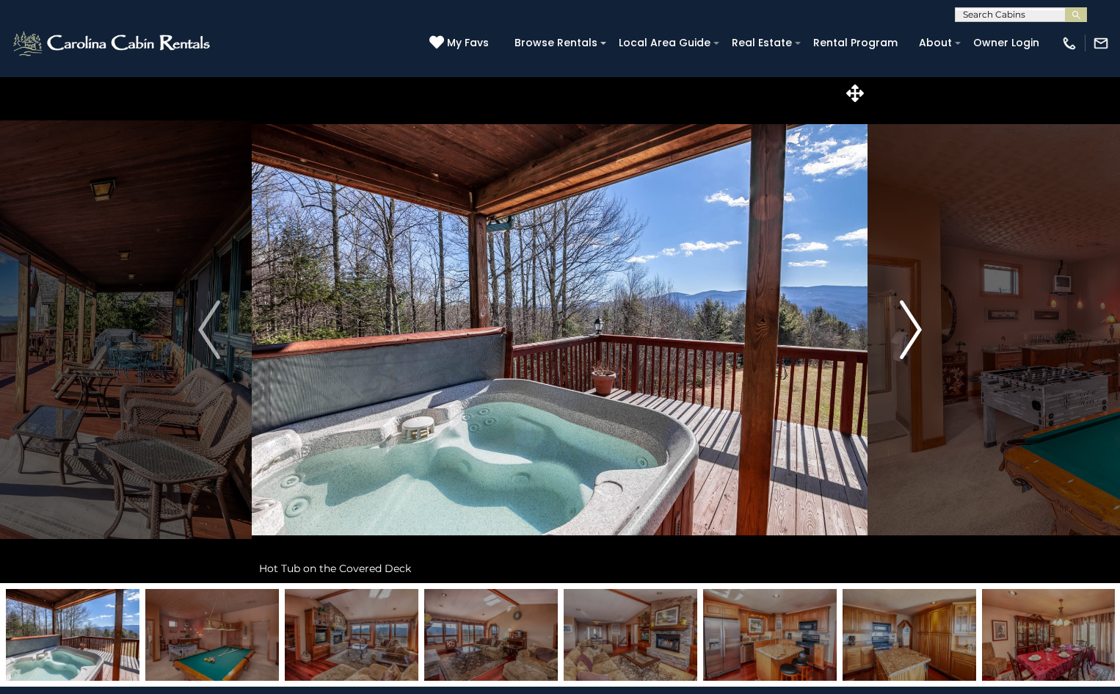
click at [909, 334] on img "Next" at bounding box center [911, 329] width 22 height 59
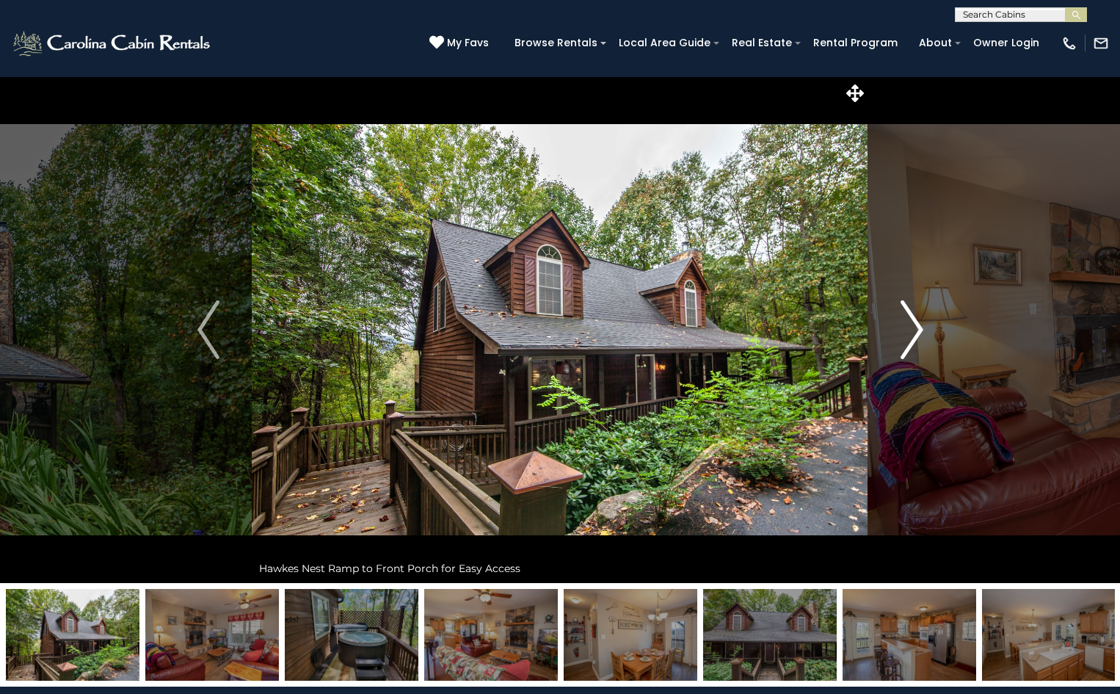
click at [914, 319] on img "Next" at bounding box center [911, 329] width 22 height 59
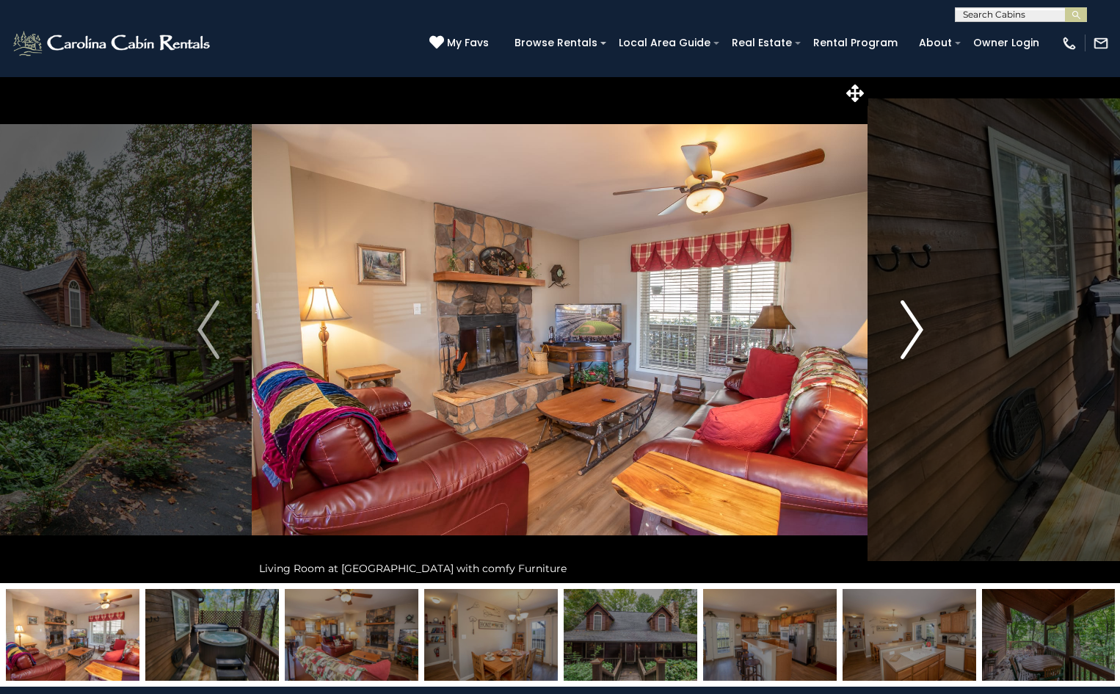
click at [914, 319] on img "Next" at bounding box center [911, 329] width 22 height 59
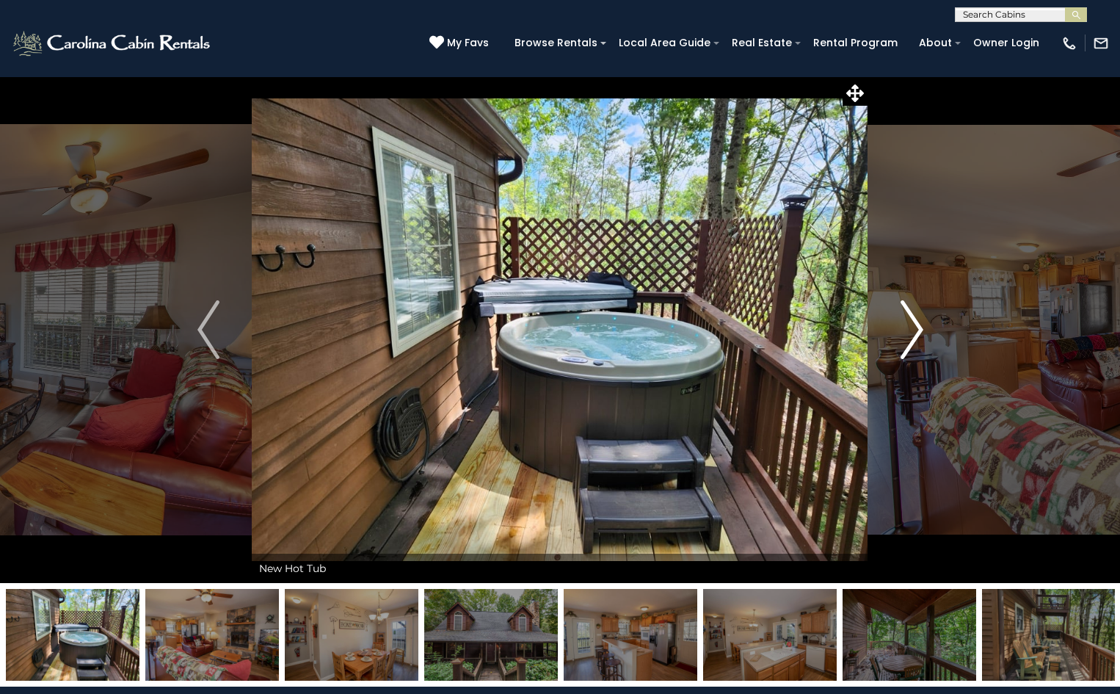
click at [914, 319] on img "Next" at bounding box center [911, 329] width 22 height 59
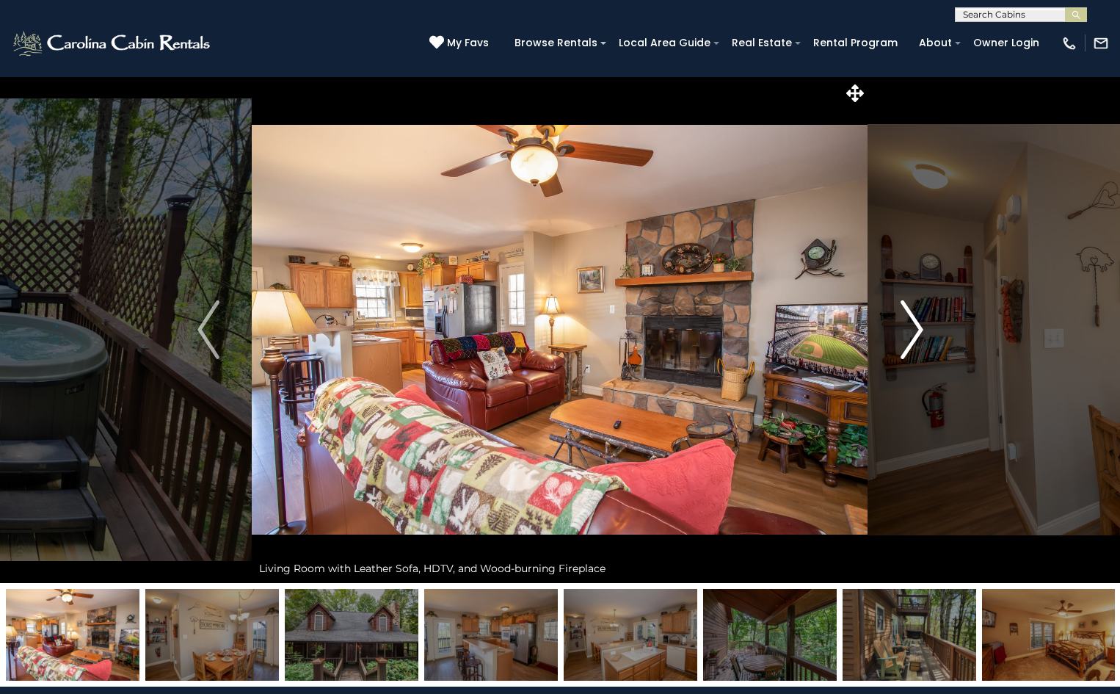
click at [914, 319] on img "Next" at bounding box center [911, 329] width 22 height 59
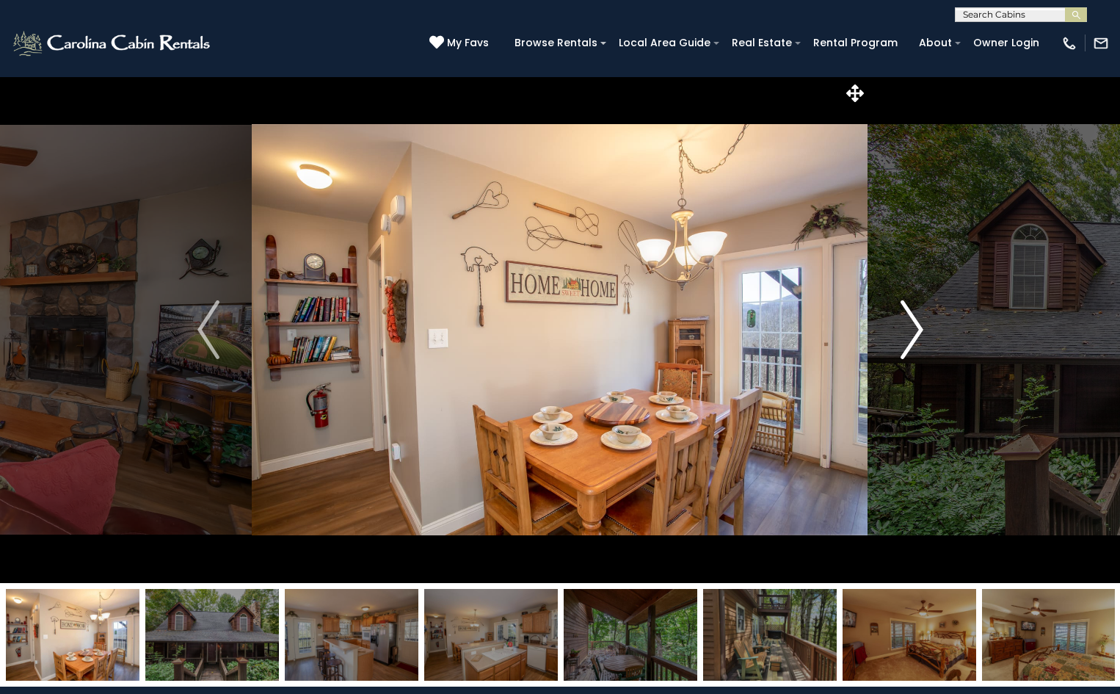
click at [914, 319] on img "Next" at bounding box center [911, 329] width 22 height 59
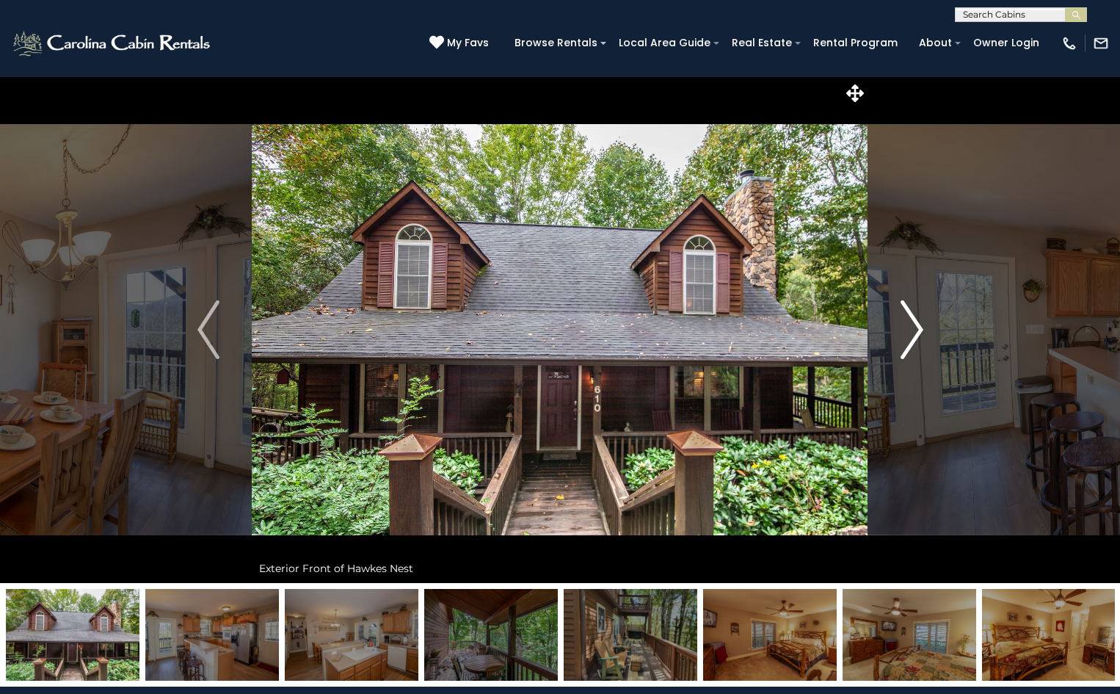
click at [914, 319] on img "Next" at bounding box center [911, 329] width 22 height 59
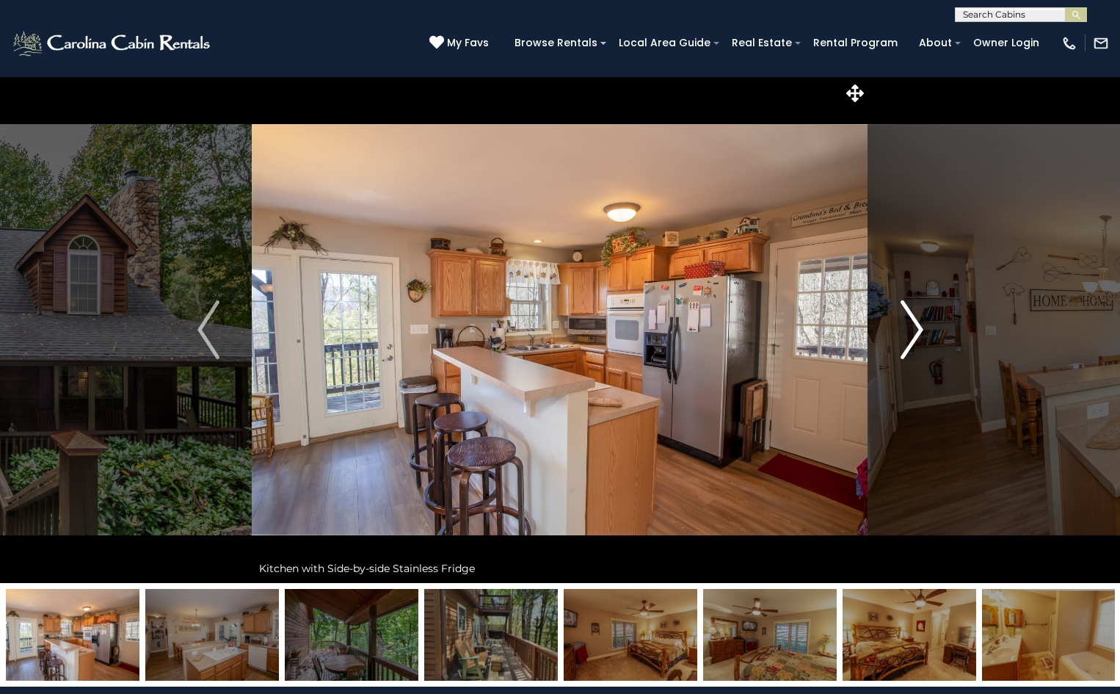
click at [914, 319] on img "Next" at bounding box center [911, 329] width 22 height 59
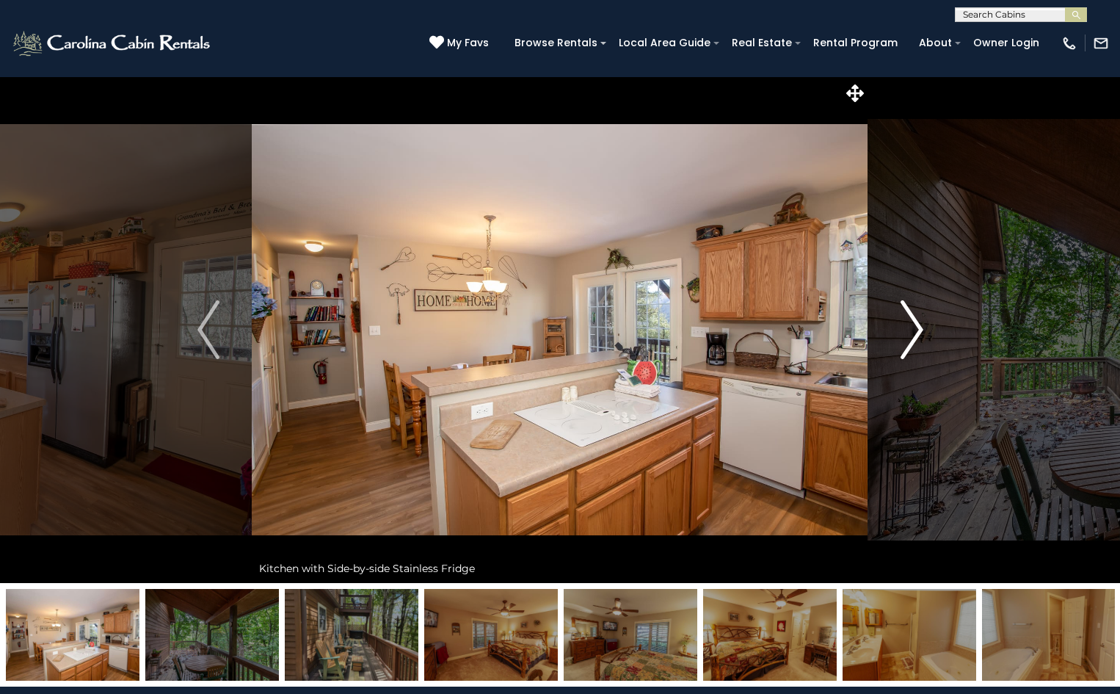
click at [914, 319] on img "Next" at bounding box center [911, 329] width 22 height 59
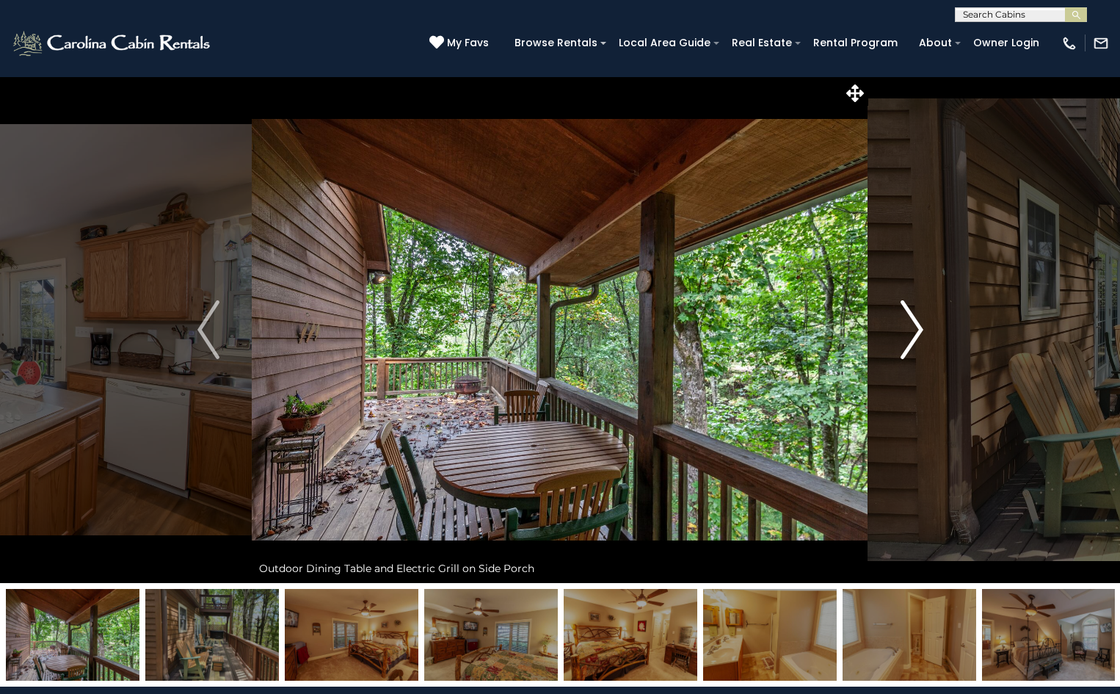
click at [914, 319] on img "Next" at bounding box center [911, 329] width 22 height 59
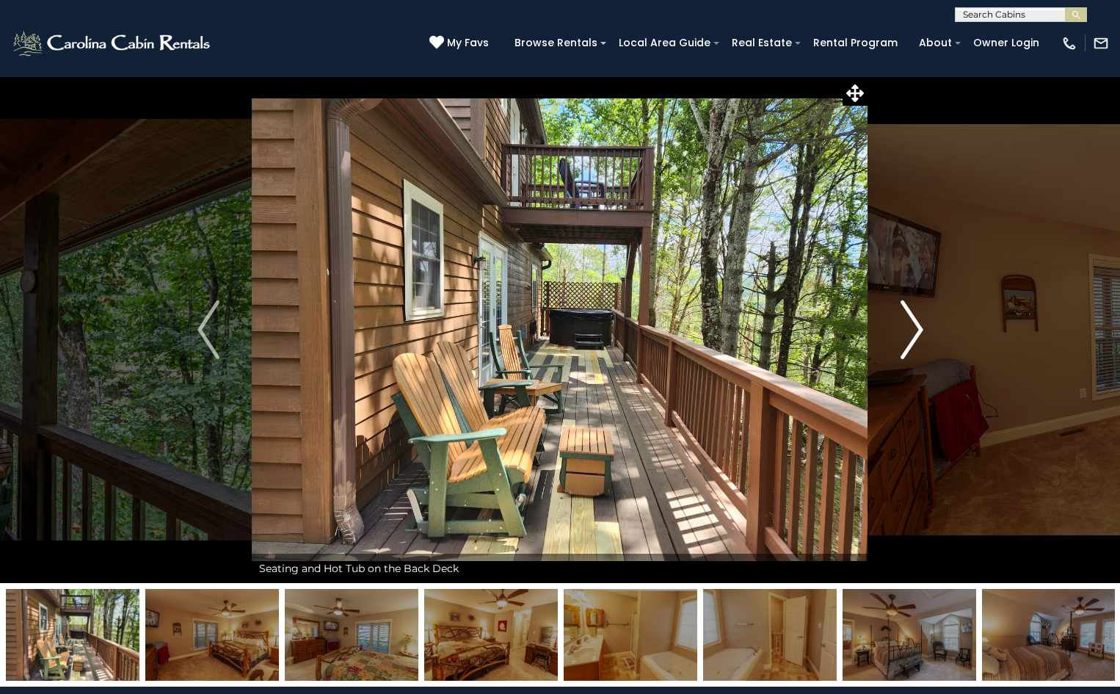
click at [914, 319] on img "Next" at bounding box center [911, 329] width 22 height 59
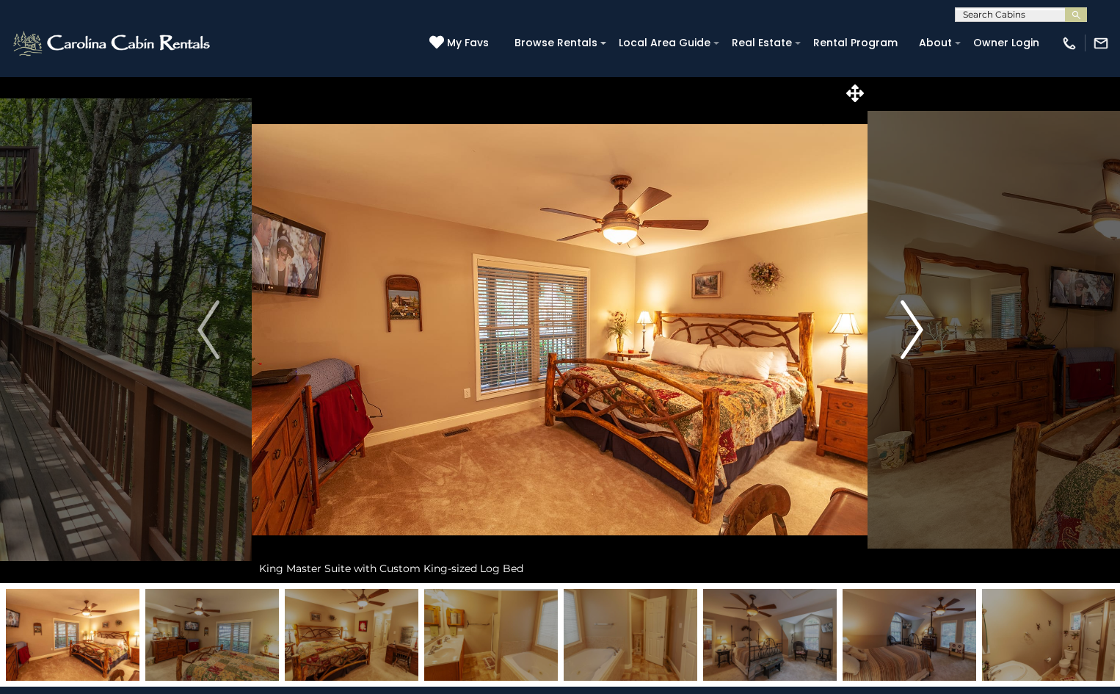
click at [914, 319] on img "Next" at bounding box center [911, 329] width 22 height 59
